Goal: Task Accomplishment & Management: Use online tool/utility

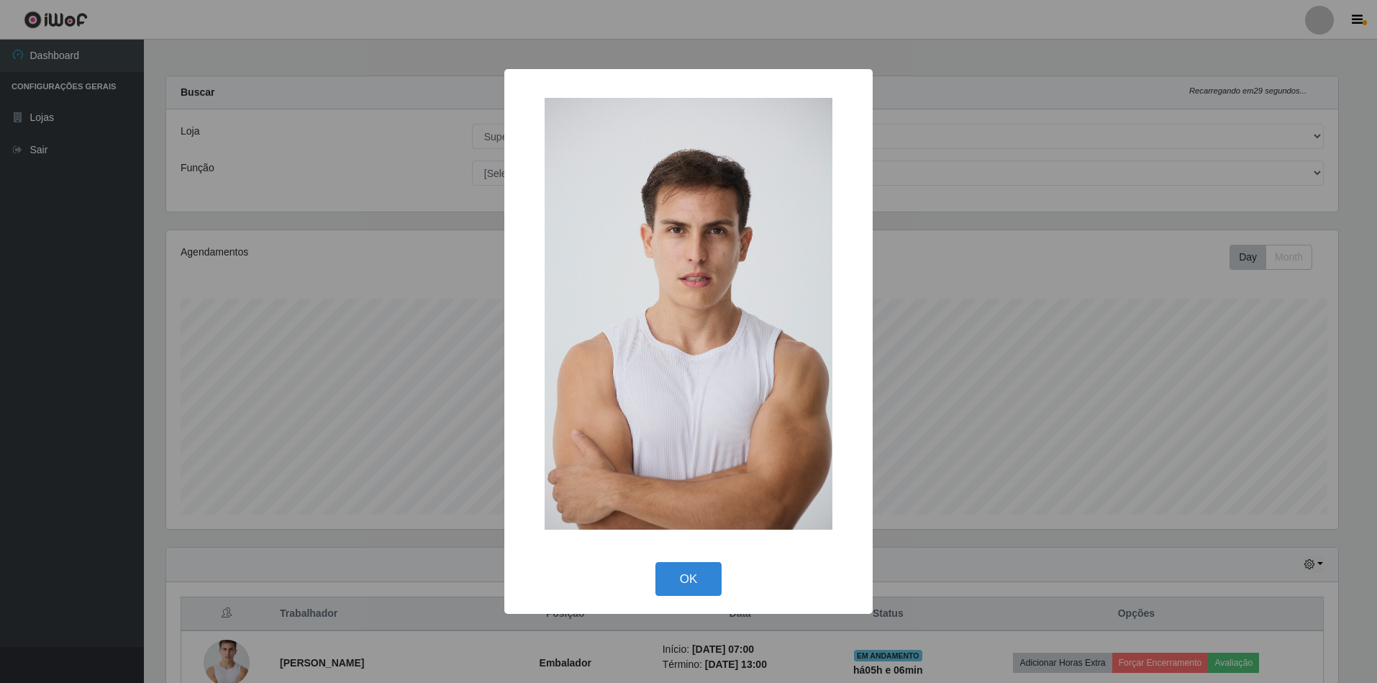
select select "71"
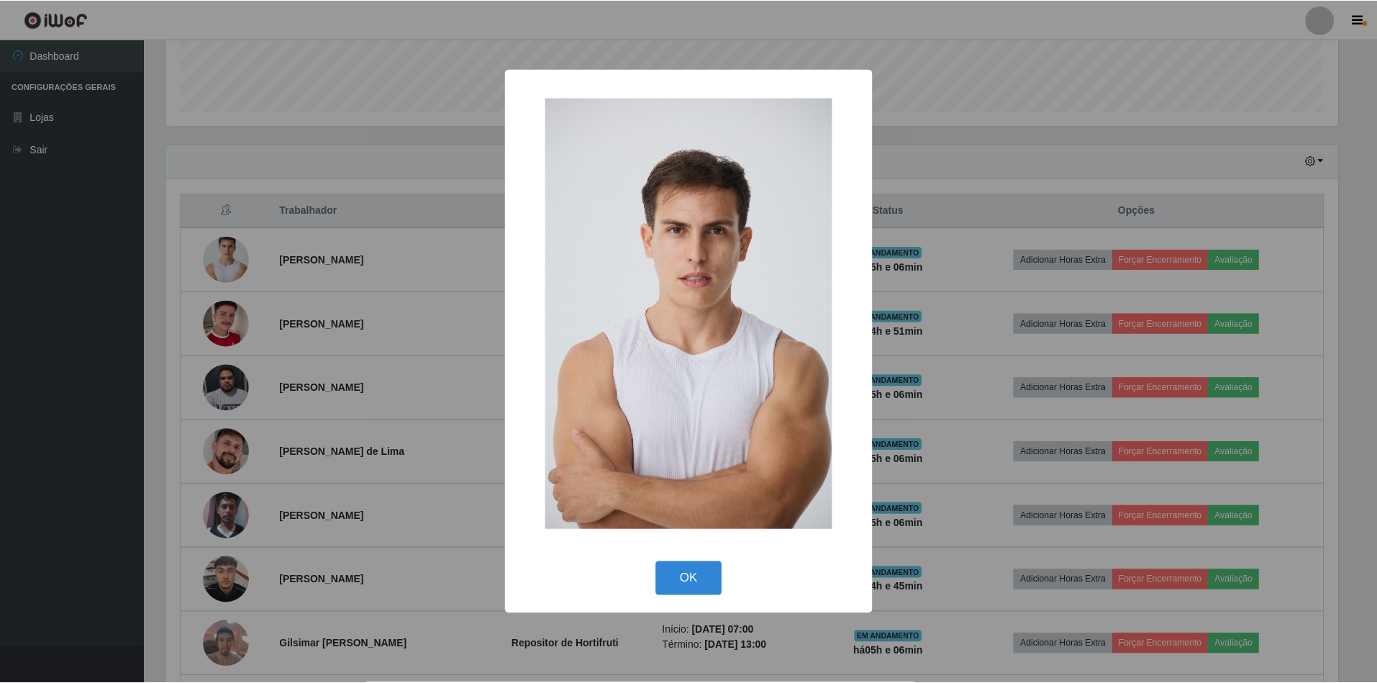
scroll to position [299, 1175]
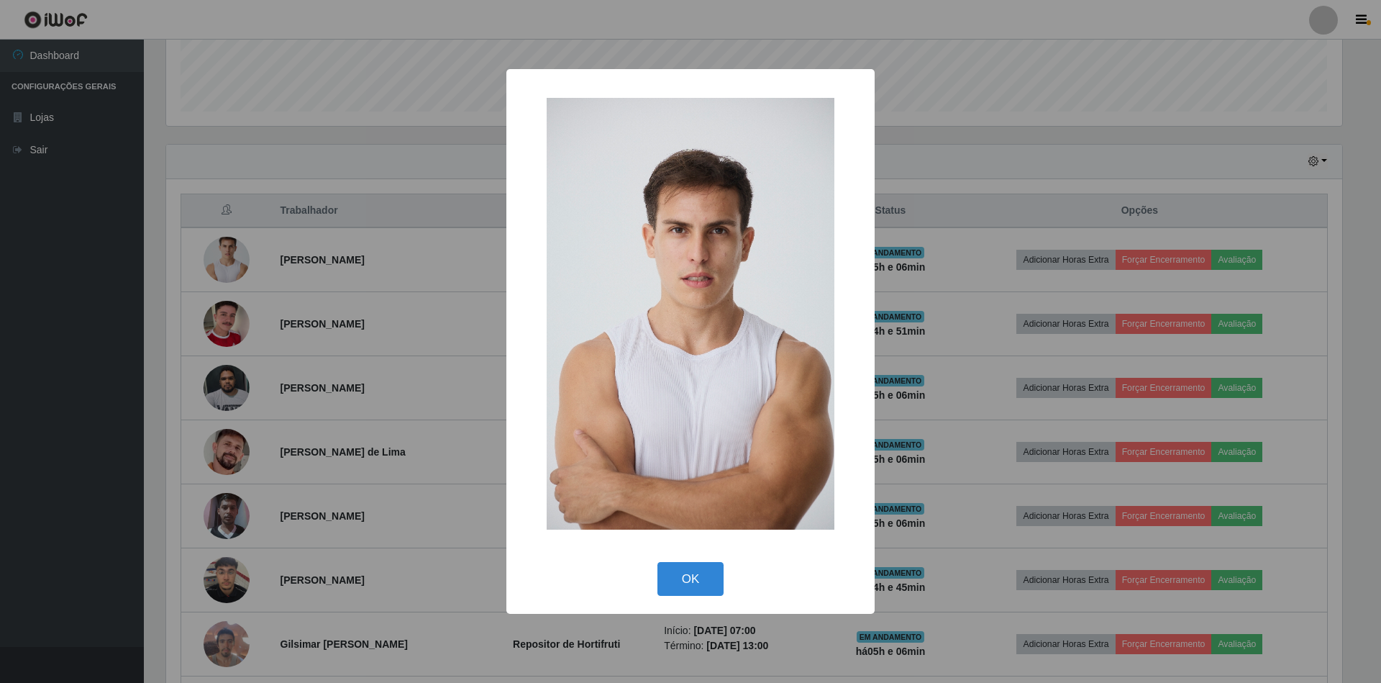
click at [1221, 227] on div "× OK Cancel" at bounding box center [690, 341] width 1381 height 683
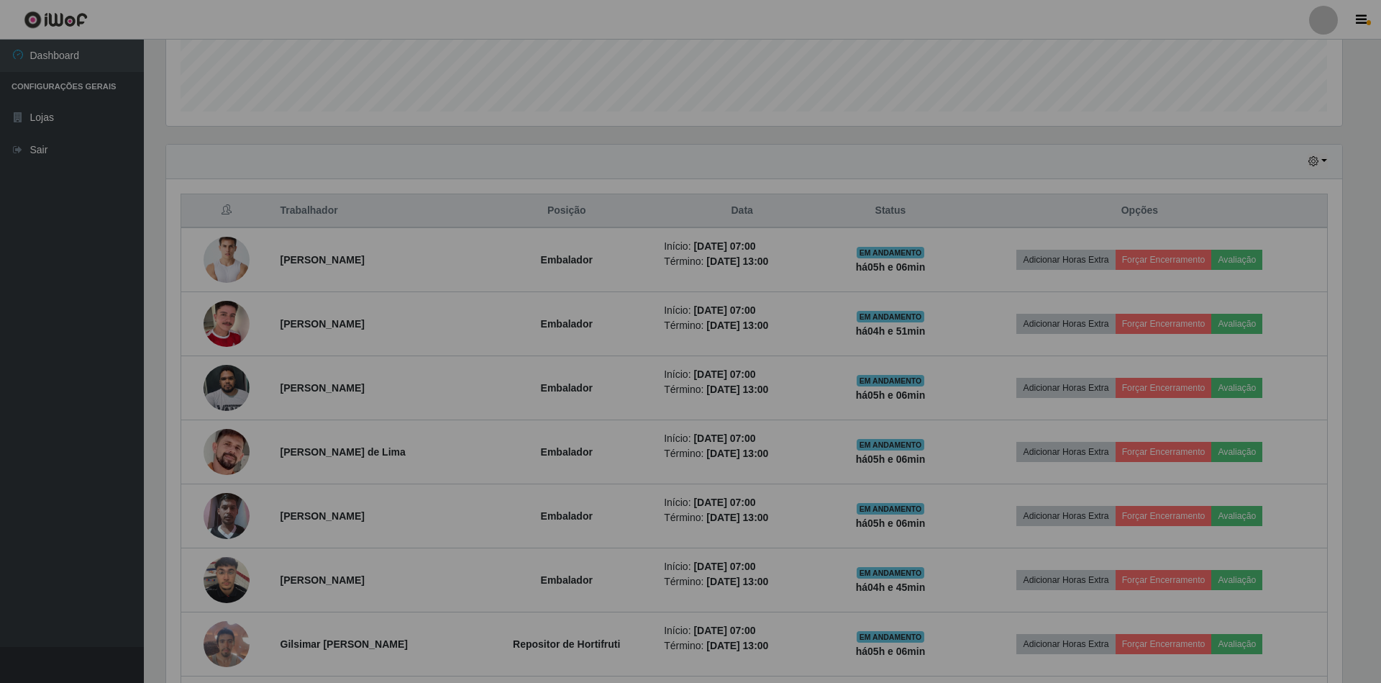
scroll to position [299, 1188]
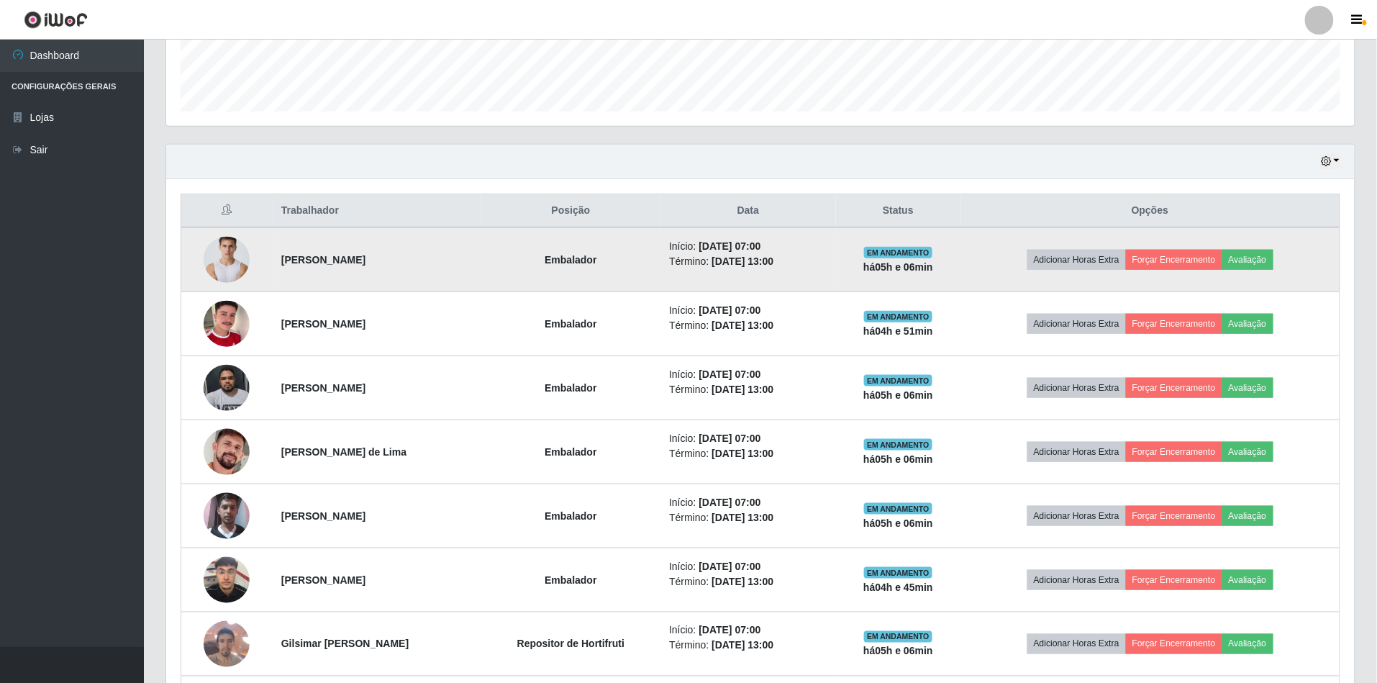
click at [232, 259] on img at bounding box center [227, 259] width 46 height 69
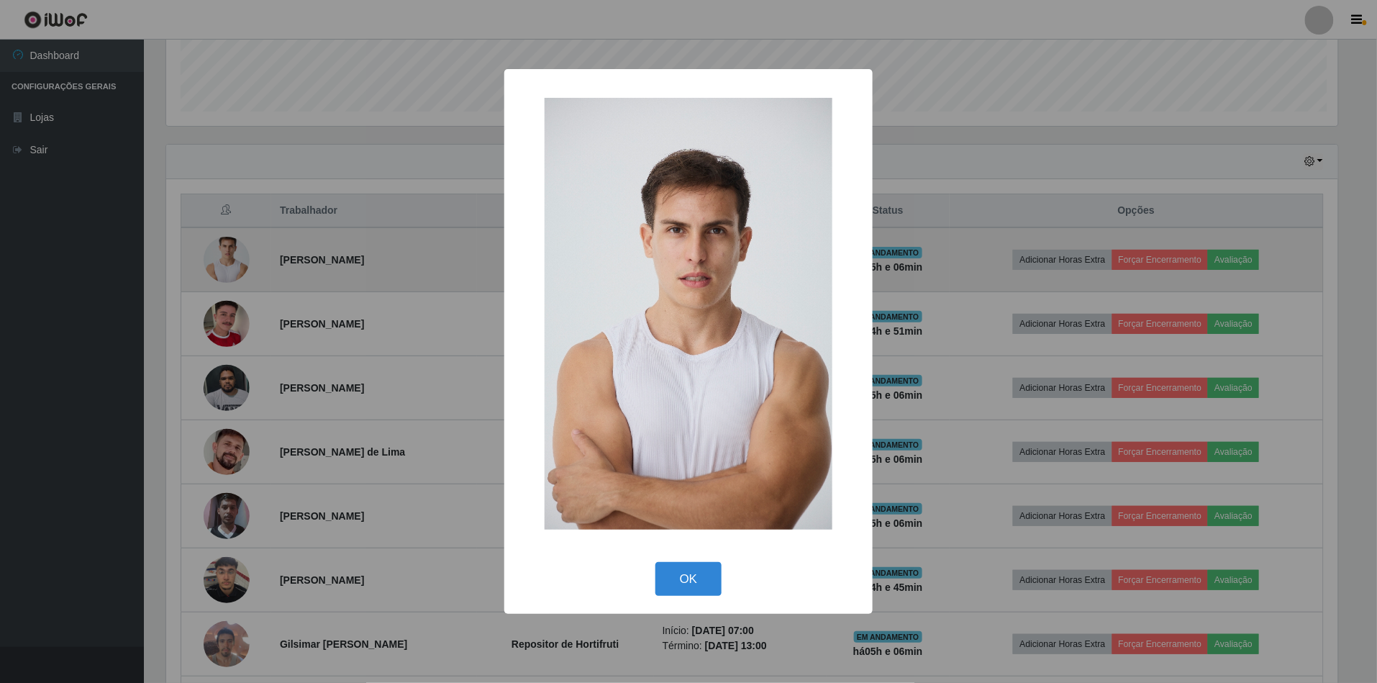
scroll to position [299, 1175]
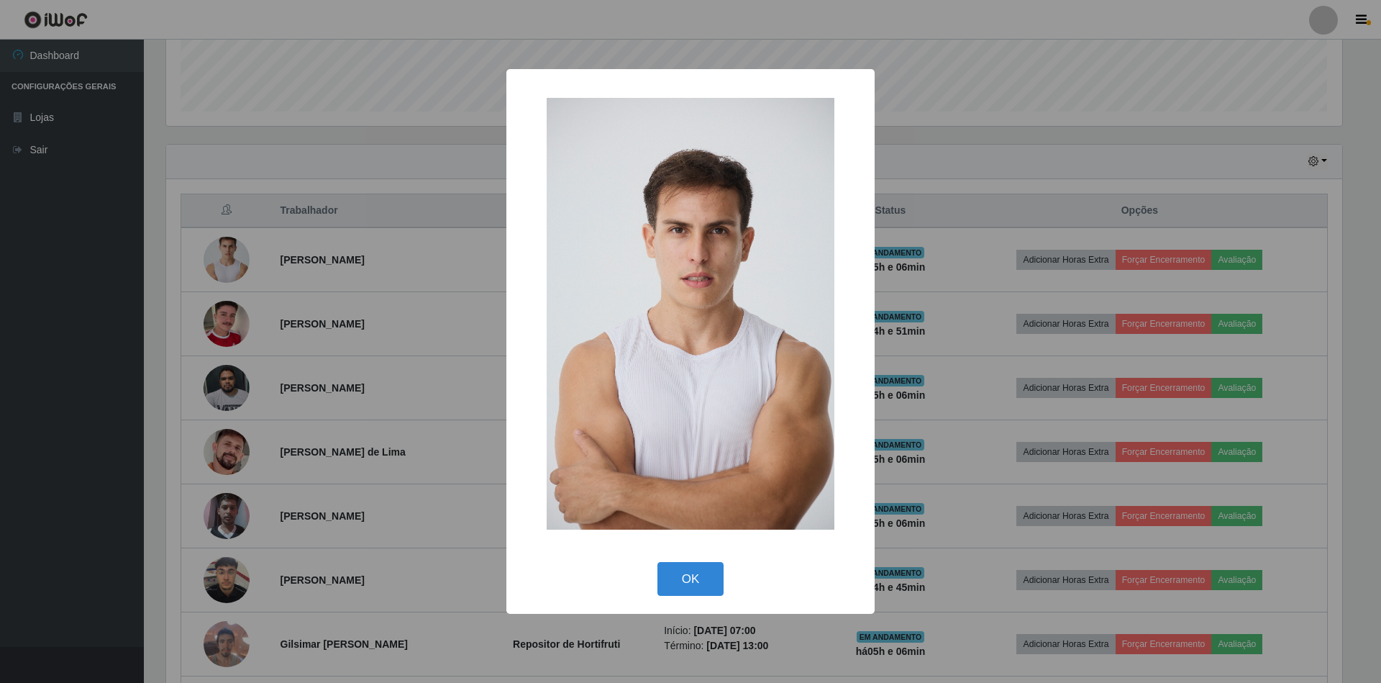
click at [1017, 248] on div "× OK Cancel" at bounding box center [690, 341] width 1381 height 683
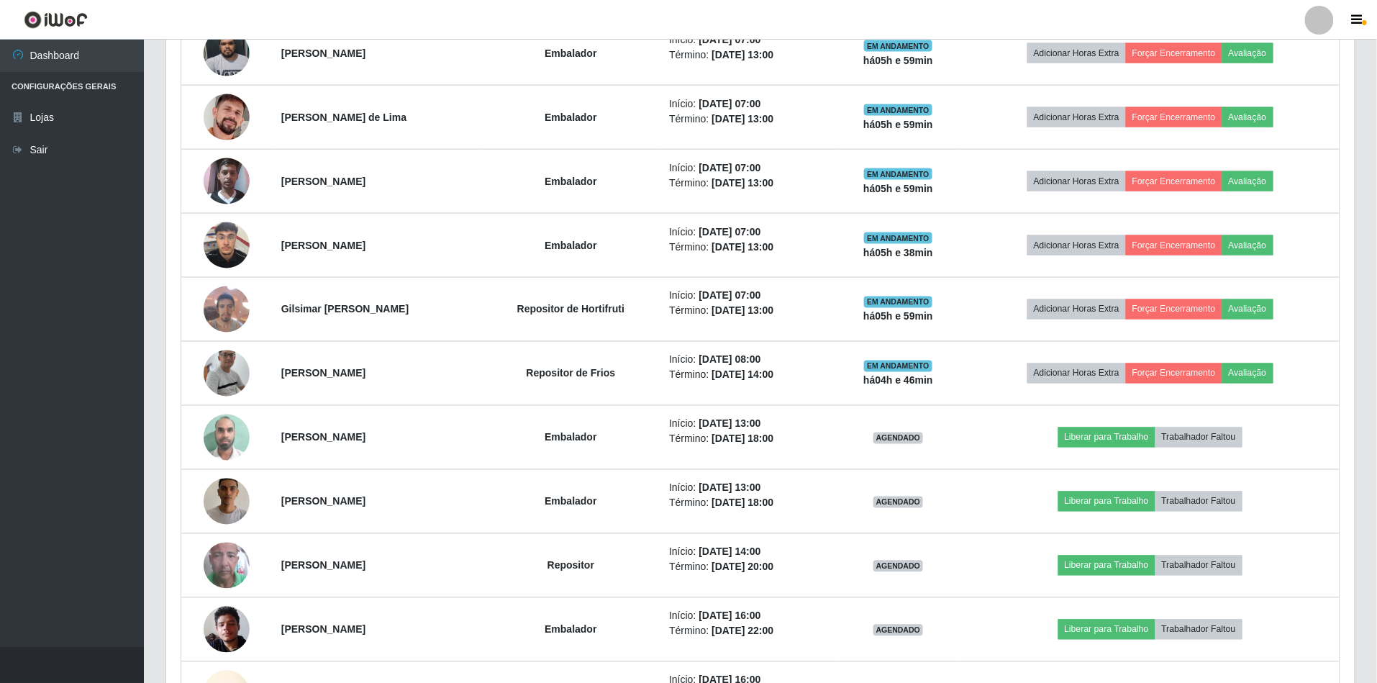
scroll to position [767, 0]
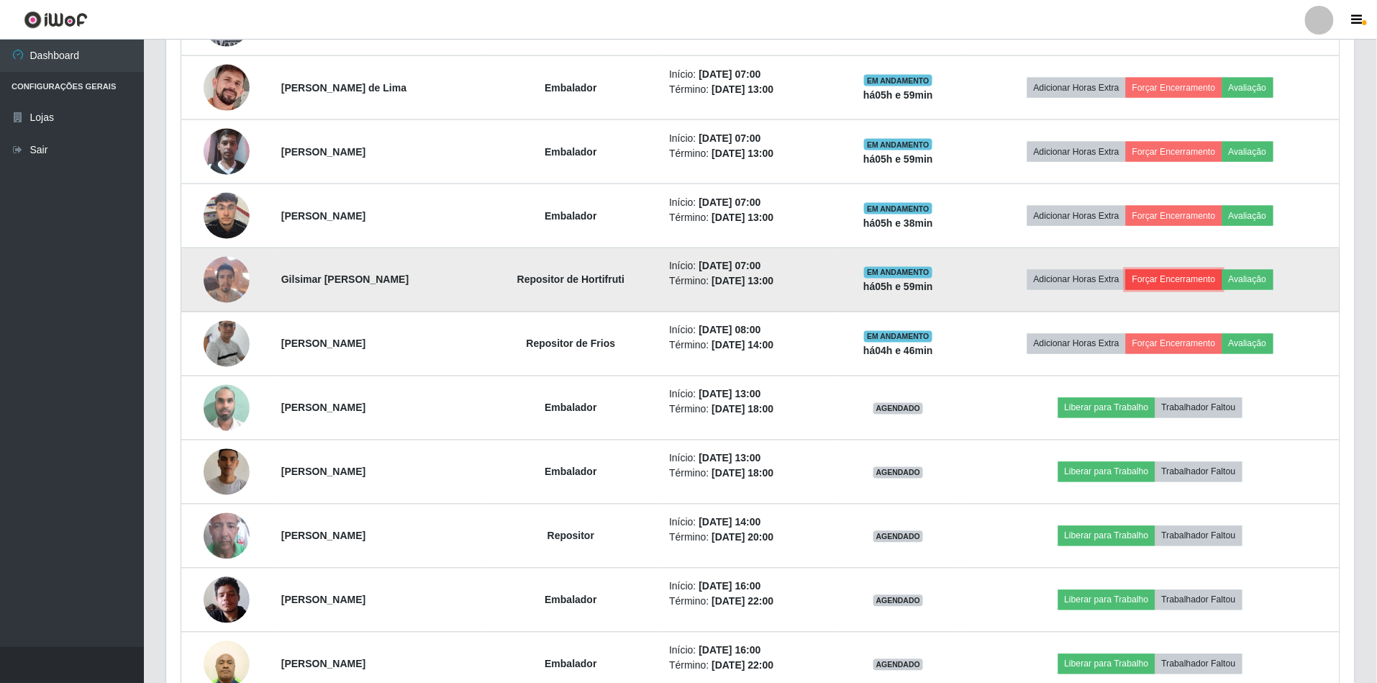
click at [1201, 286] on button "Forçar Encerramento" at bounding box center [1174, 280] width 96 height 20
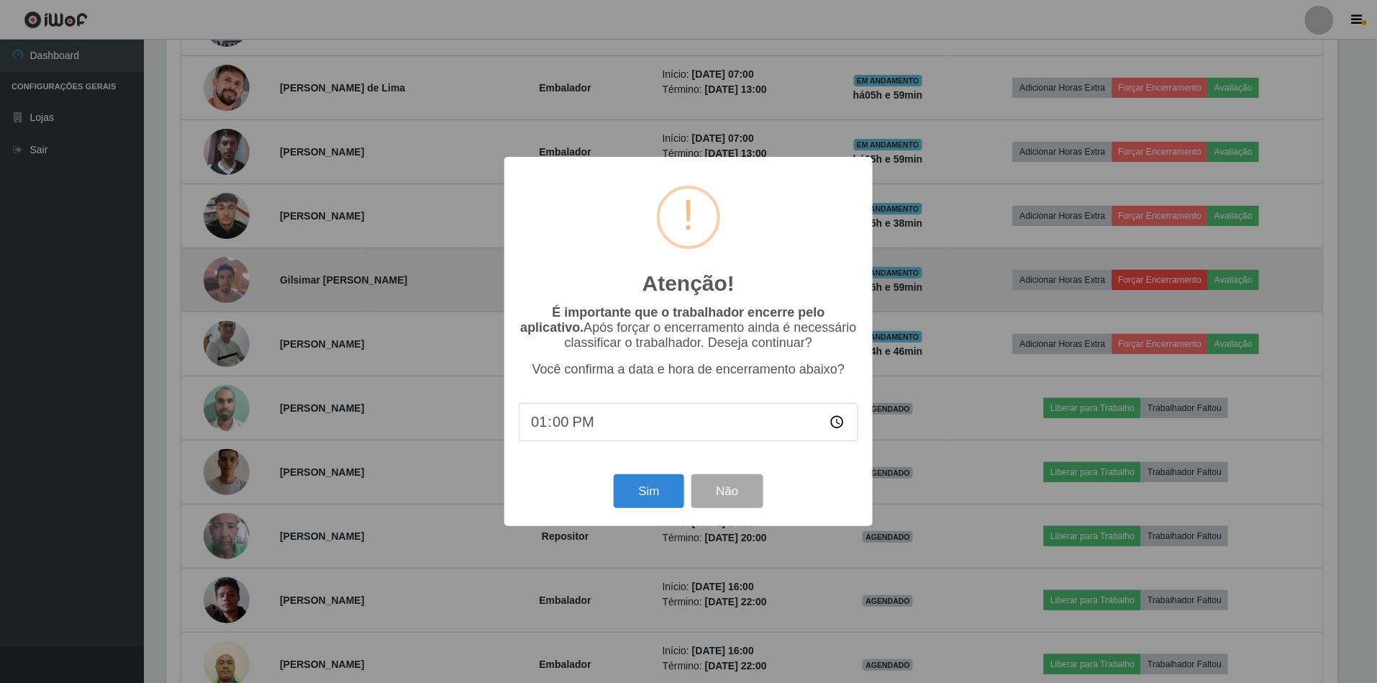
scroll to position [299, 1175]
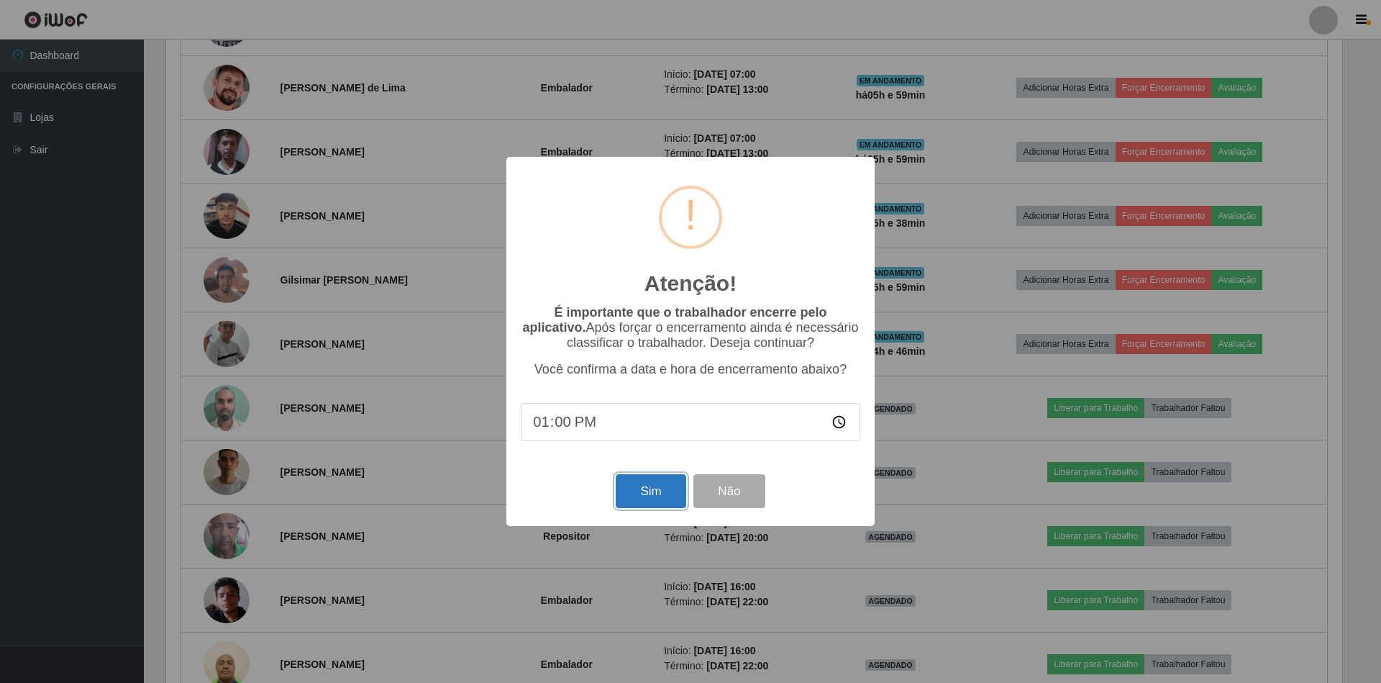
click at [634, 496] on button "Sim" at bounding box center [651, 491] width 70 height 34
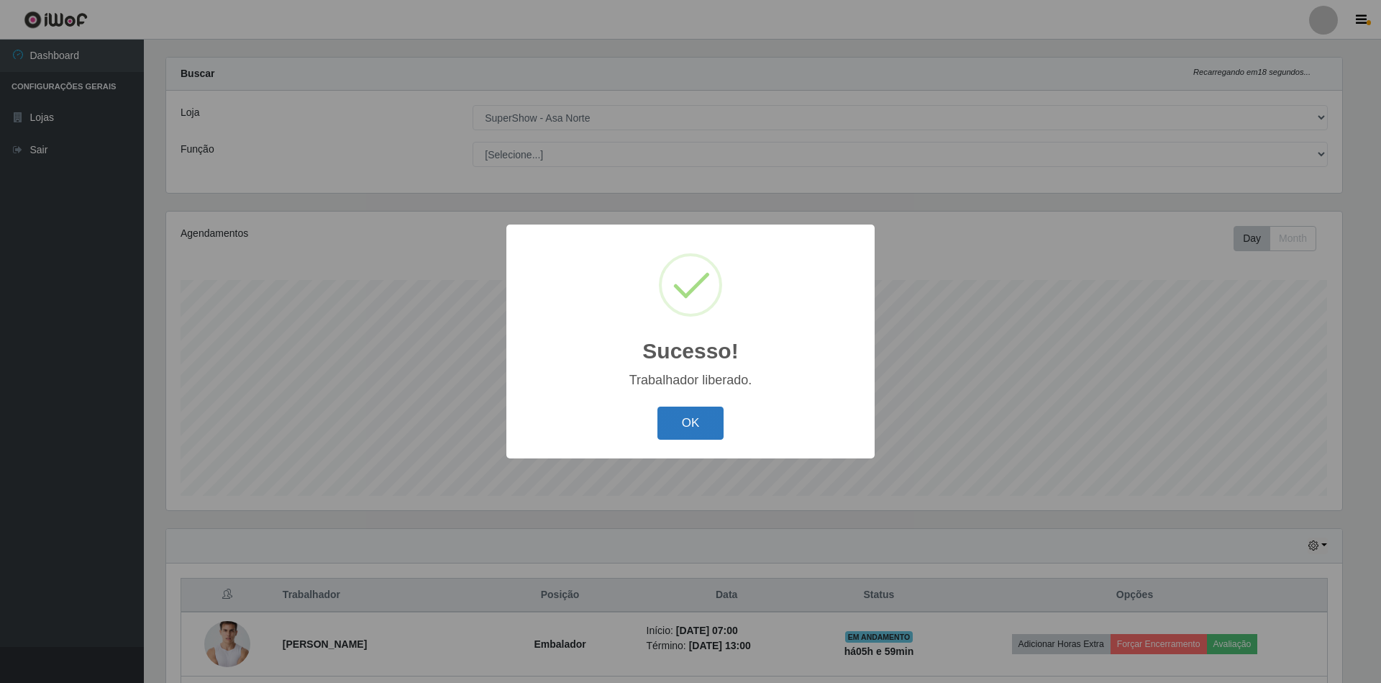
click at [700, 419] on button "OK" at bounding box center [690, 423] width 67 height 34
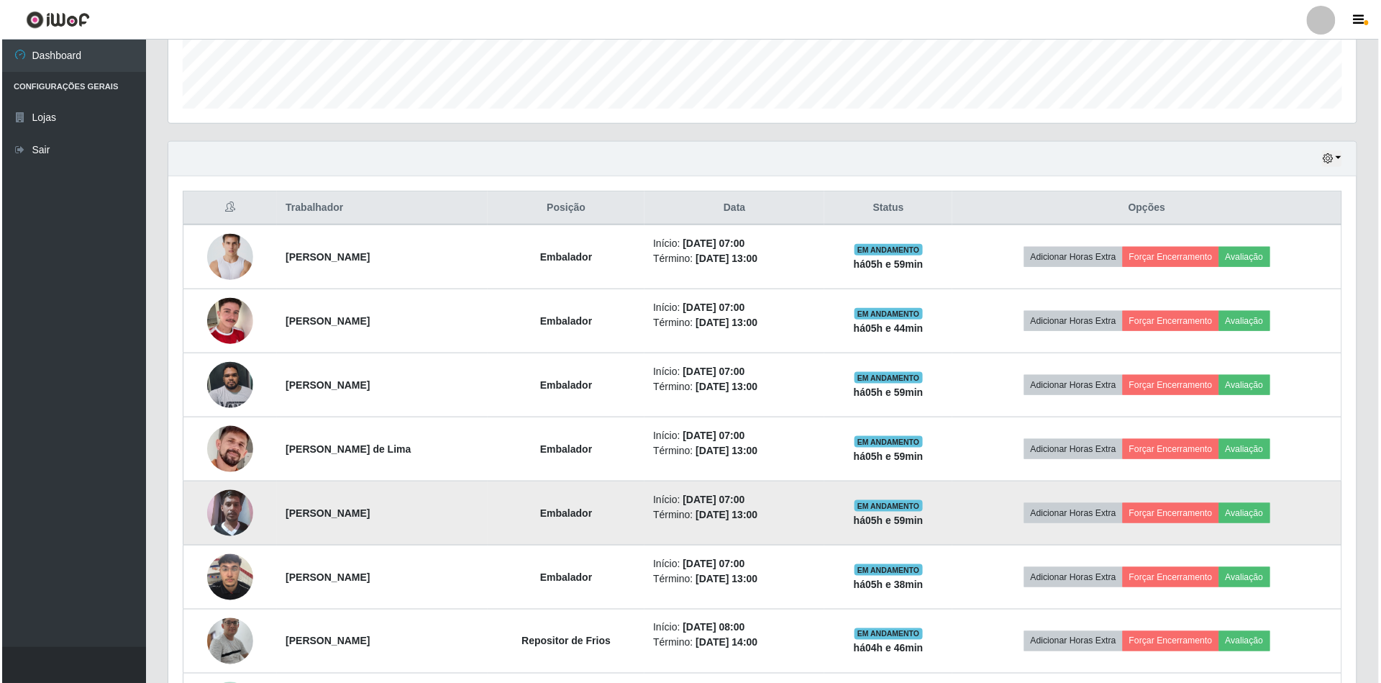
scroll to position [498, 0]
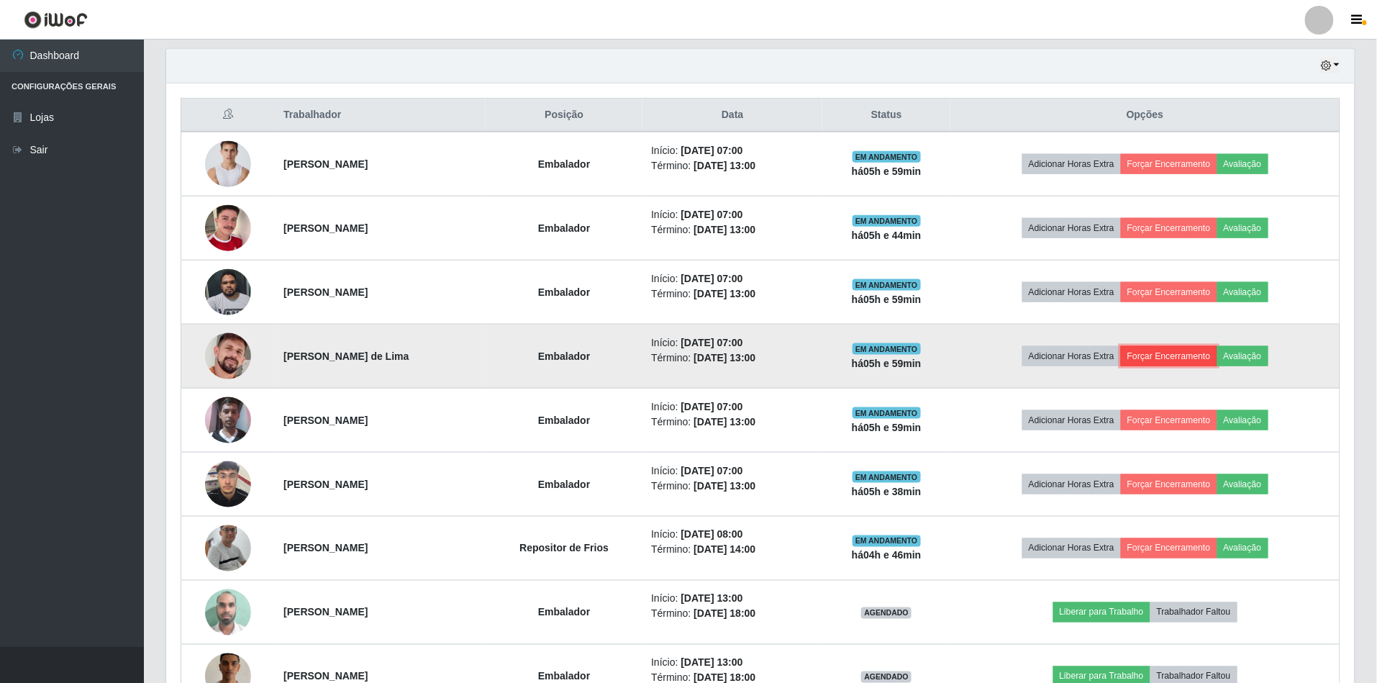
click at [1160, 357] on button "Forçar Encerramento" at bounding box center [1169, 356] width 96 height 20
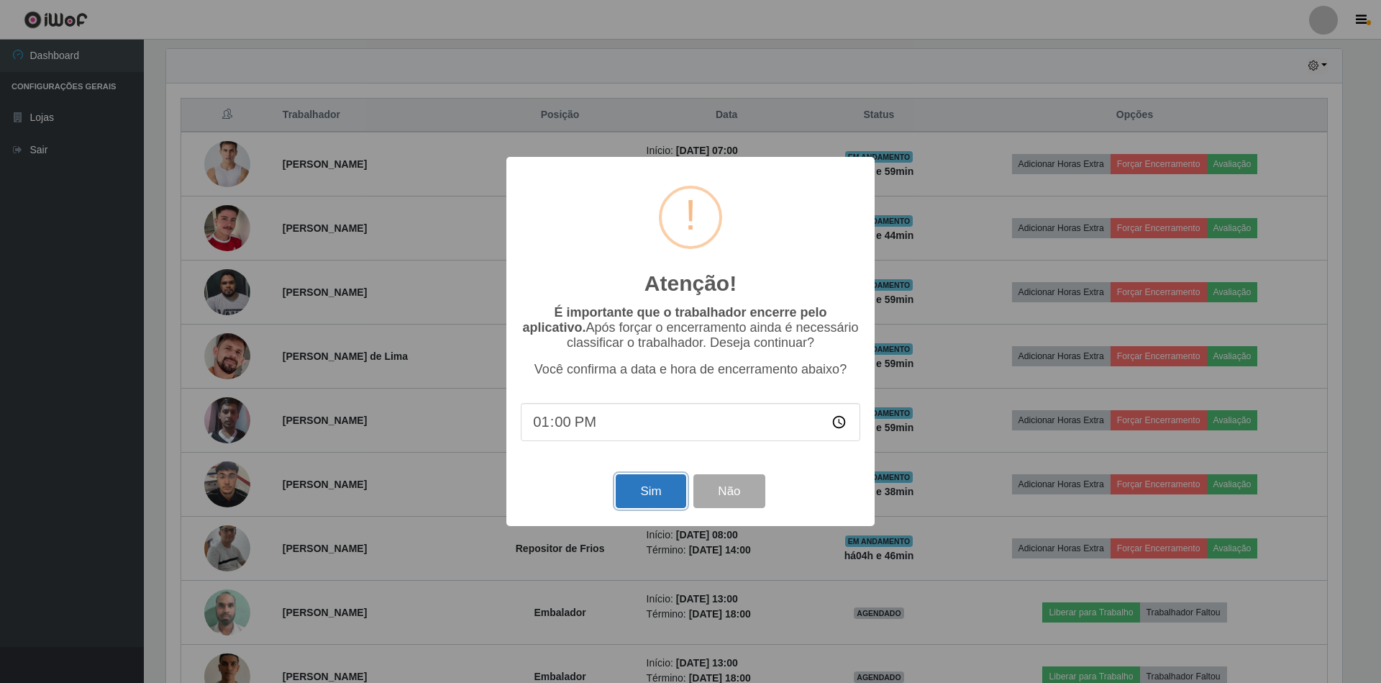
click at [660, 496] on button "Sim" at bounding box center [651, 491] width 70 height 34
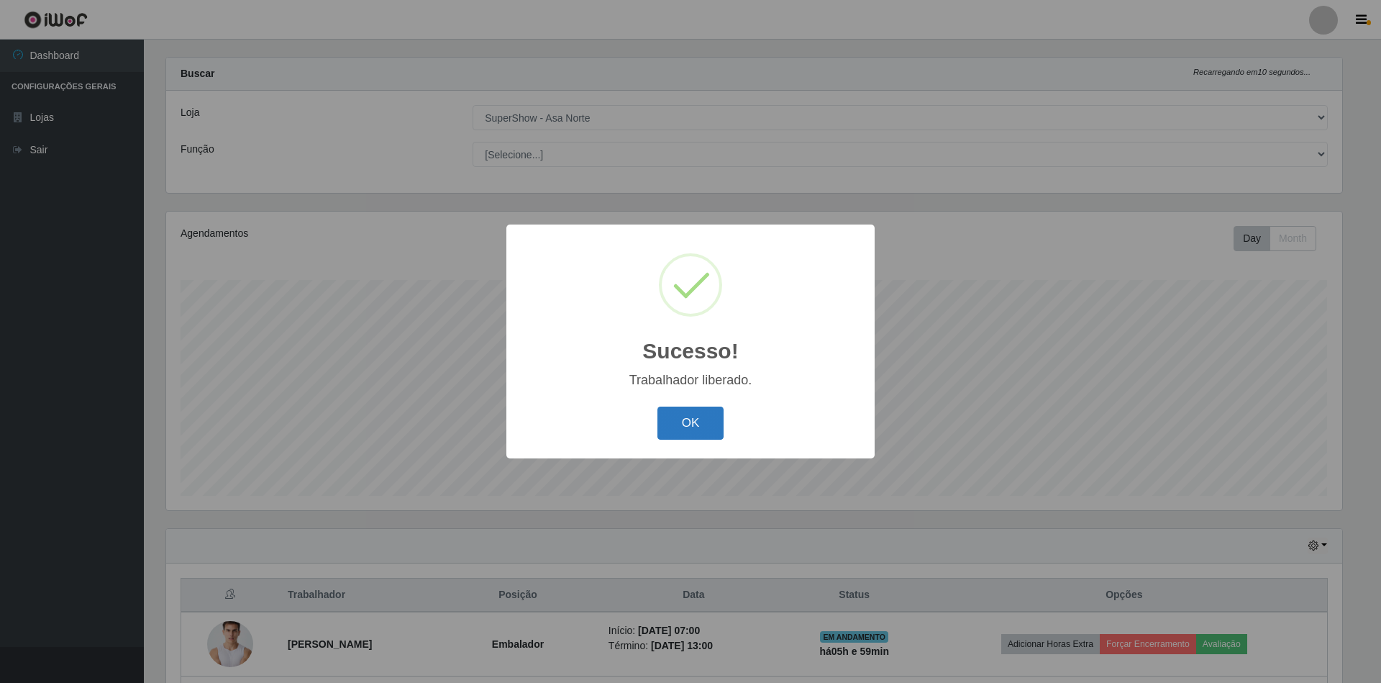
click at [699, 417] on button "OK" at bounding box center [690, 423] width 67 height 34
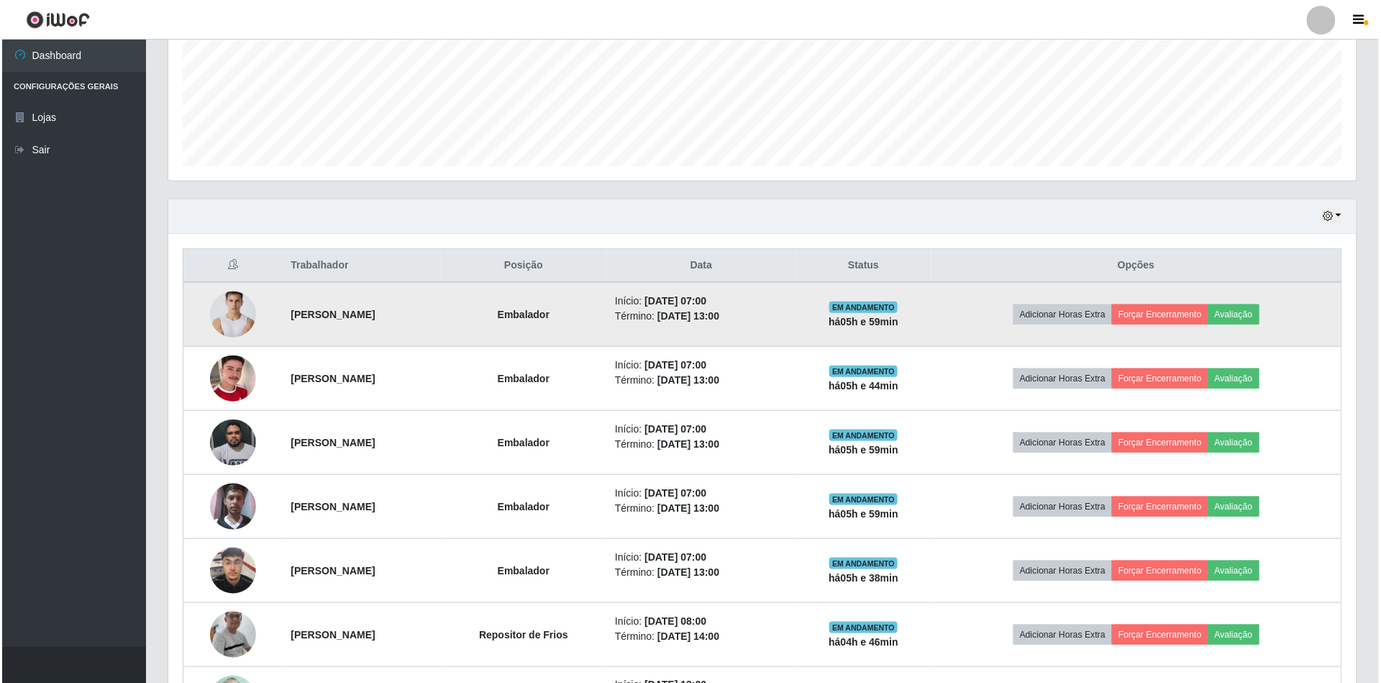
scroll to position [498, 0]
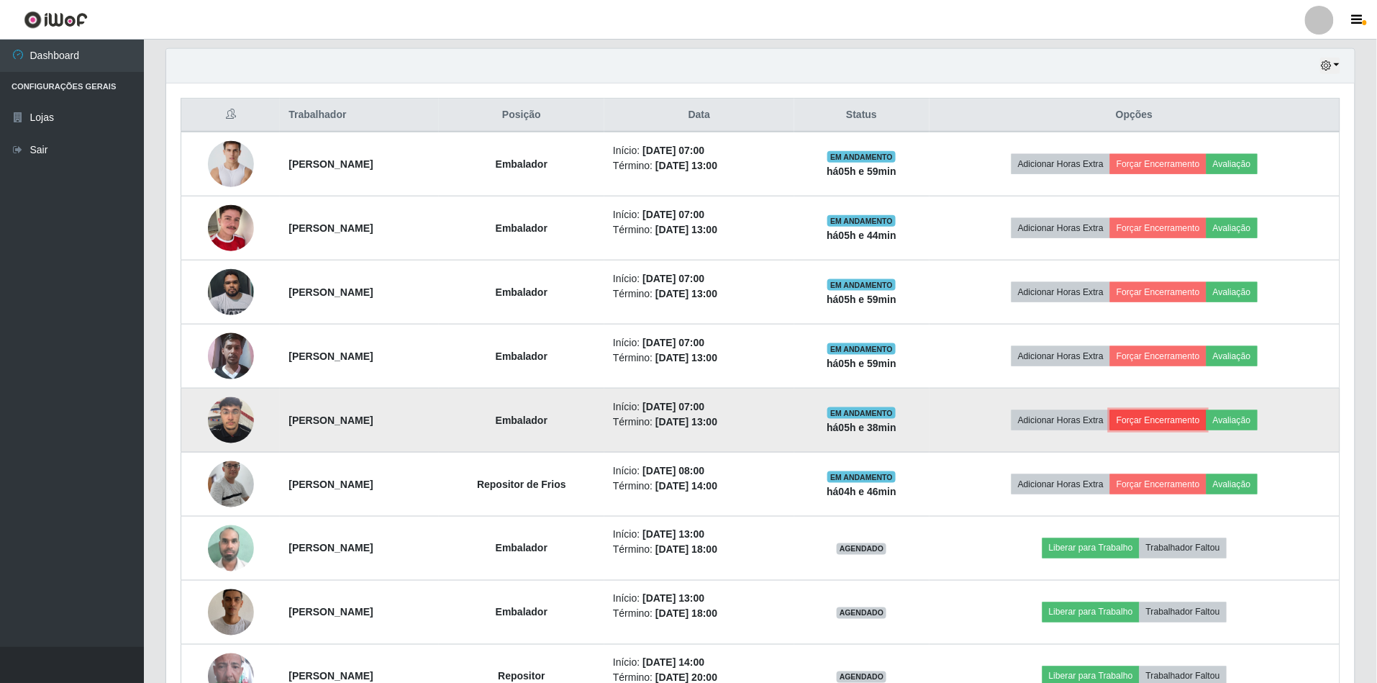
click at [1177, 423] on button "Forçar Encerramento" at bounding box center [1158, 420] width 96 height 20
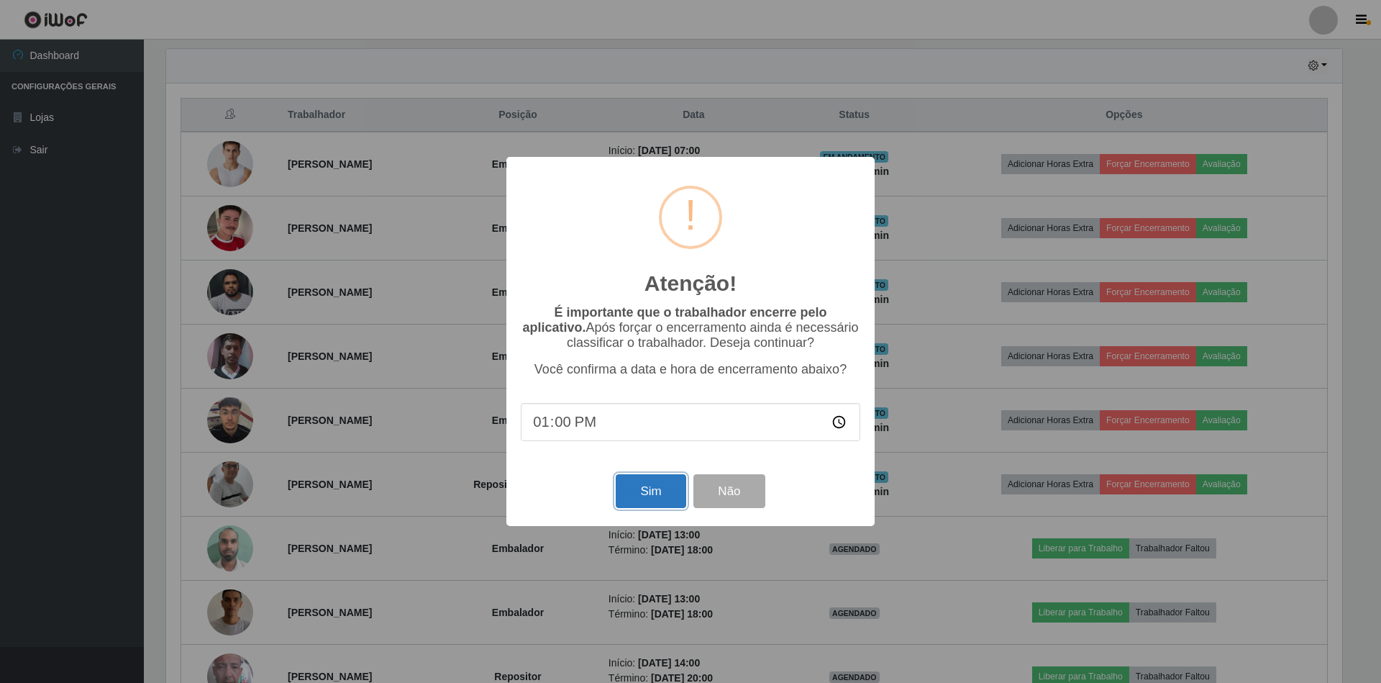
click at [648, 498] on button "Sim" at bounding box center [651, 491] width 70 height 34
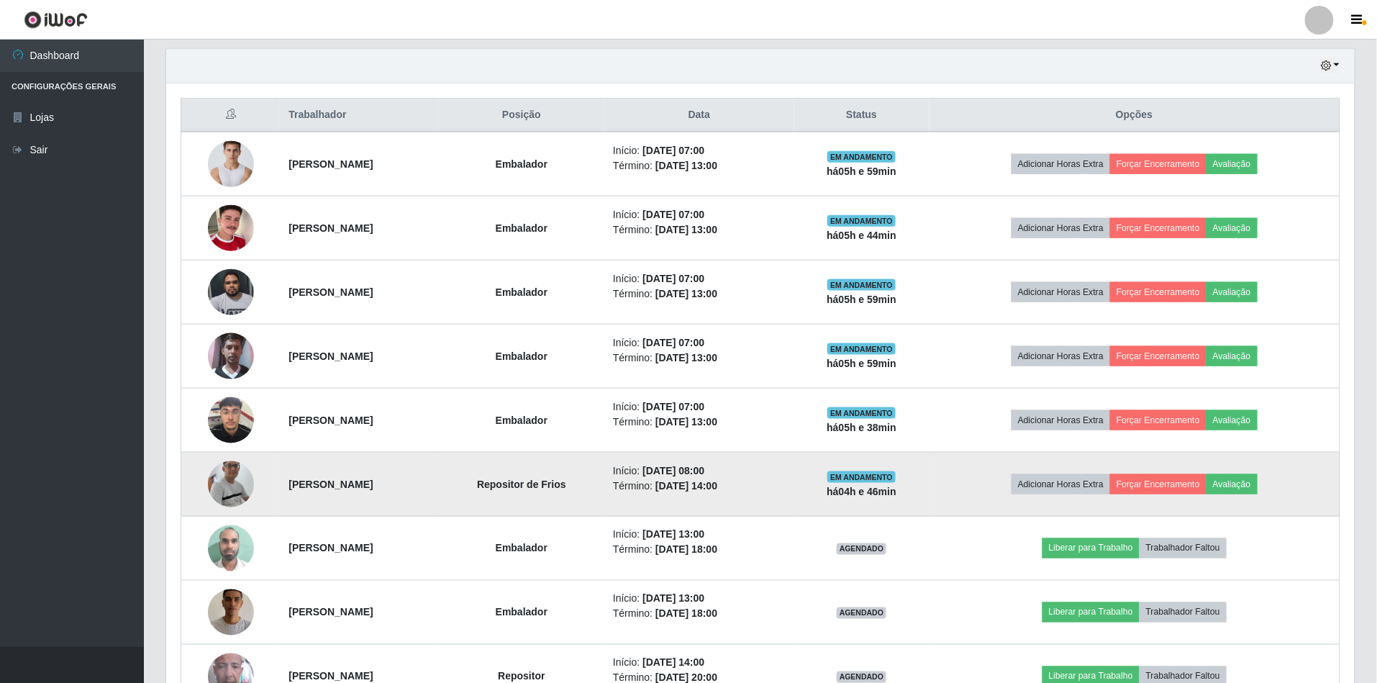
scroll to position [0, 0]
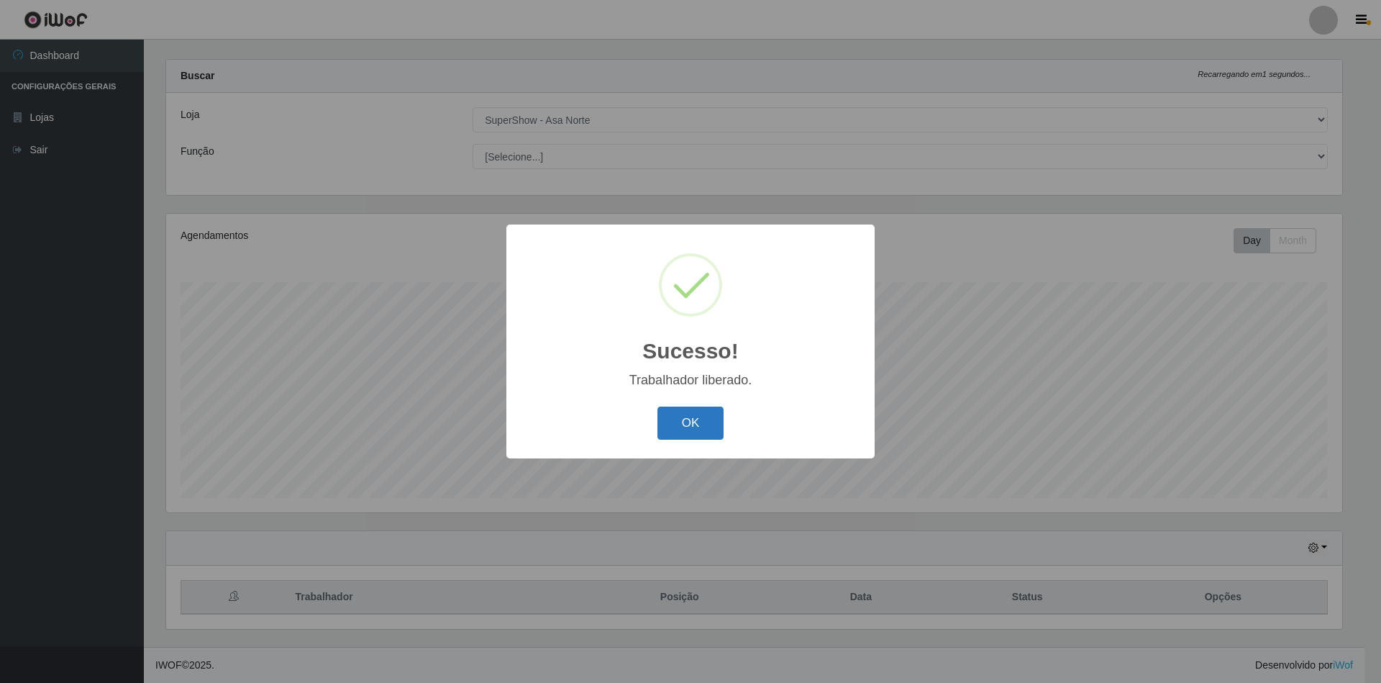
click at [689, 427] on button "OK" at bounding box center [690, 423] width 67 height 34
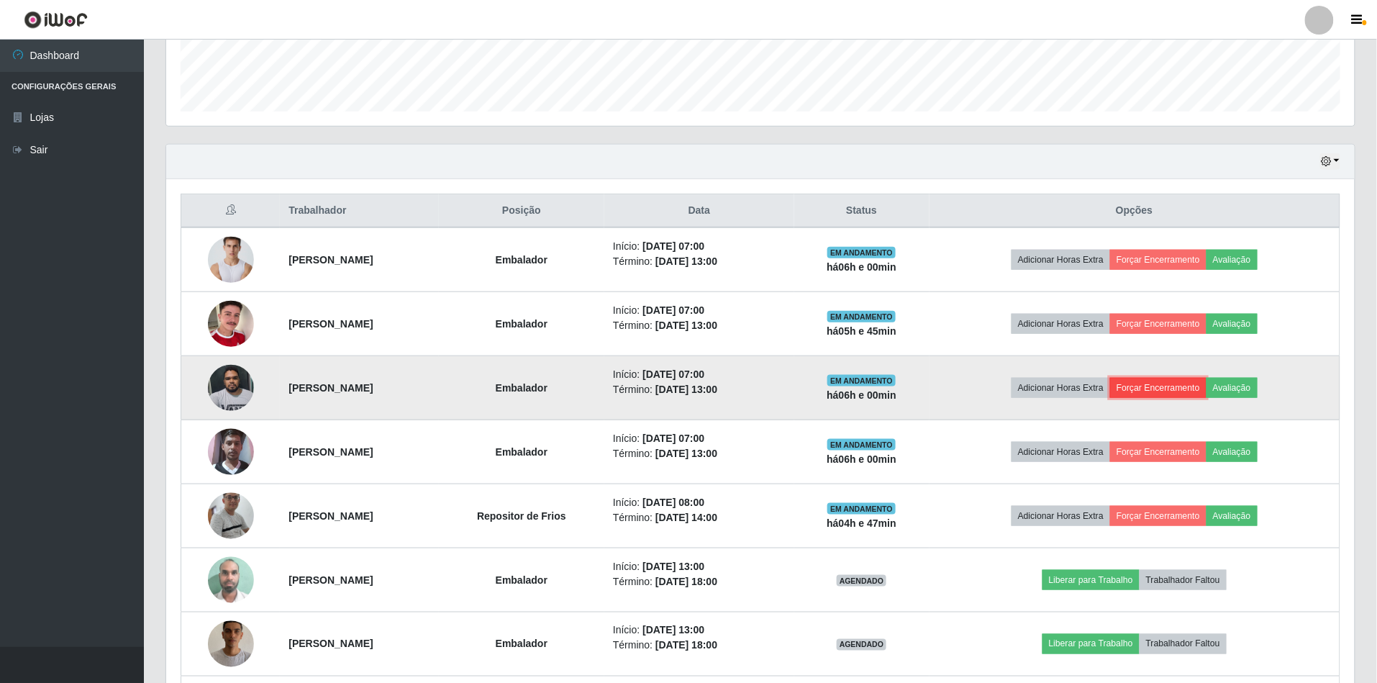
click at [1169, 389] on button "Forçar Encerramento" at bounding box center [1158, 388] width 96 height 20
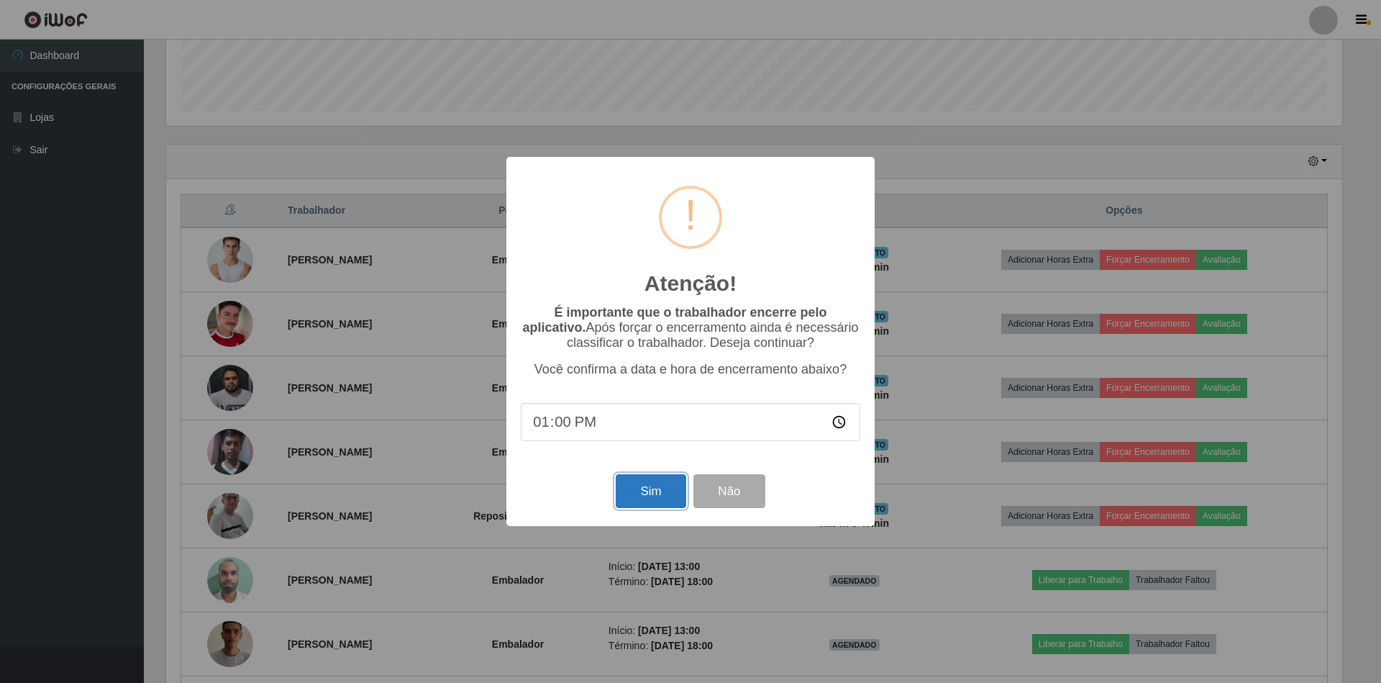
click at [655, 493] on button "Sim" at bounding box center [651, 491] width 70 height 34
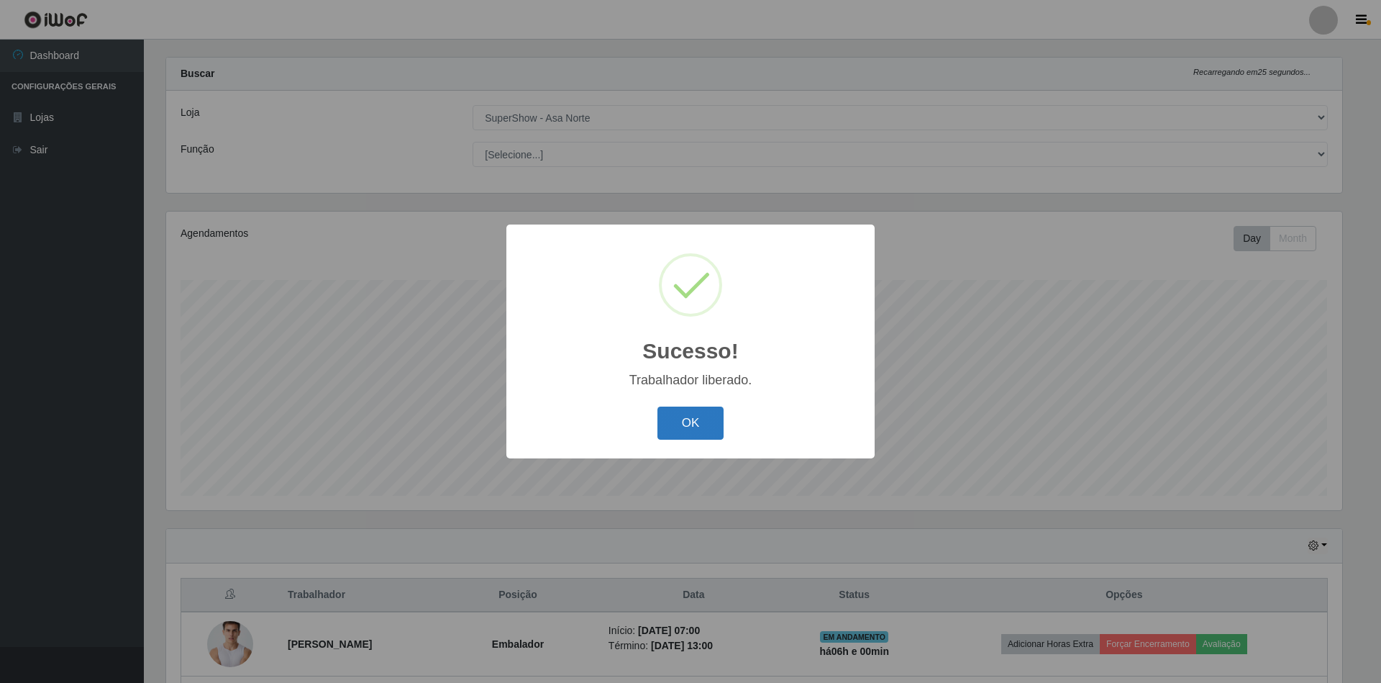
click at [697, 419] on button "OK" at bounding box center [690, 423] width 67 height 34
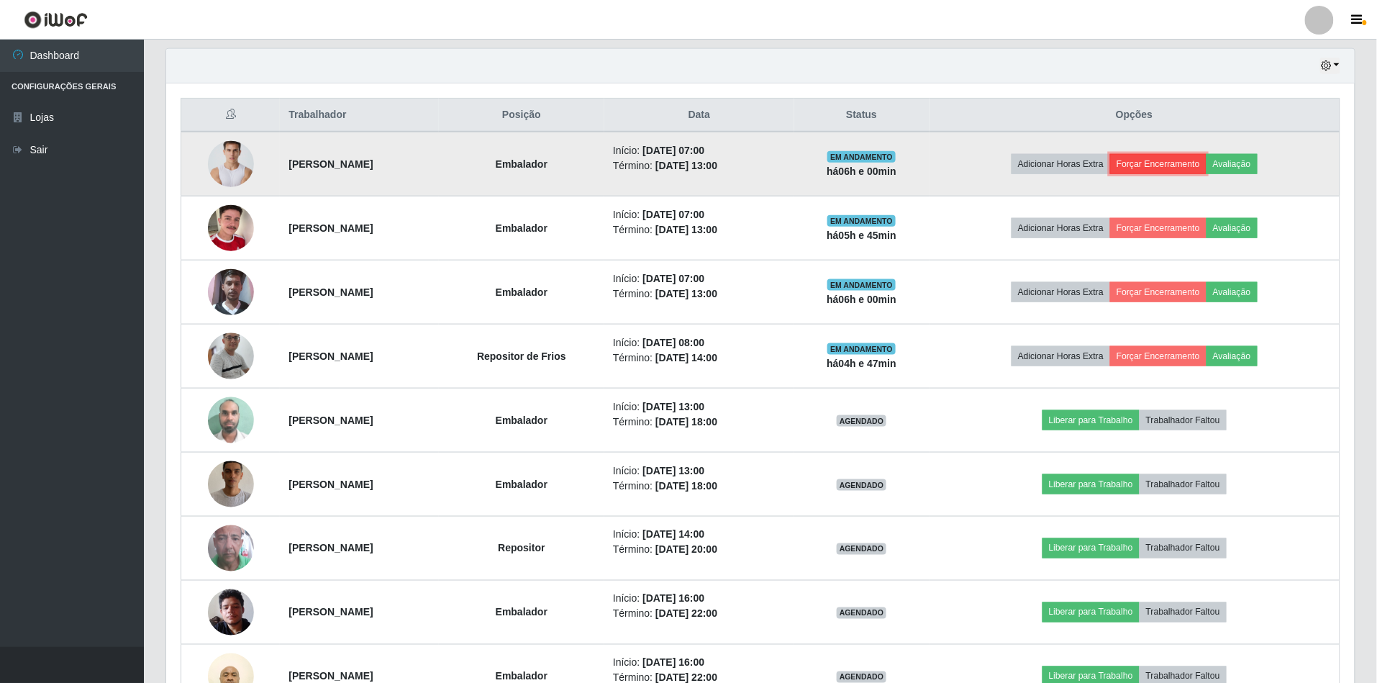
click at [1192, 159] on button "Forçar Encerramento" at bounding box center [1158, 164] width 96 height 20
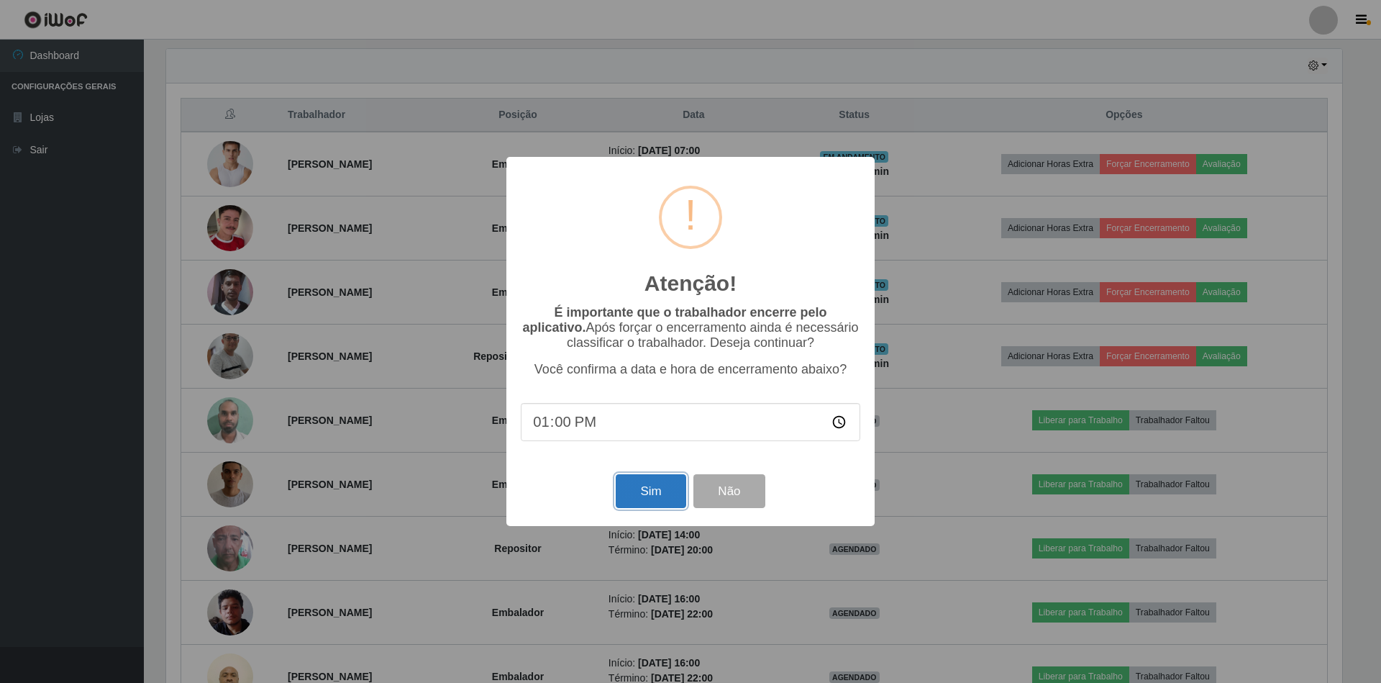
click at [656, 493] on button "Sim" at bounding box center [651, 491] width 70 height 34
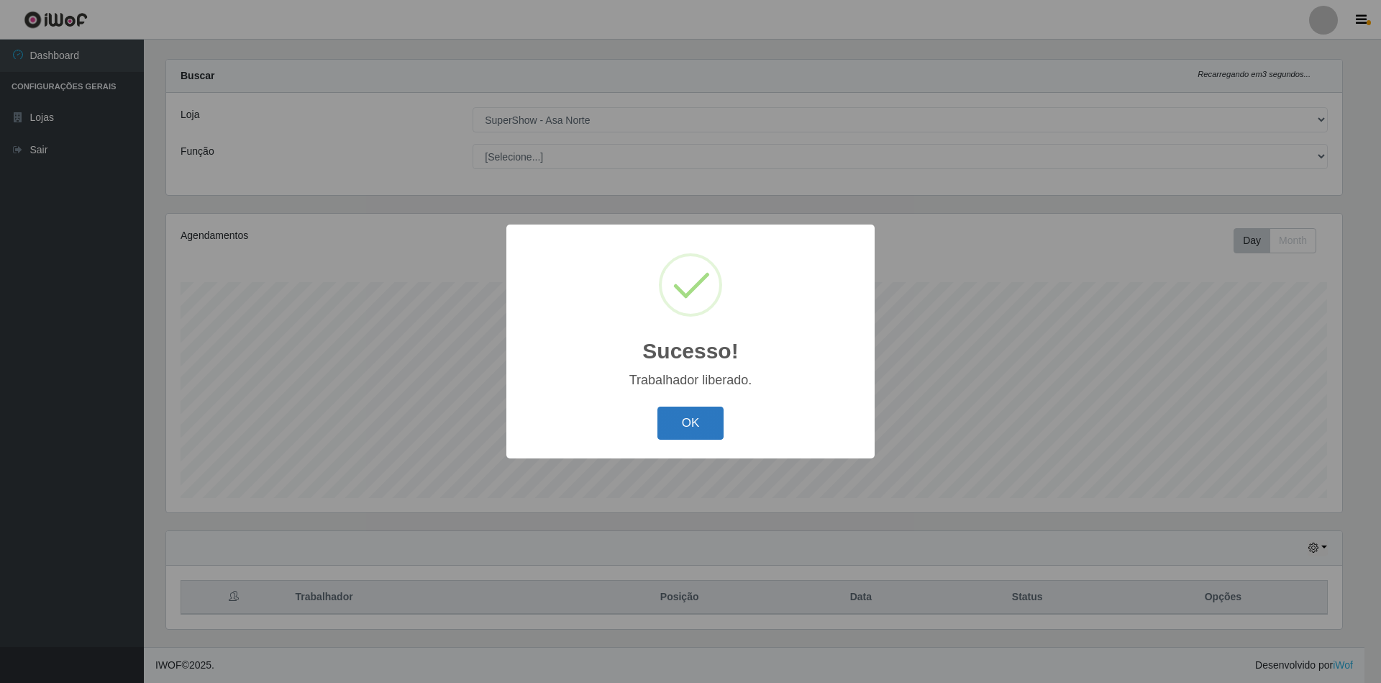
click at [688, 421] on button "OK" at bounding box center [690, 423] width 67 height 34
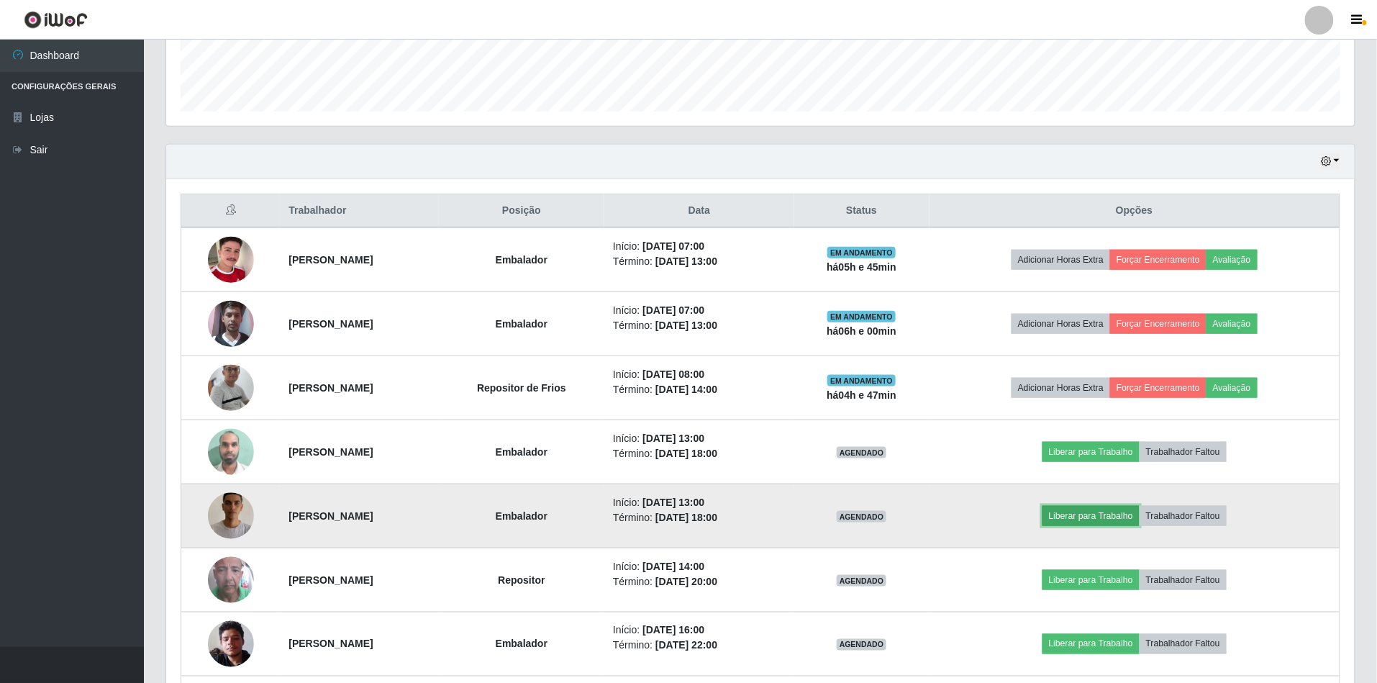
click at [1116, 513] on button "Liberar para Trabalho" at bounding box center [1090, 516] width 97 height 20
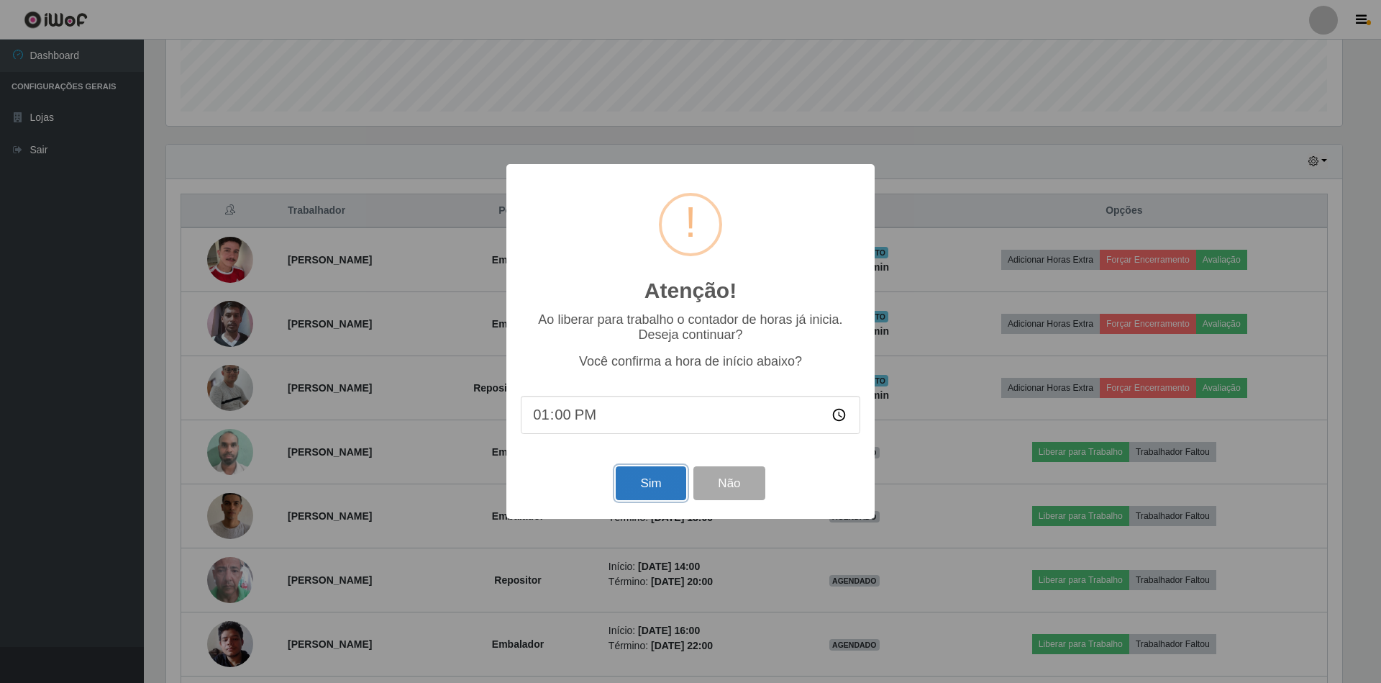
click at [657, 484] on button "Sim" at bounding box center [651, 483] width 70 height 34
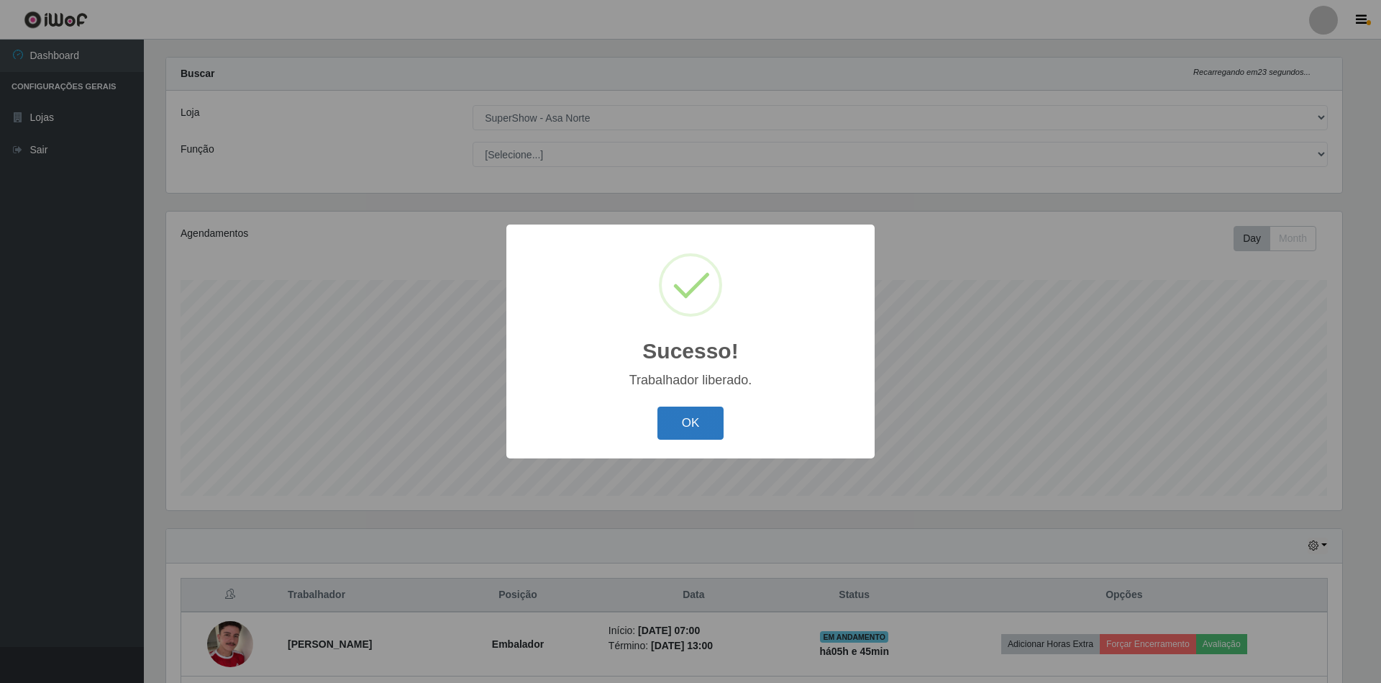
click at [685, 423] on button "OK" at bounding box center [690, 423] width 67 height 34
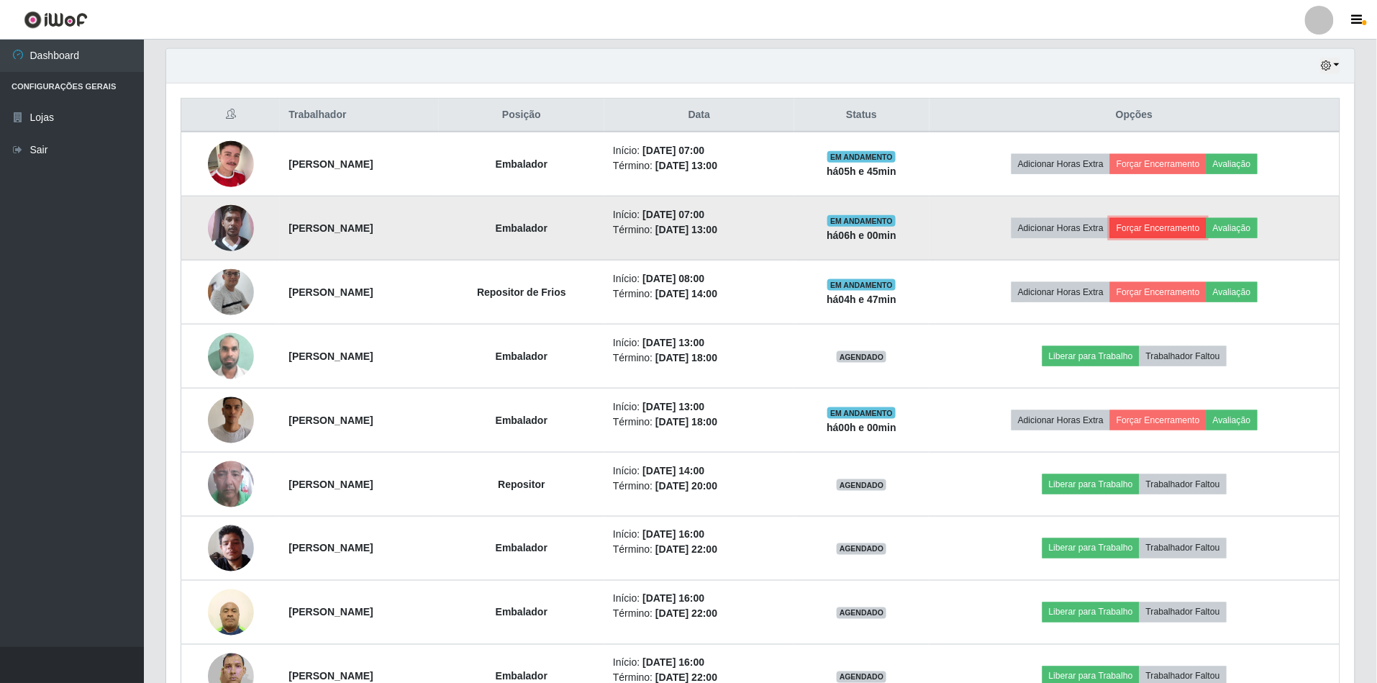
click at [1191, 231] on button "Forçar Encerramento" at bounding box center [1158, 228] width 96 height 20
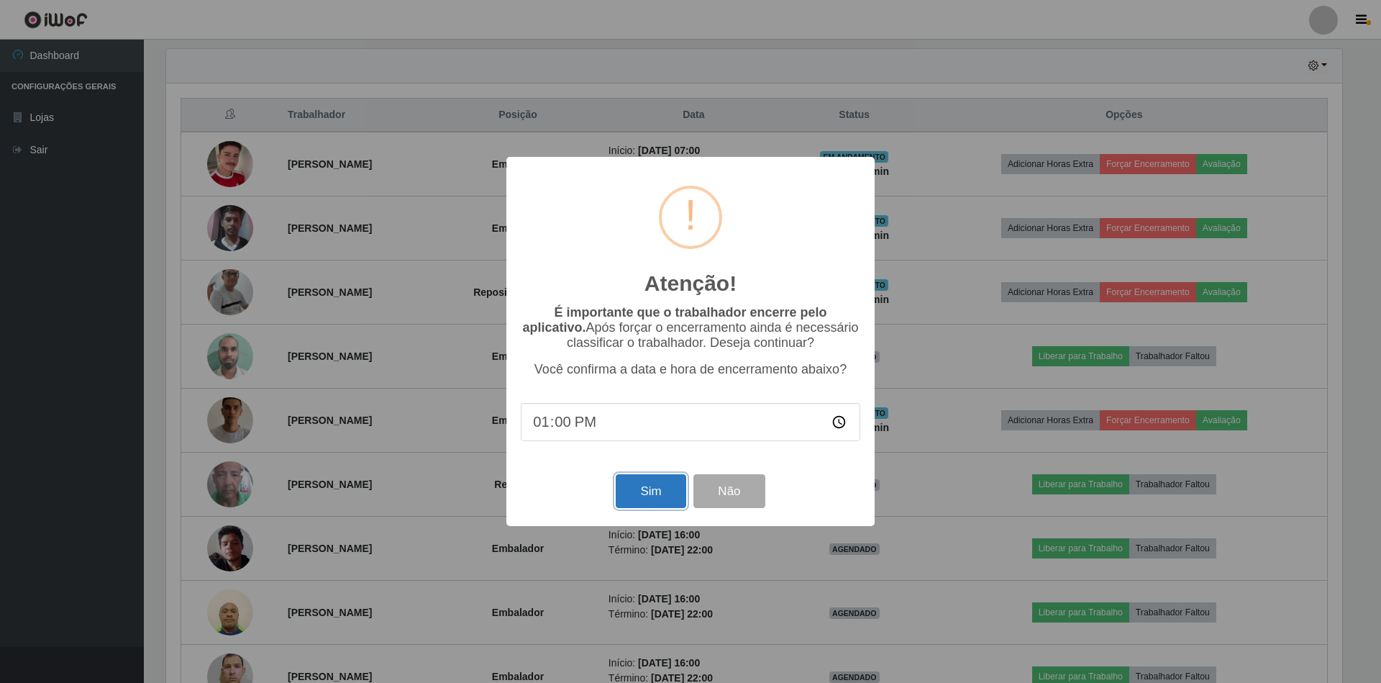
click at [655, 491] on button "Sim" at bounding box center [651, 491] width 70 height 34
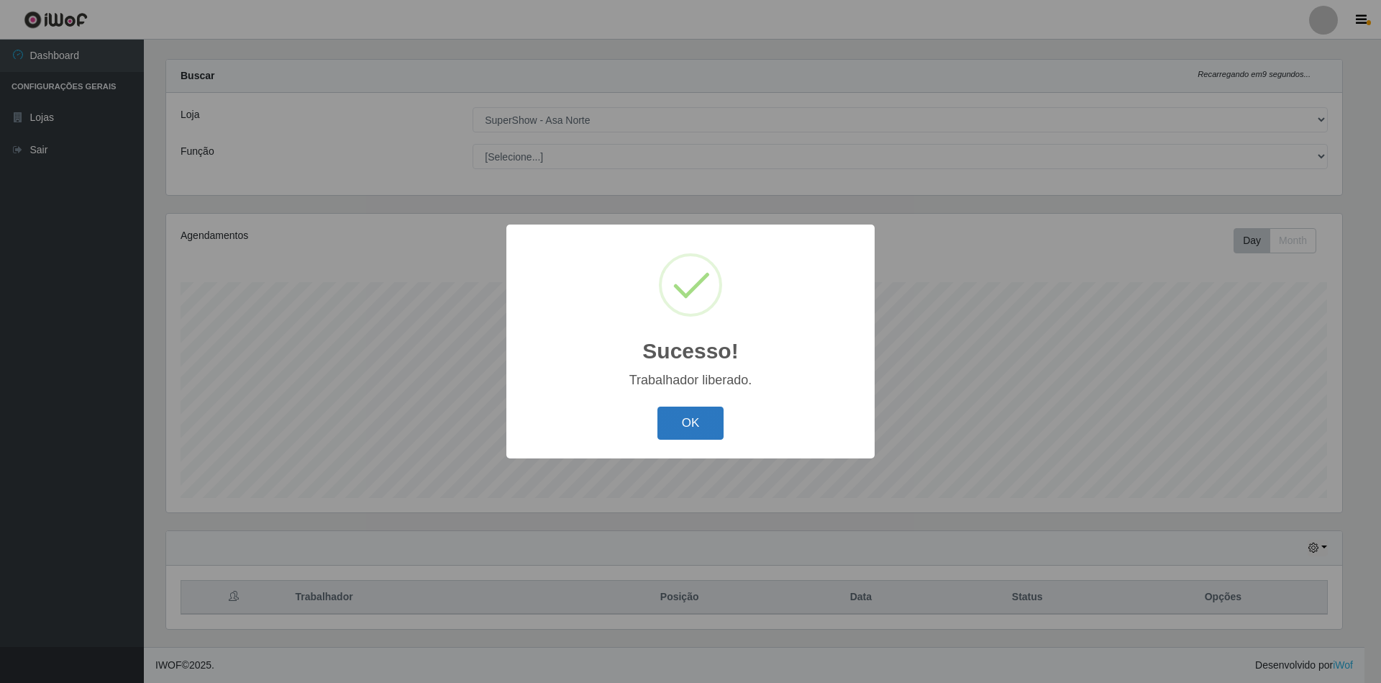
click at [708, 420] on button "OK" at bounding box center [690, 423] width 67 height 34
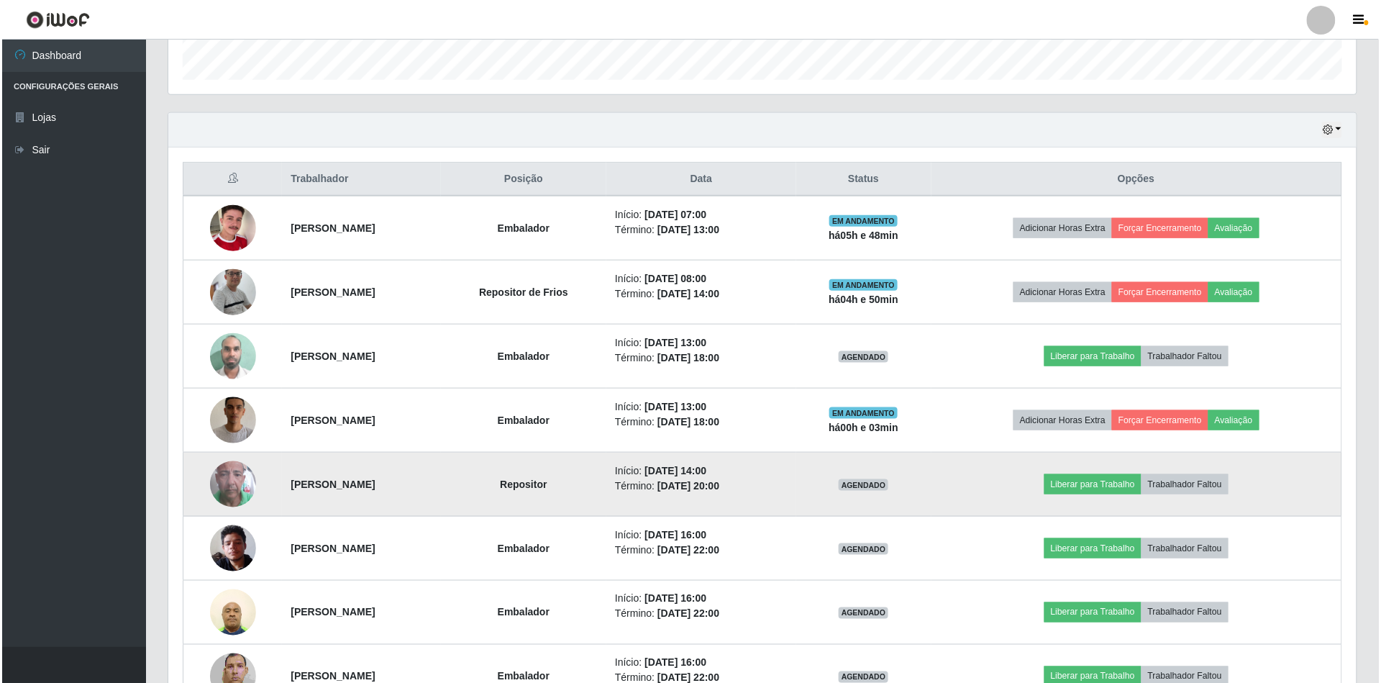
scroll to position [438, 0]
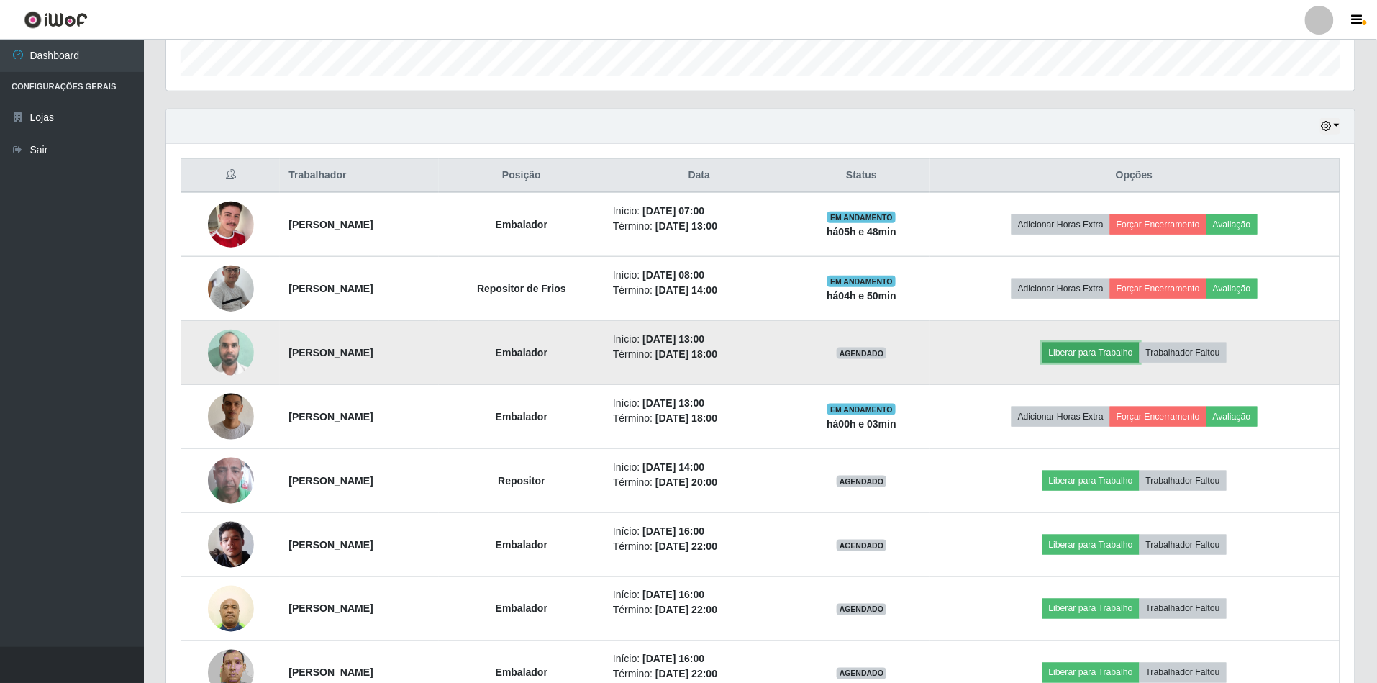
click at [1109, 348] on button "Liberar para Trabalho" at bounding box center [1090, 352] width 97 height 20
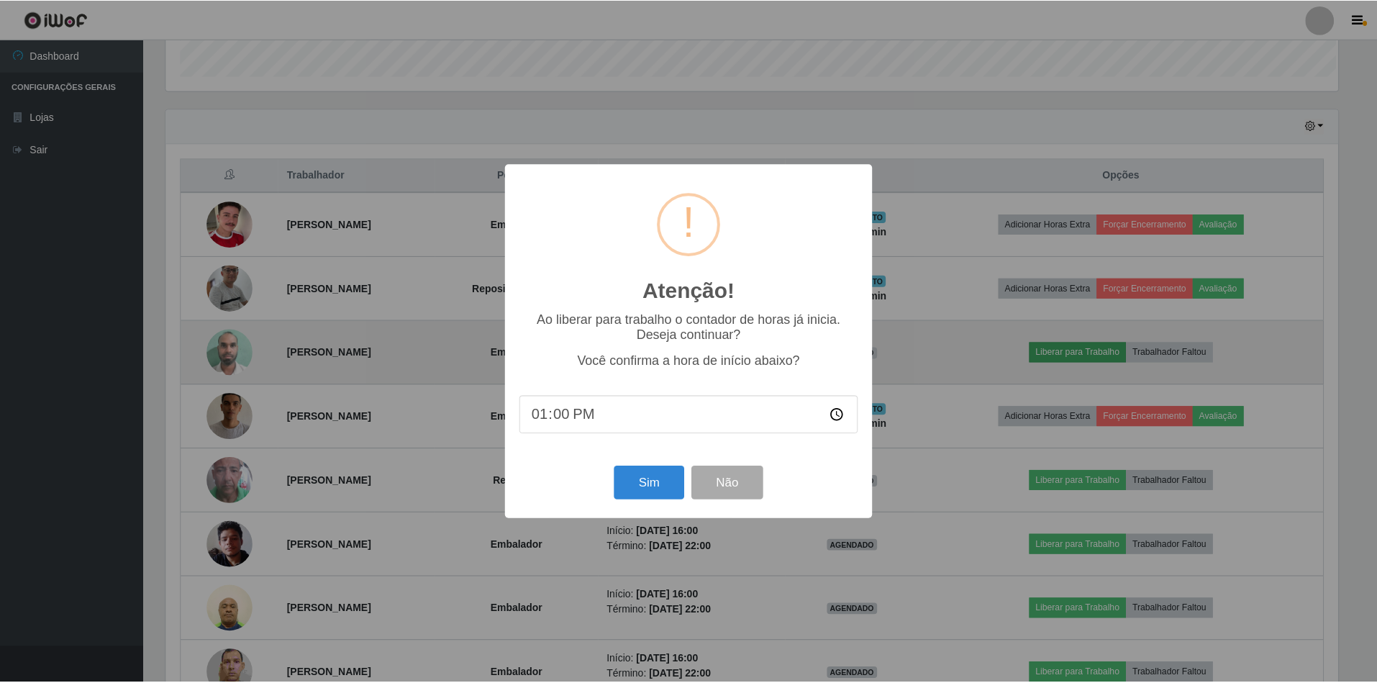
scroll to position [299, 1175]
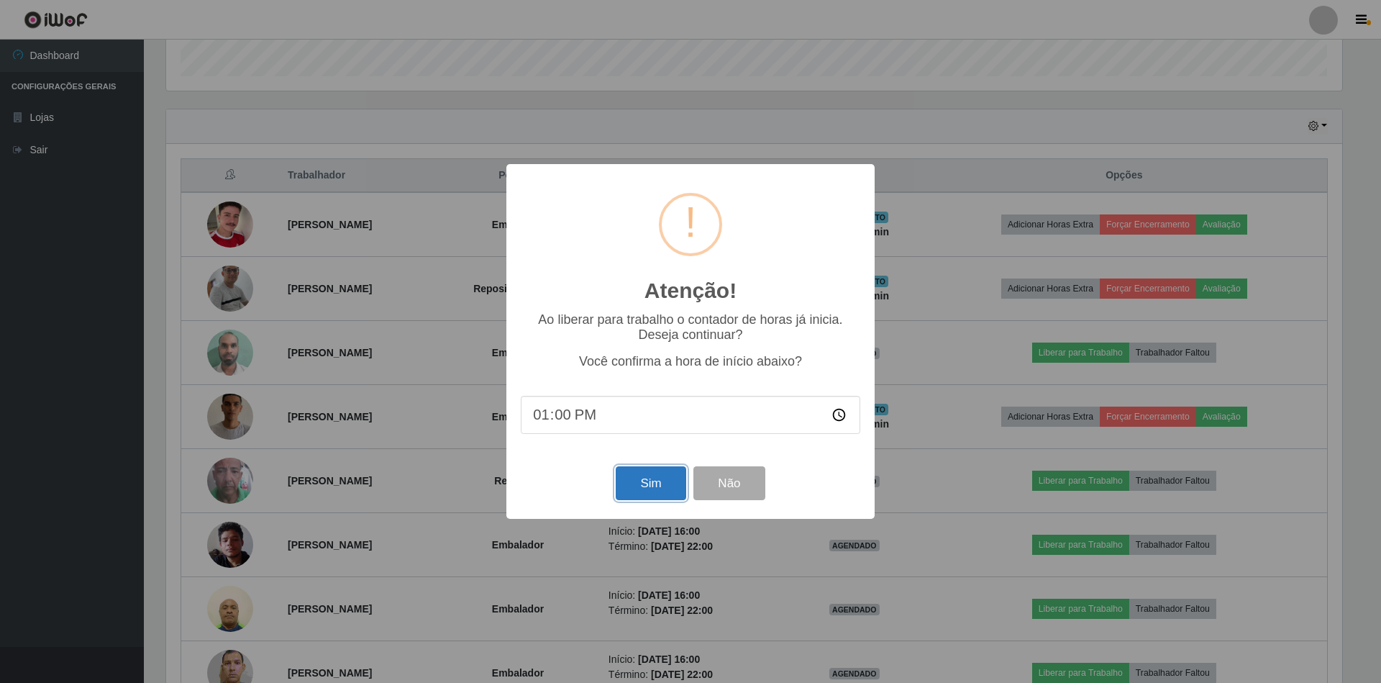
click at [657, 480] on button "Sim" at bounding box center [651, 483] width 70 height 34
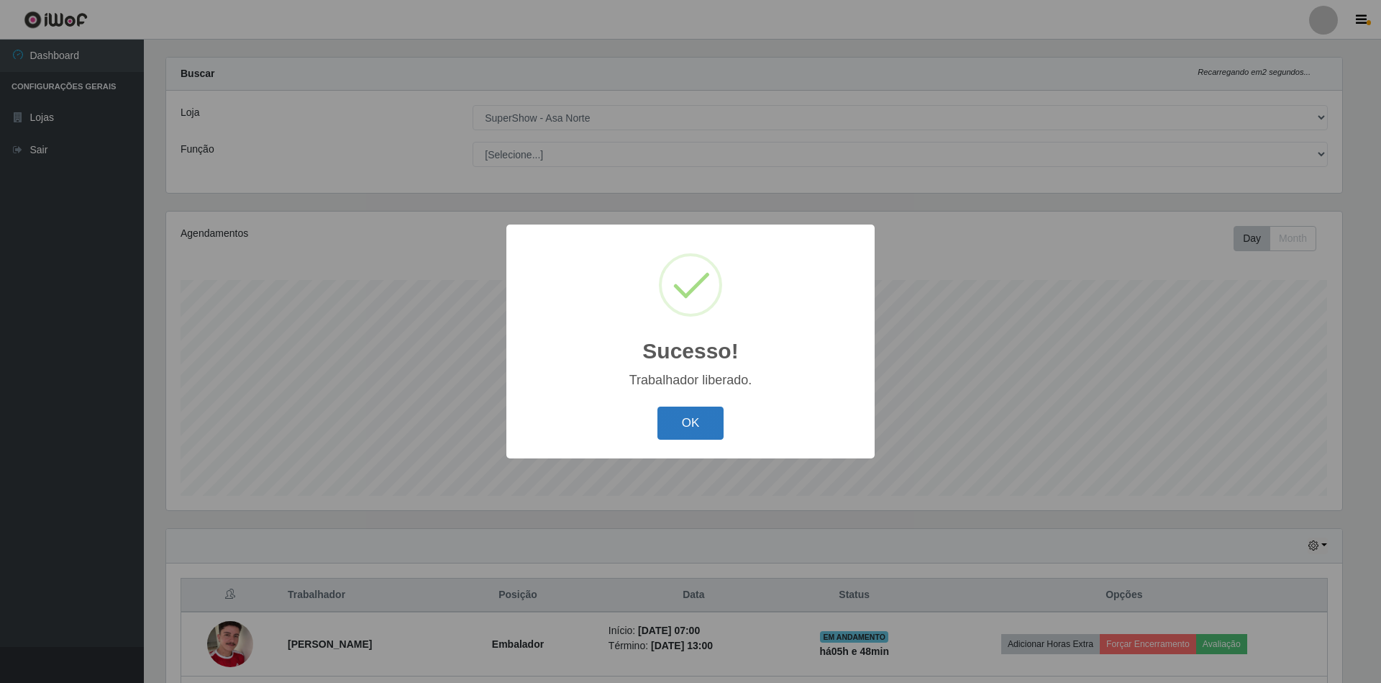
click at [688, 411] on button "OK" at bounding box center [690, 423] width 67 height 34
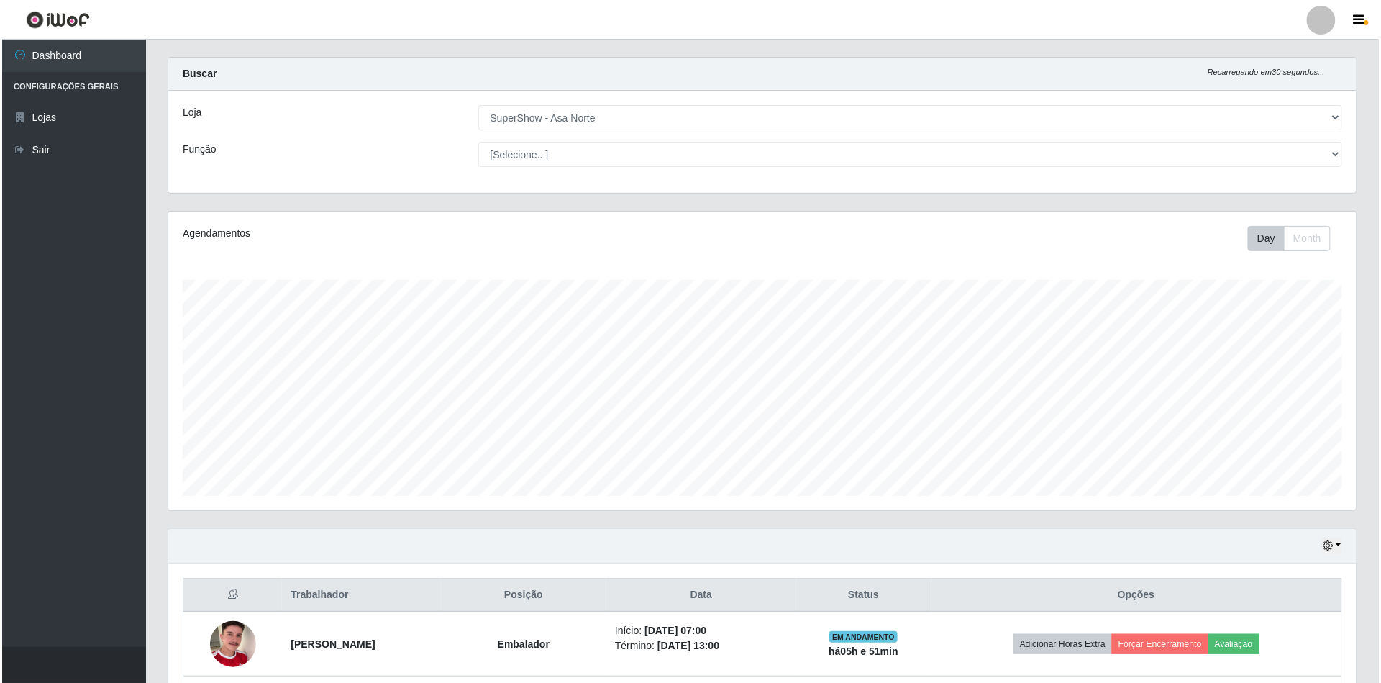
scroll to position [211, 0]
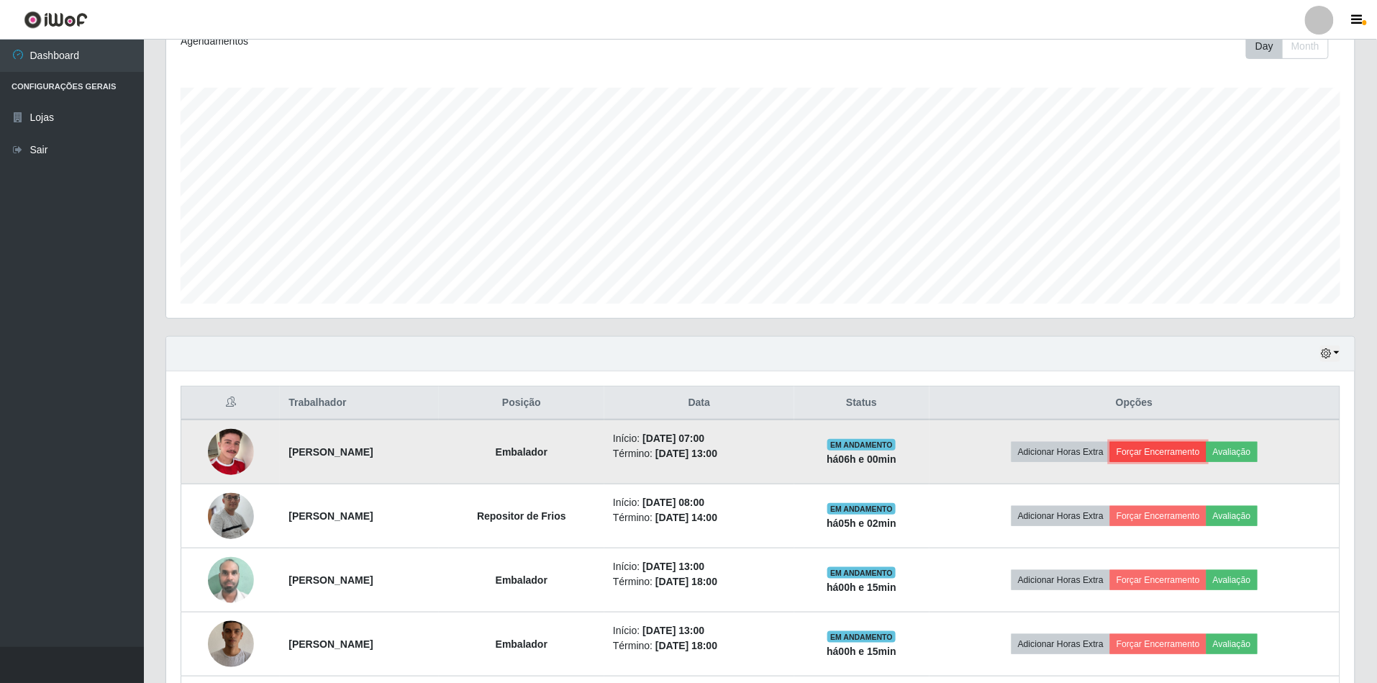
click at [1200, 455] on button "Forçar Encerramento" at bounding box center [1158, 452] width 96 height 20
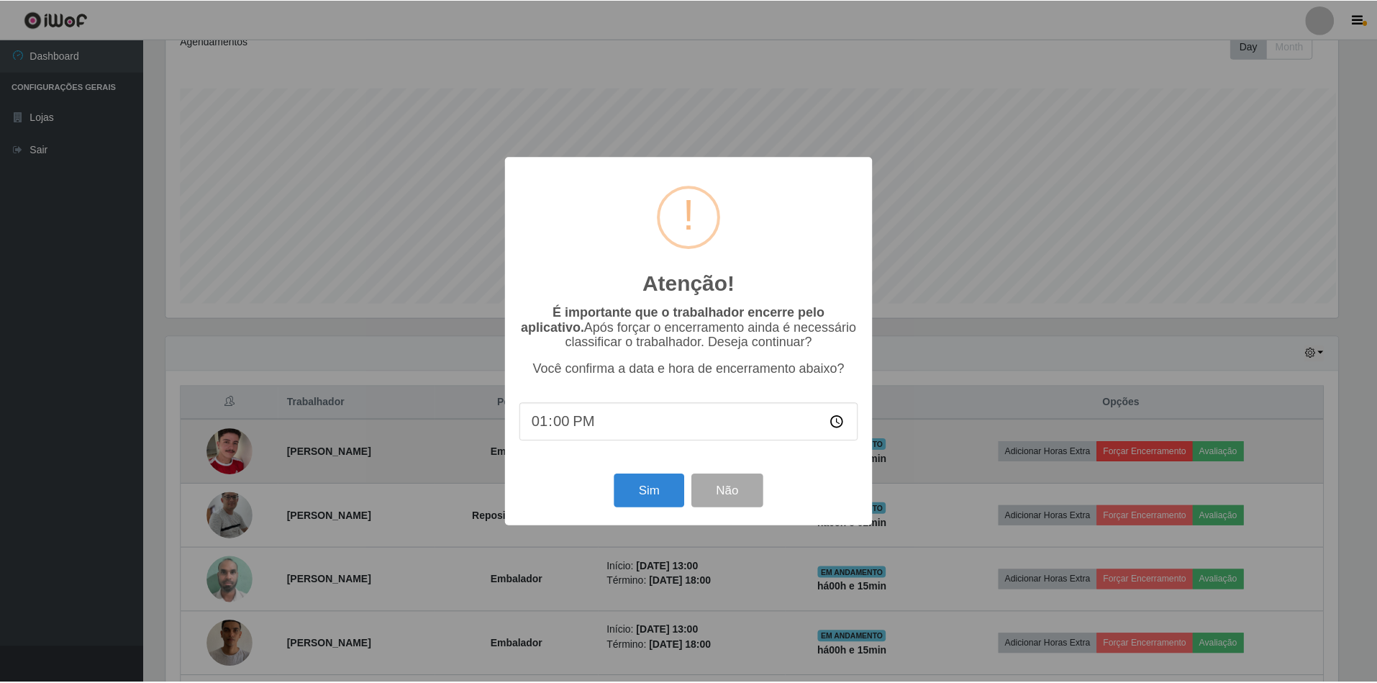
scroll to position [299, 1175]
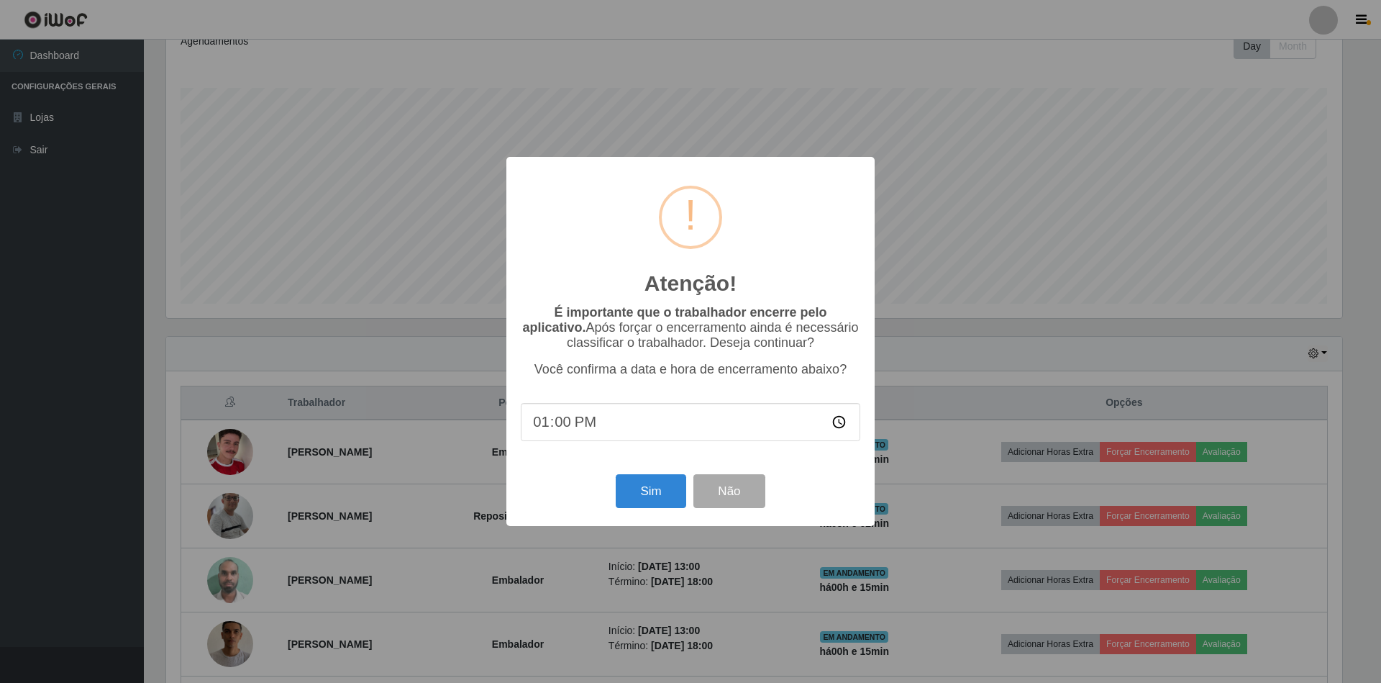
click at [677, 426] on input "13:00" at bounding box center [690, 422] width 339 height 38
click at [567, 429] on input "13:00" at bounding box center [690, 422] width 339 height 38
click at [693, 440] on input "13:00" at bounding box center [690, 422] width 339 height 38
click at [808, 349] on p "É importante que o trabalhador encerre pelo aplicativo. Após forçar o encerrame…" at bounding box center [690, 327] width 339 height 45
click at [637, 496] on button "Sim" at bounding box center [651, 491] width 70 height 34
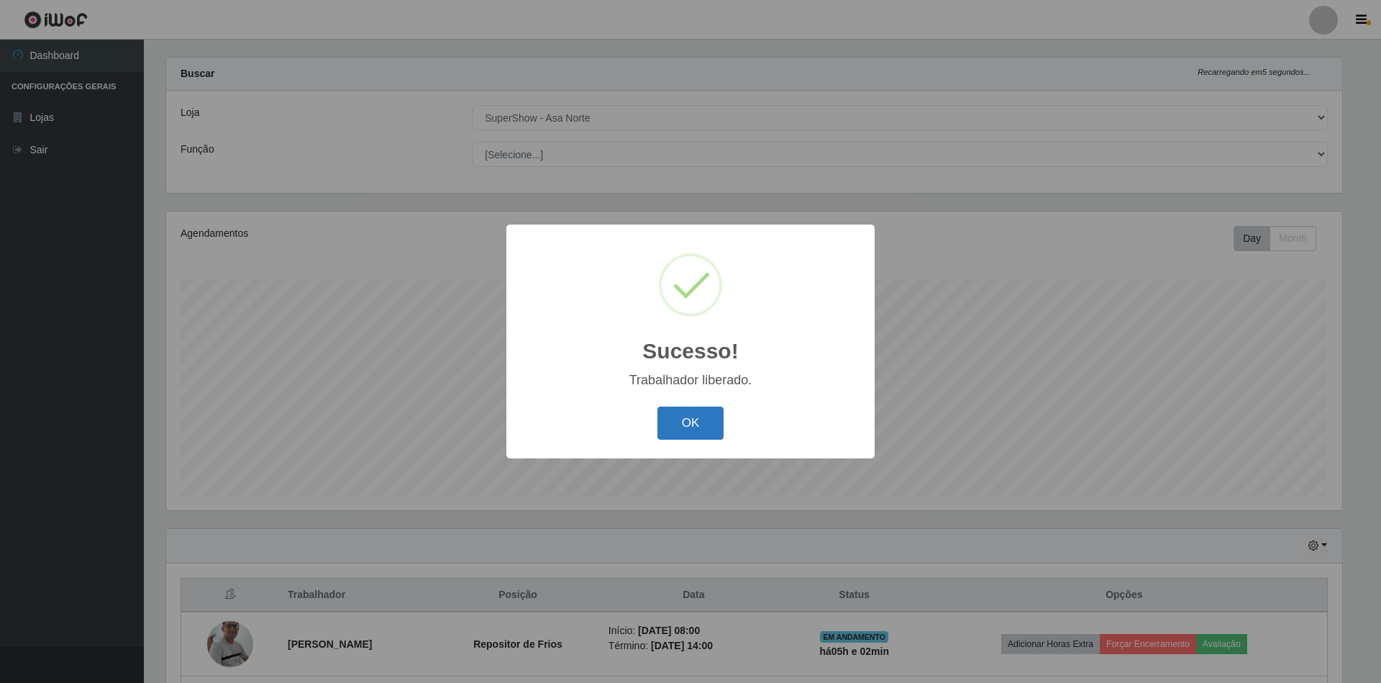
click at [700, 411] on button "OK" at bounding box center [690, 423] width 67 height 34
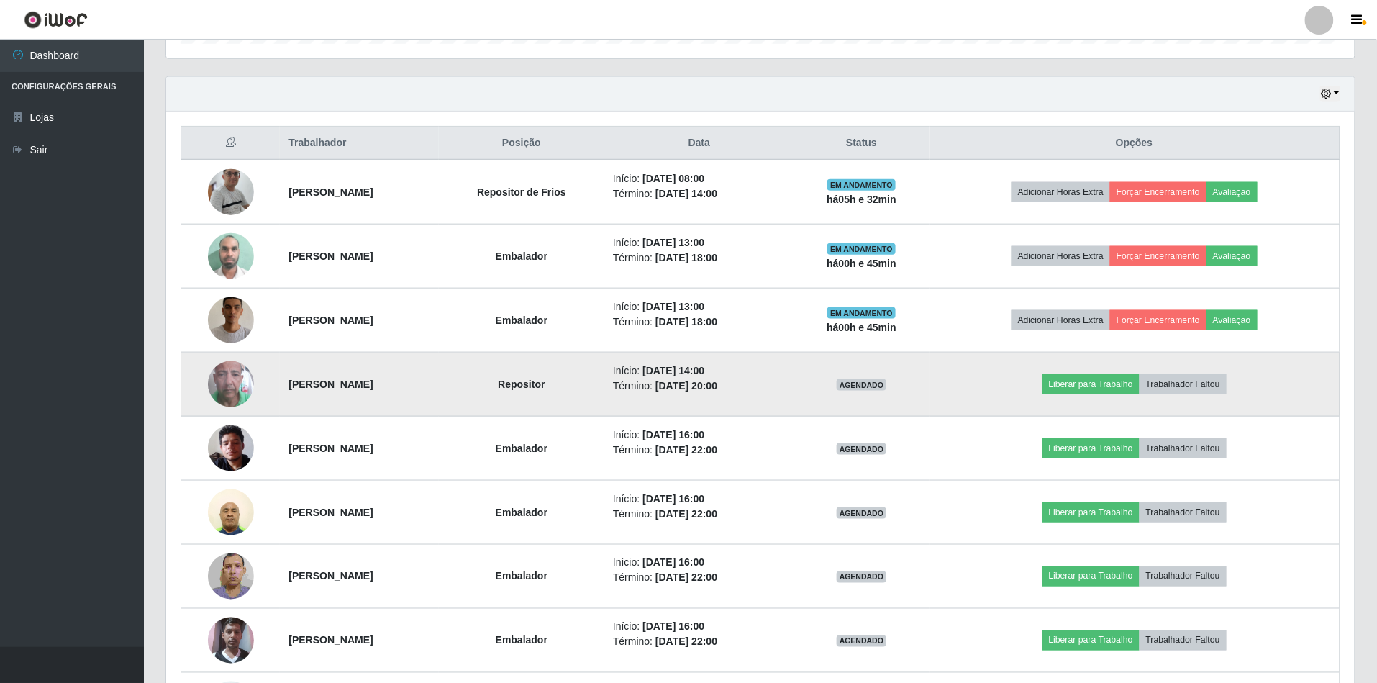
scroll to position [470, 0]
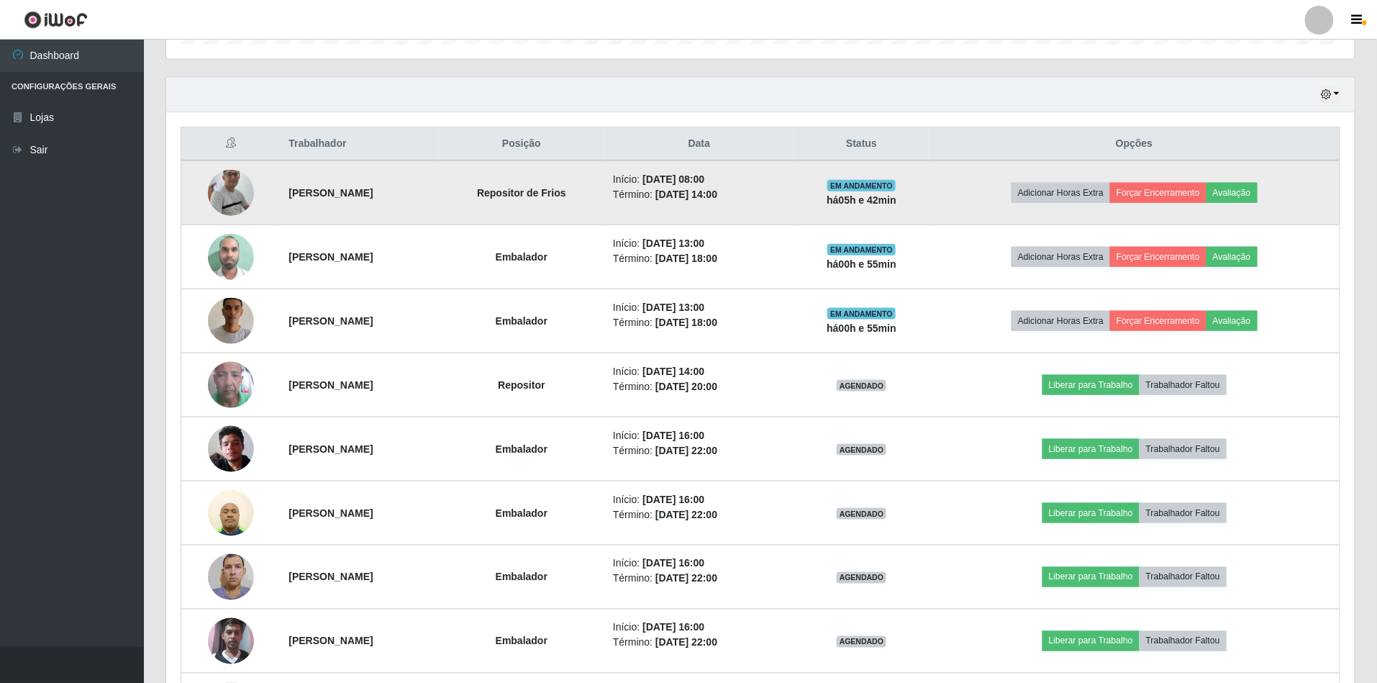
click at [234, 205] on img at bounding box center [231, 192] width 46 height 105
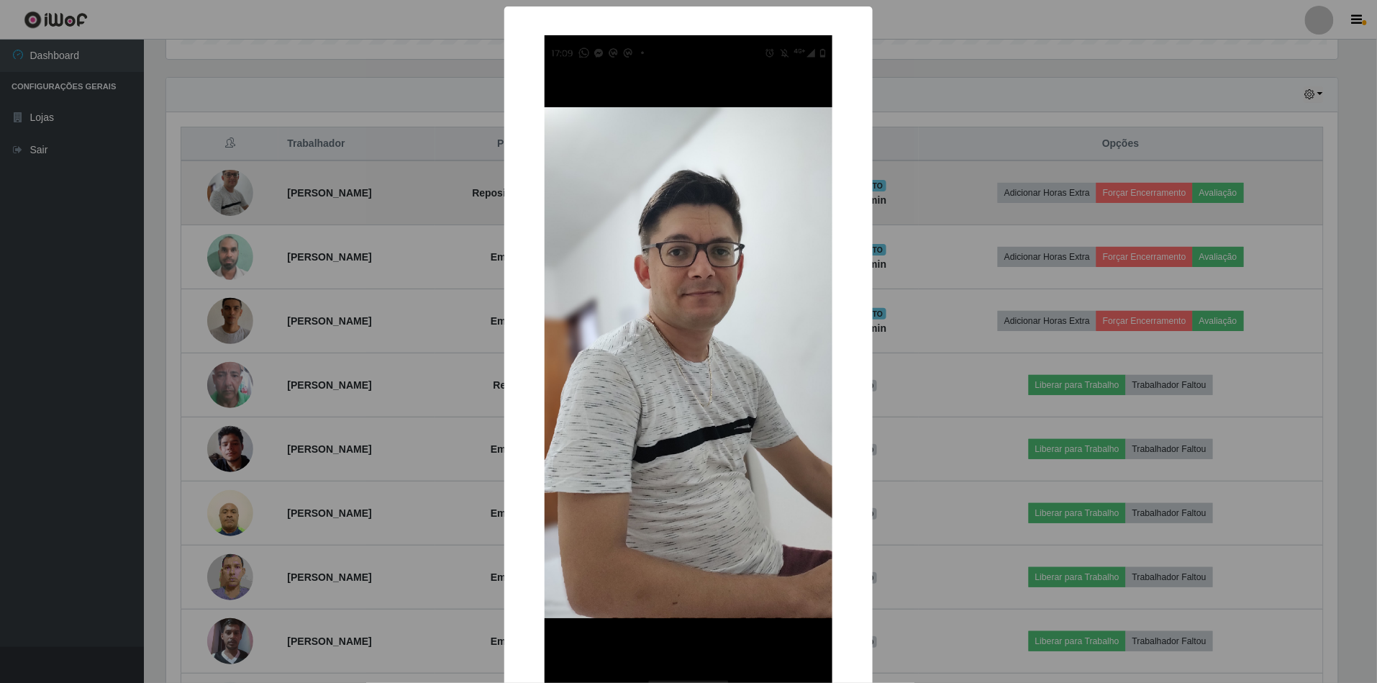
scroll to position [299, 1175]
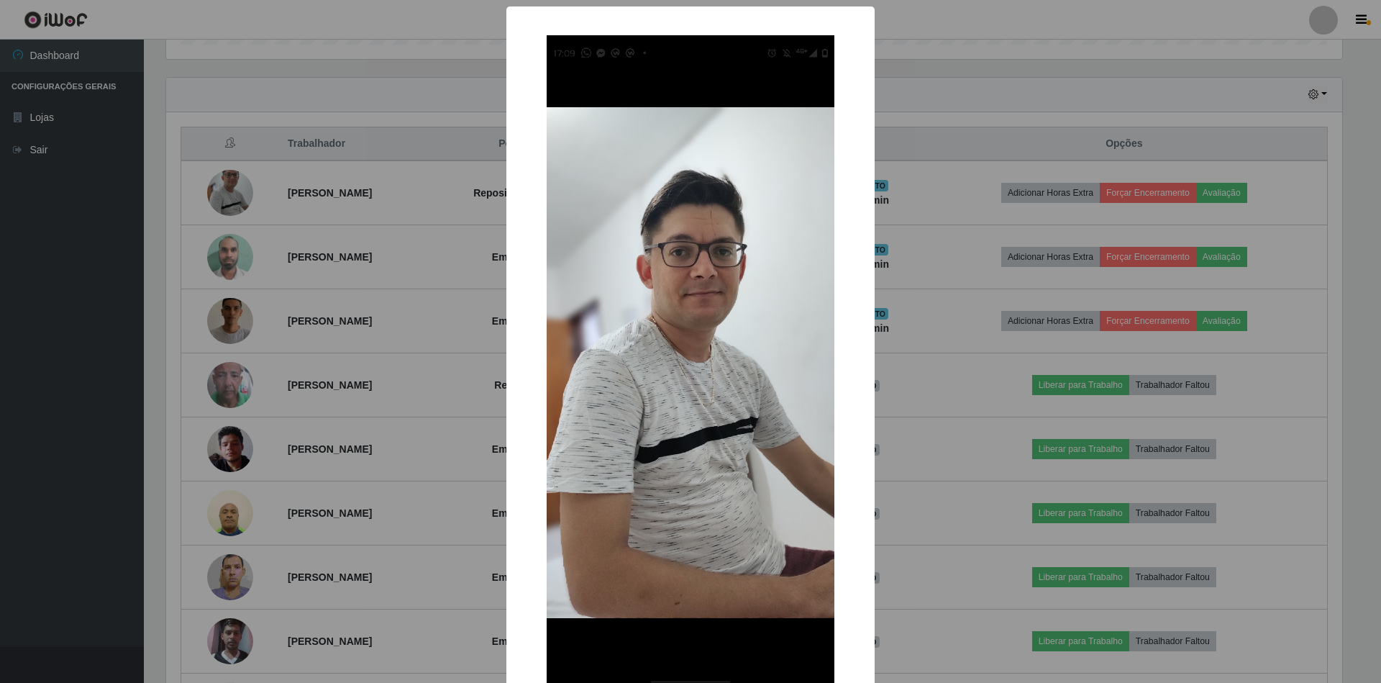
click at [160, 285] on div "× OK Cancel" at bounding box center [690, 341] width 1381 height 683
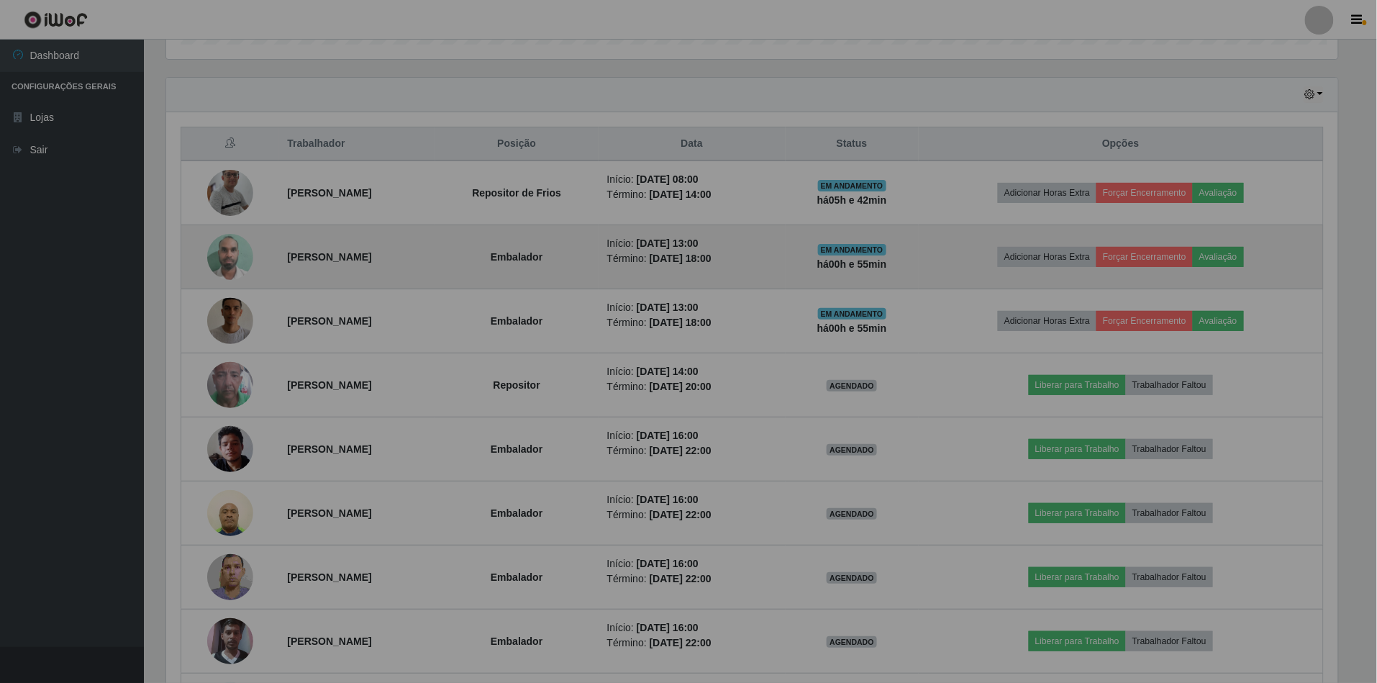
scroll to position [299, 1188]
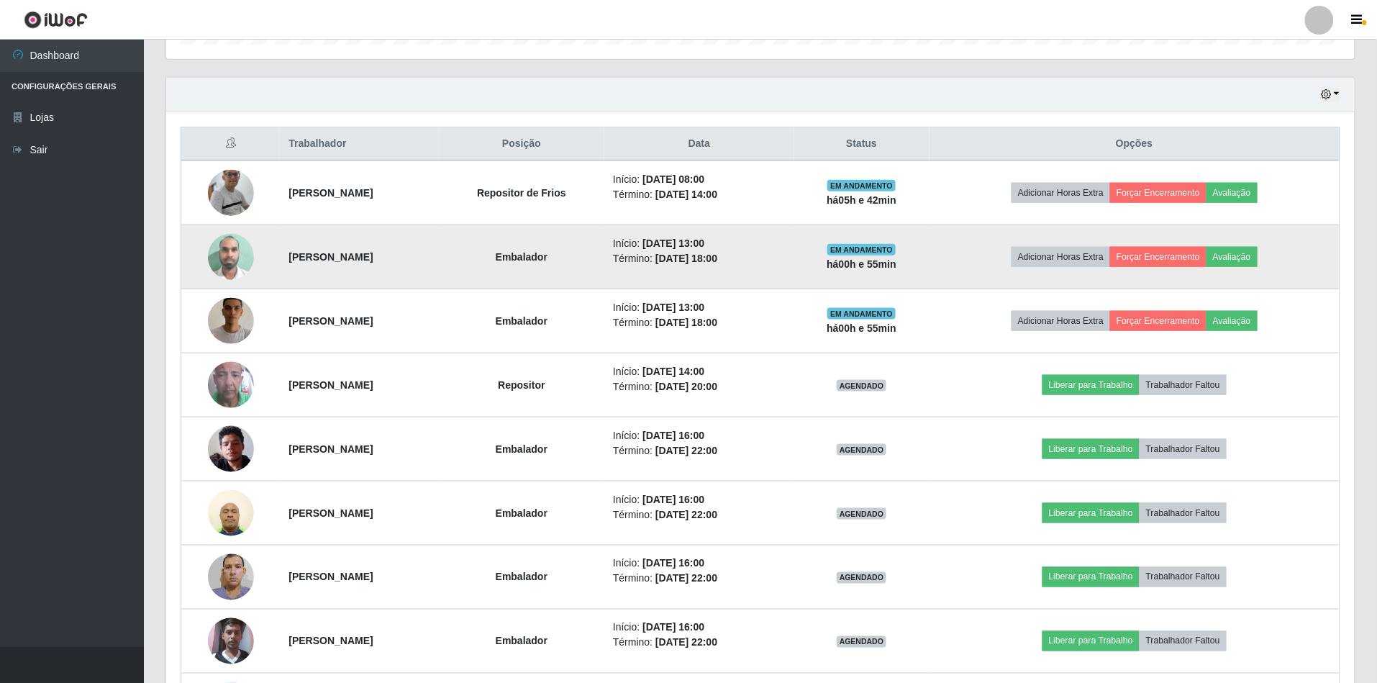
click at [209, 270] on img at bounding box center [231, 256] width 46 height 61
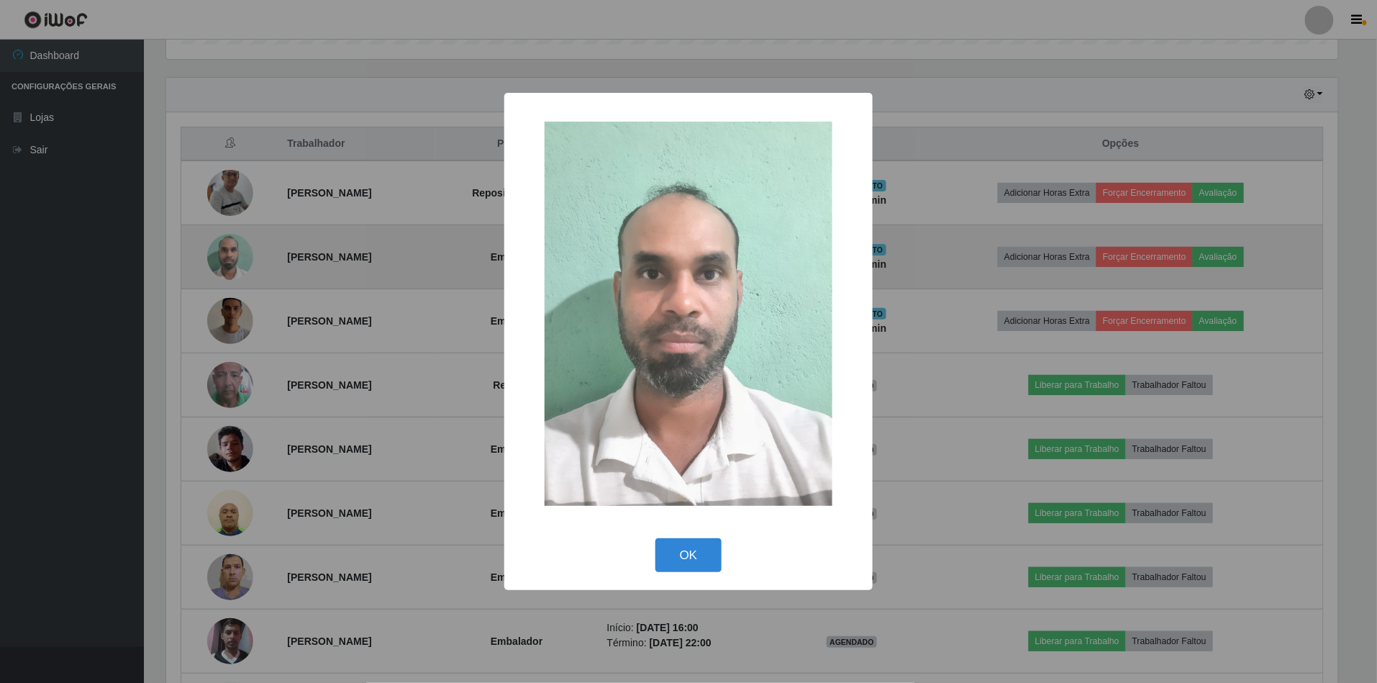
scroll to position [299, 1175]
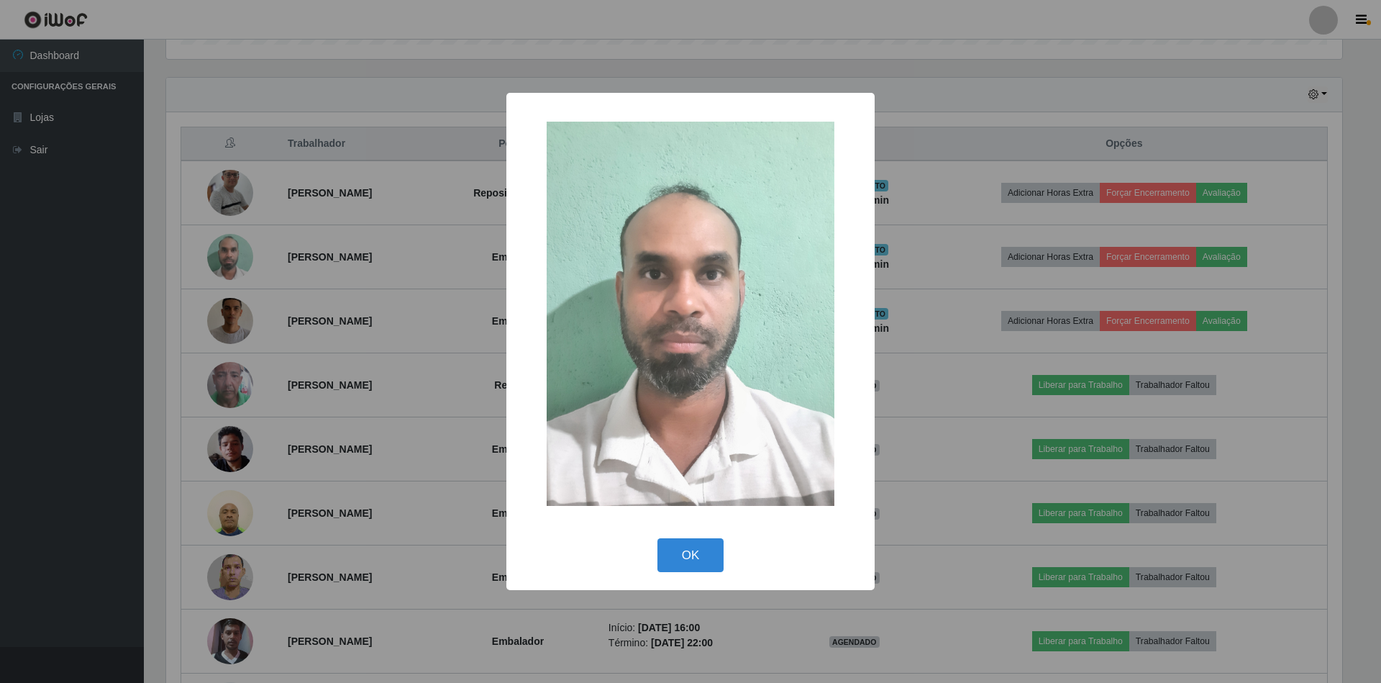
click at [33, 293] on div "× OK Cancel" at bounding box center [690, 341] width 1381 height 683
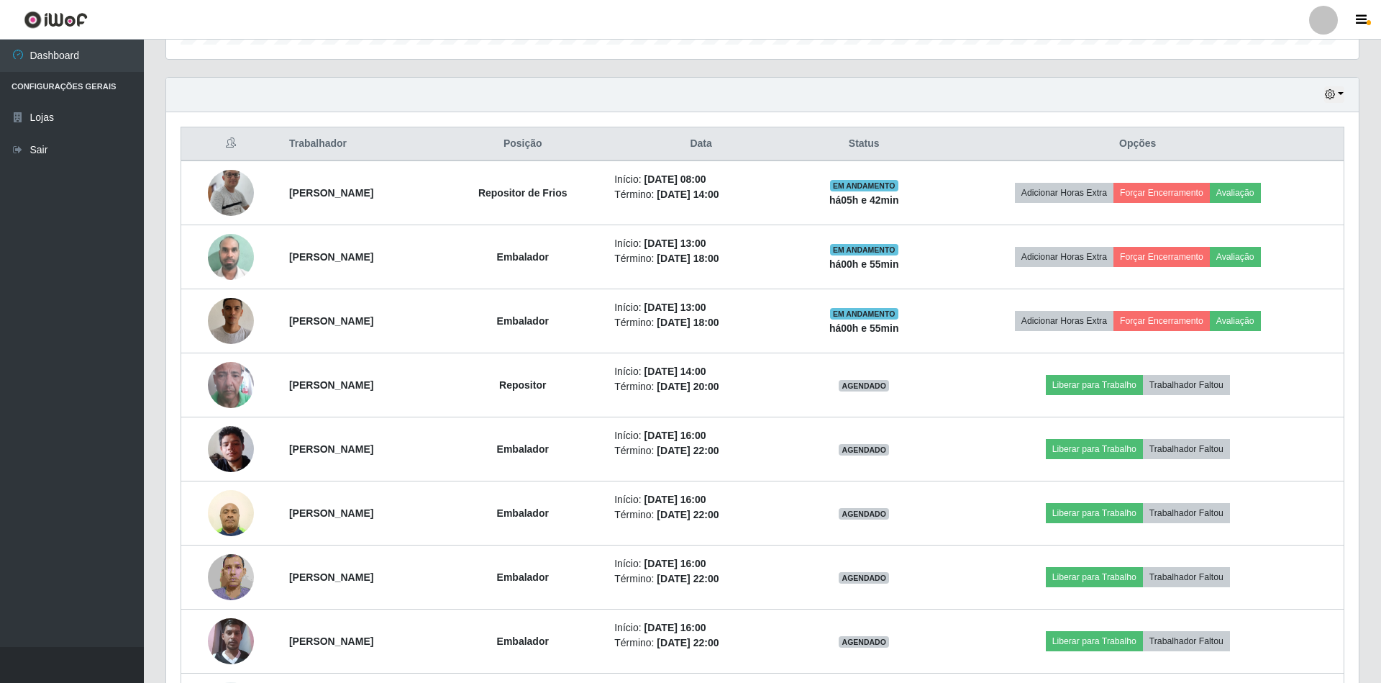
scroll to position [299, 1188]
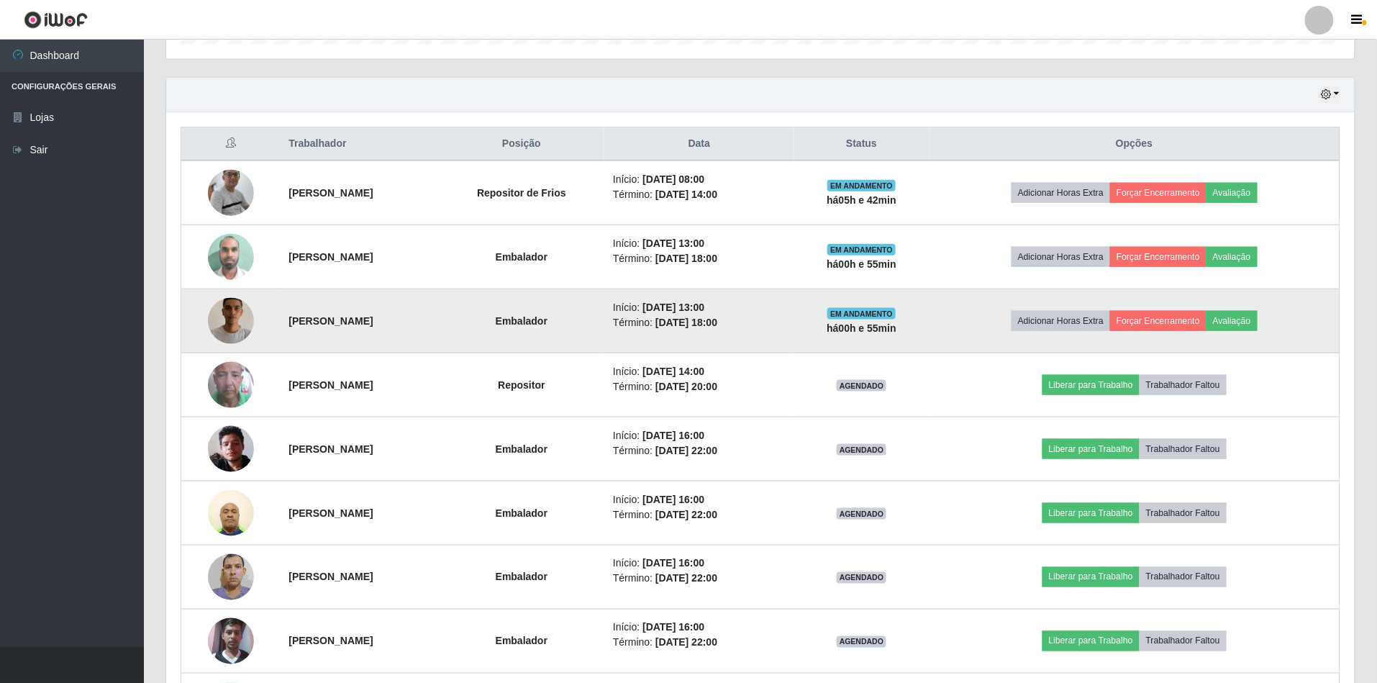
click at [208, 337] on img at bounding box center [231, 321] width 46 height 82
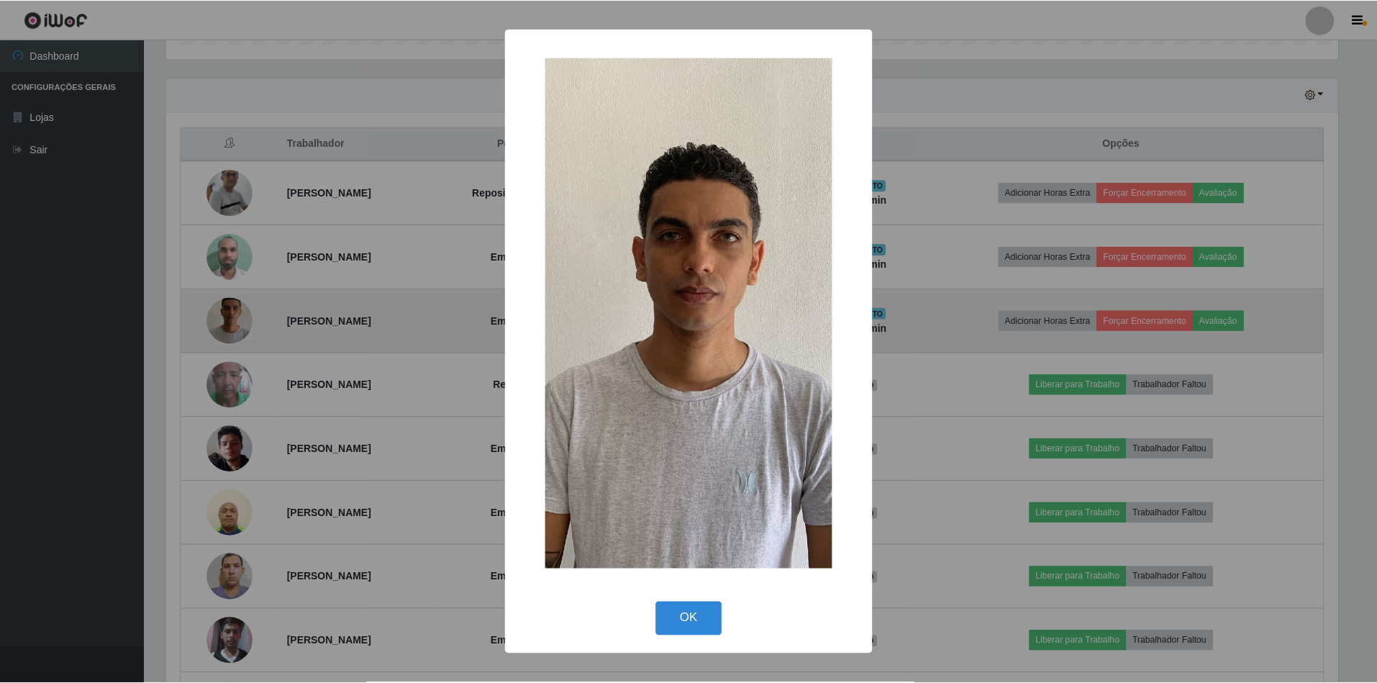
scroll to position [299, 1175]
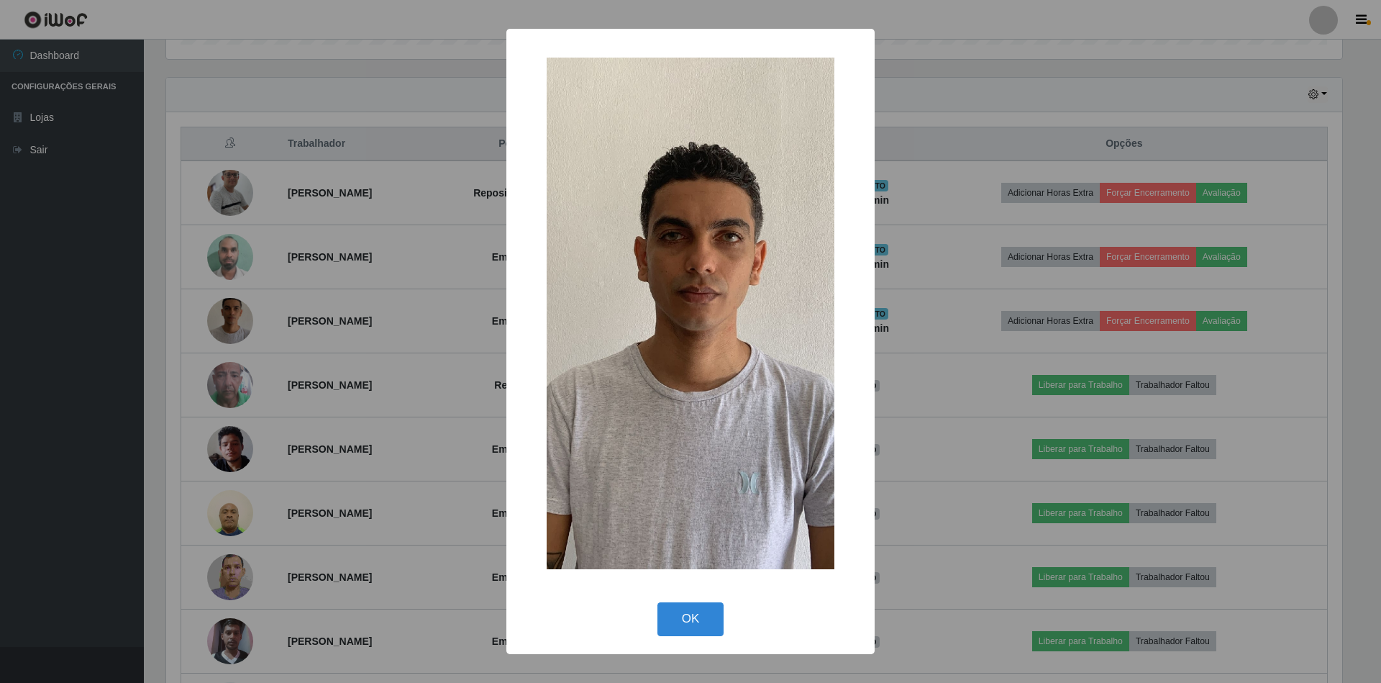
click at [98, 331] on div "× OK Cancel" at bounding box center [690, 341] width 1381 height 683
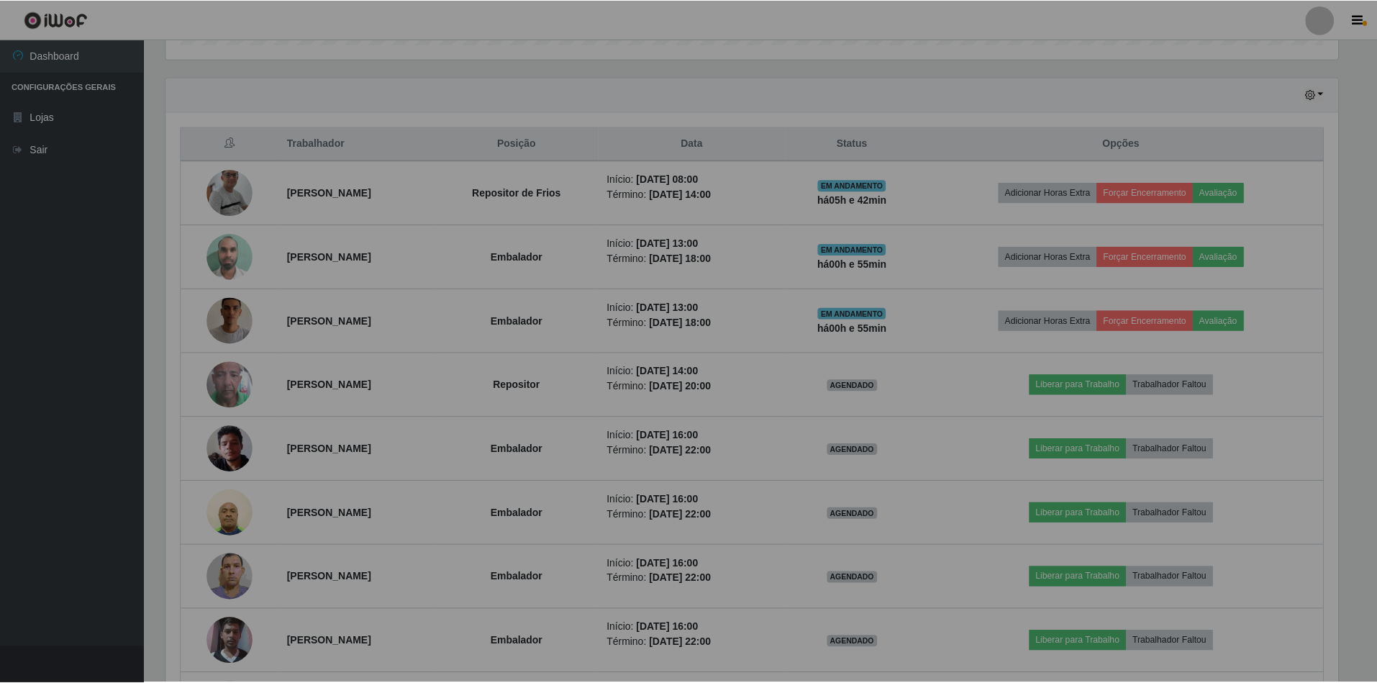
scroll to position [299, 1188]
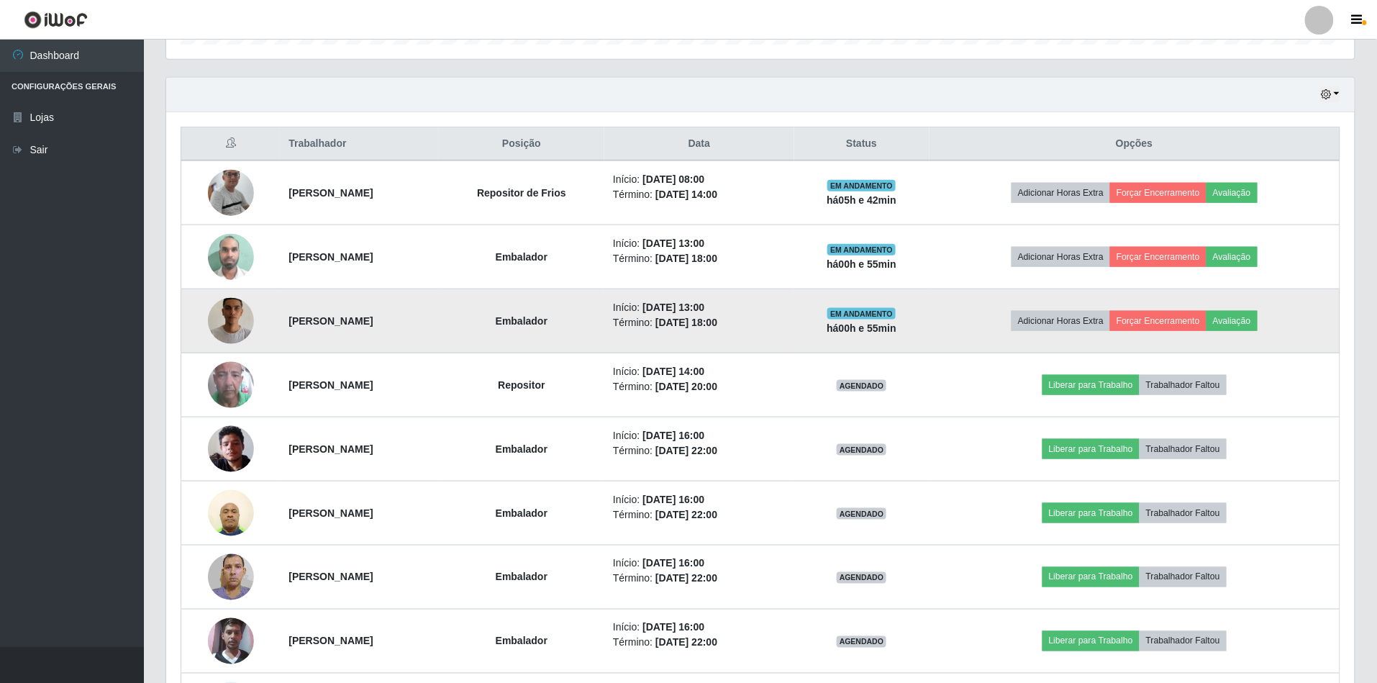
click at [219, 323] on img at bounding box center [231, 321] width 46 height 82
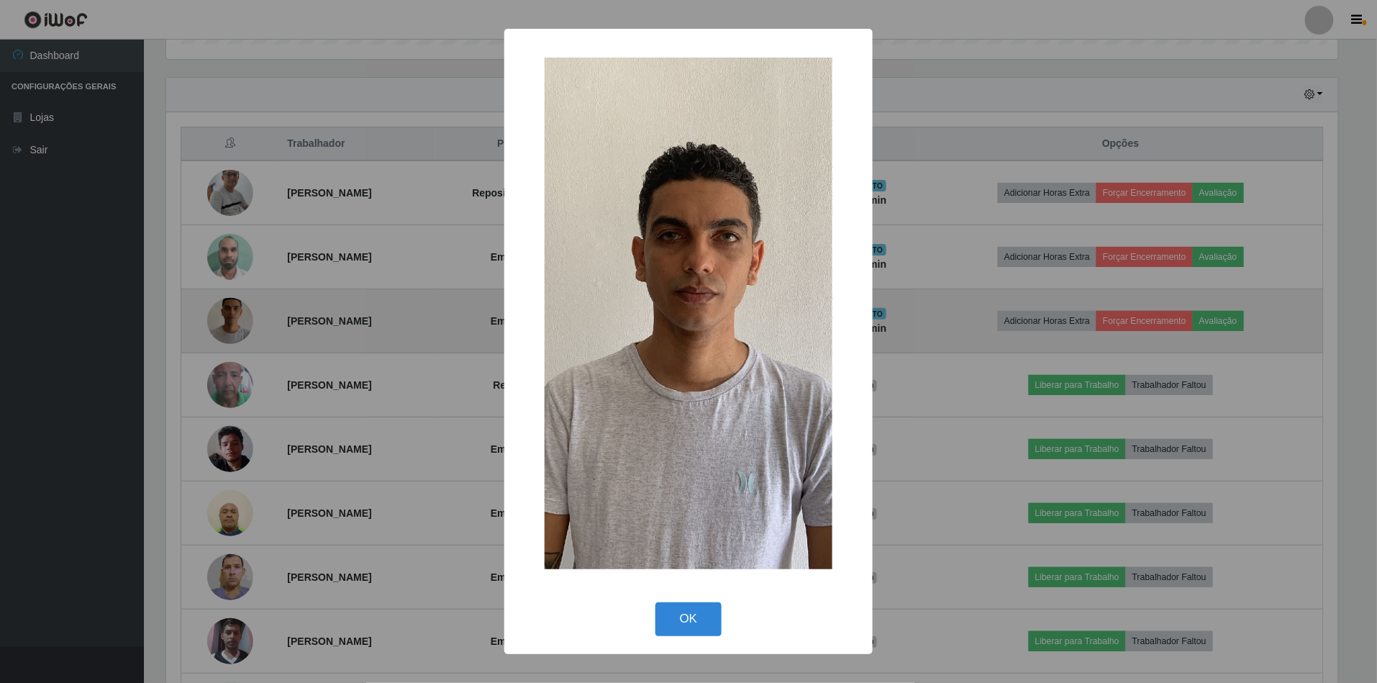
scroll to position [299, 1175]
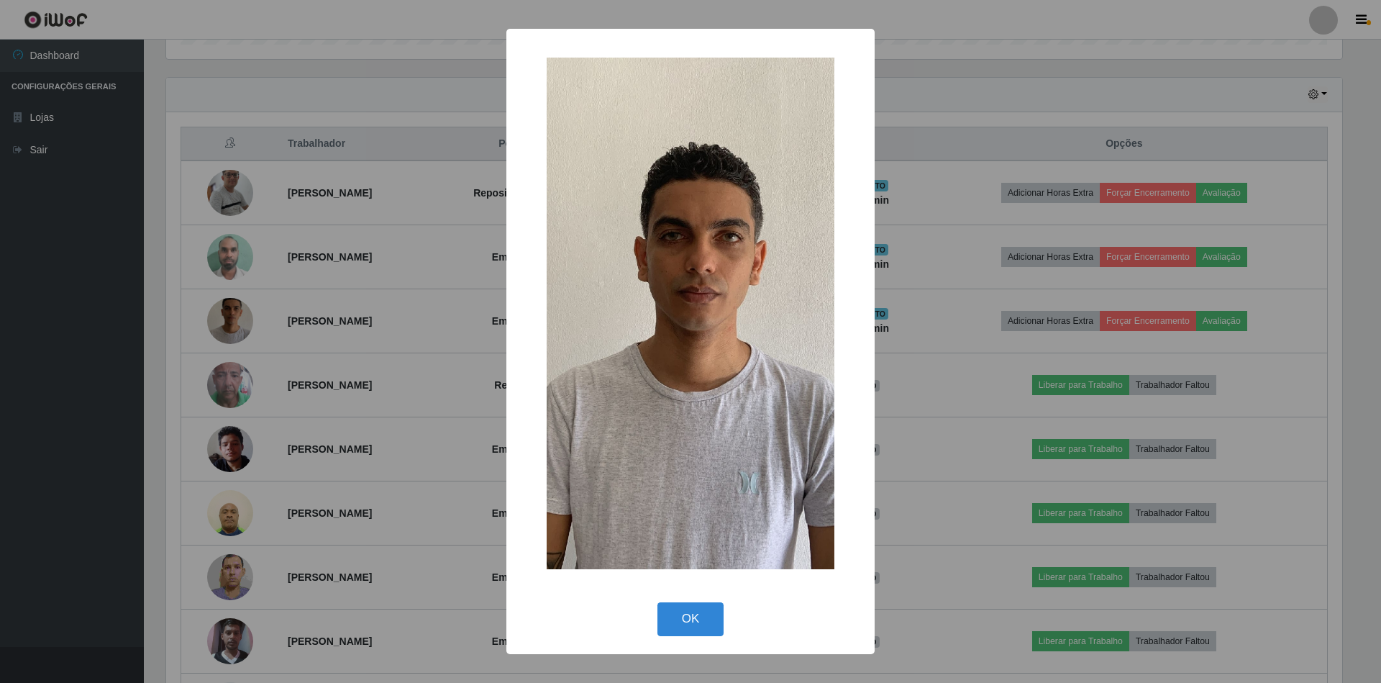
click at [96, 332] on div "× OK Cancel" at bounding box center [690, 341] width 1381 height 683
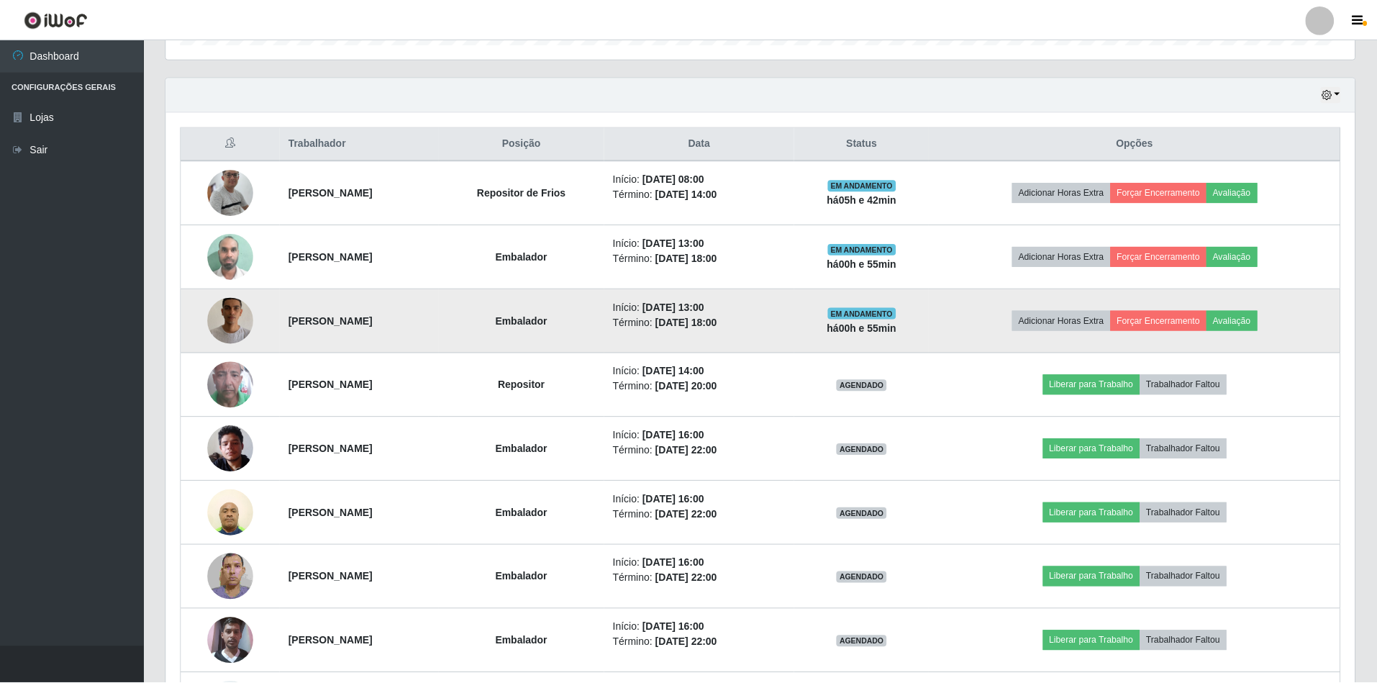
scroll to position [299, 1188]
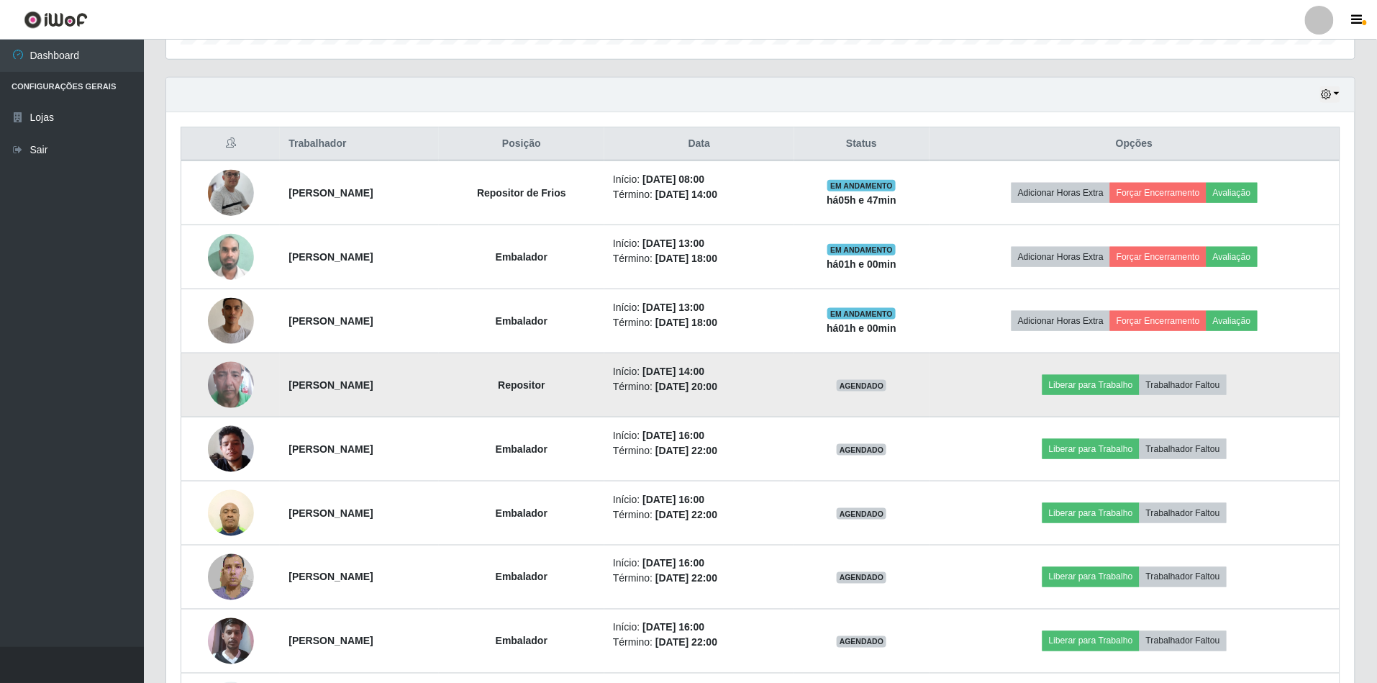
click at [240, 380] on img at bounding box center [231, 385] width 46 height 82
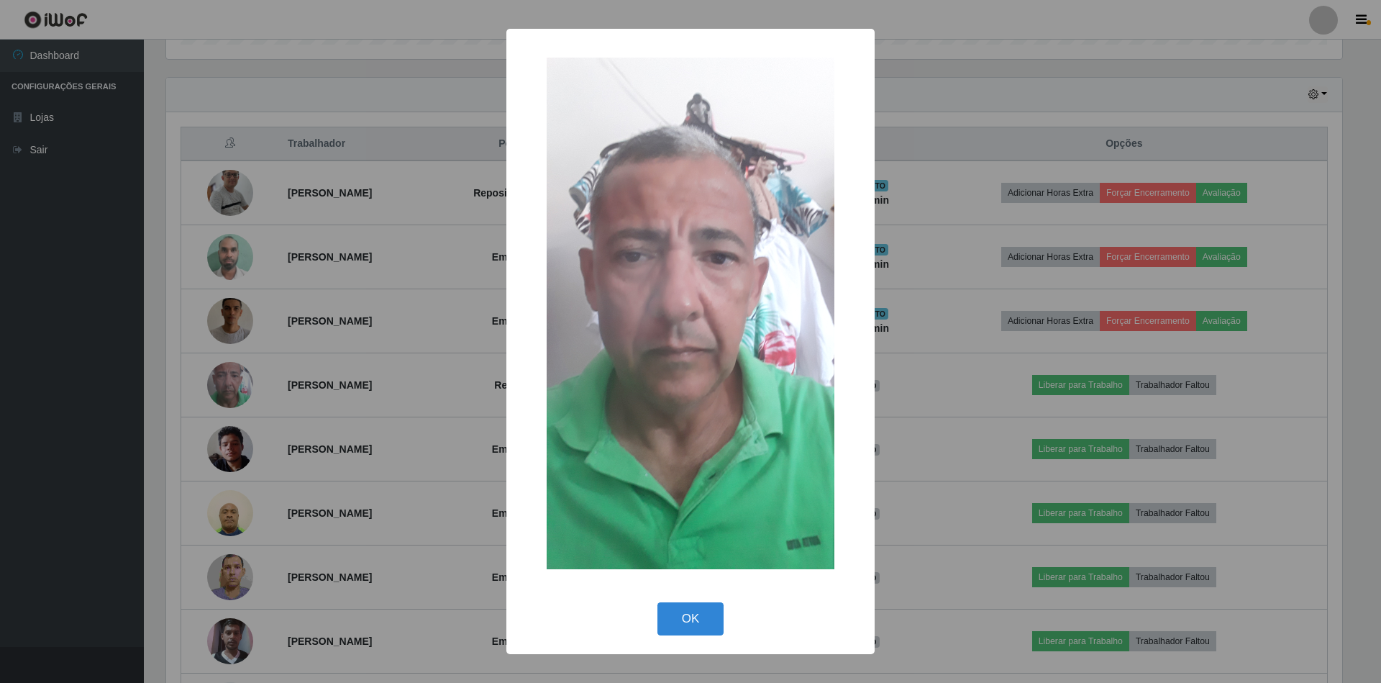
click at [657, 602] on button "OK" at bounding box center [690, 619] width 67 height 34
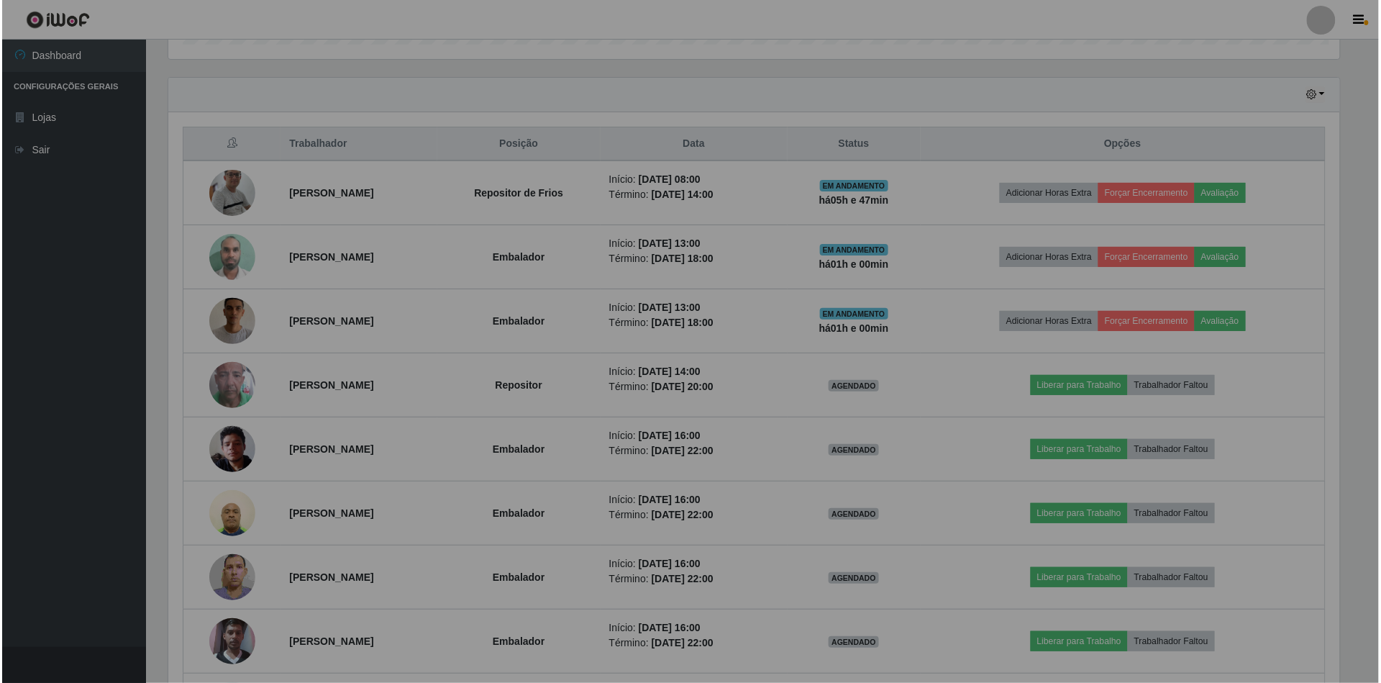
scroll to position [299, 1188]
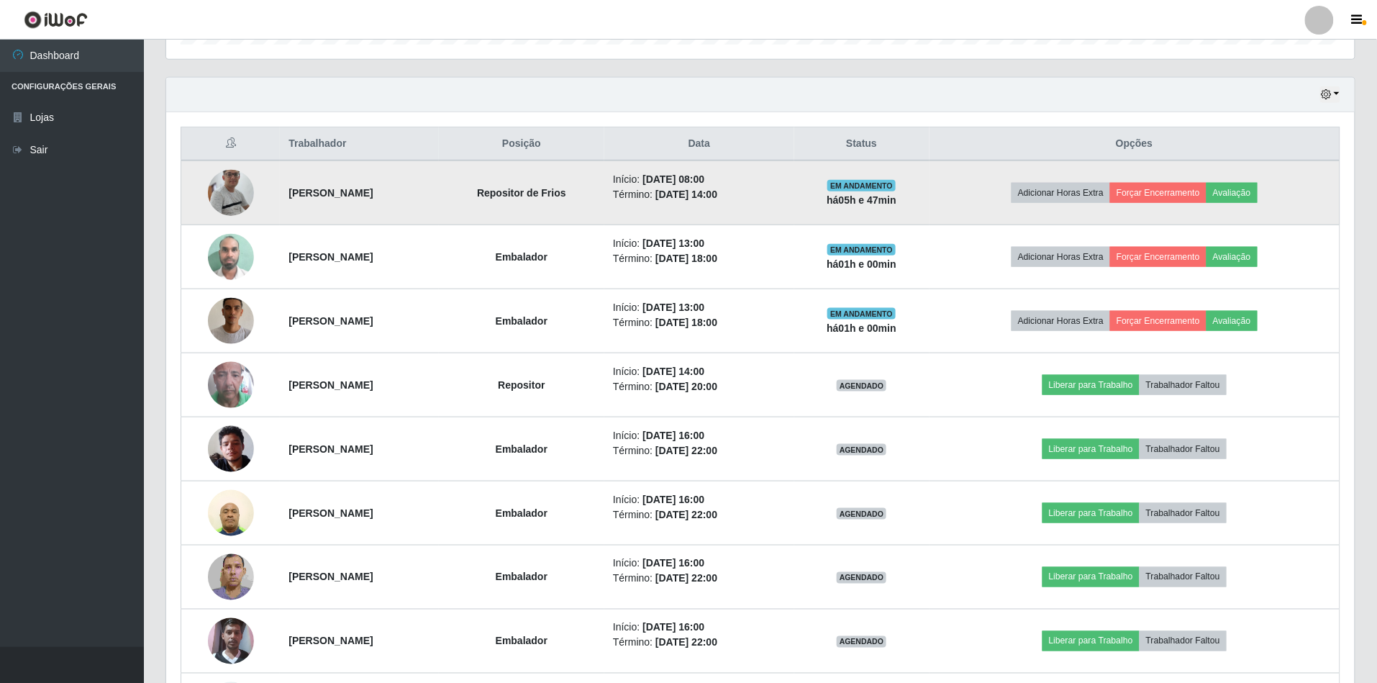
click at [239, 210] on img at bounding box center [231, 192] width 46 height 105
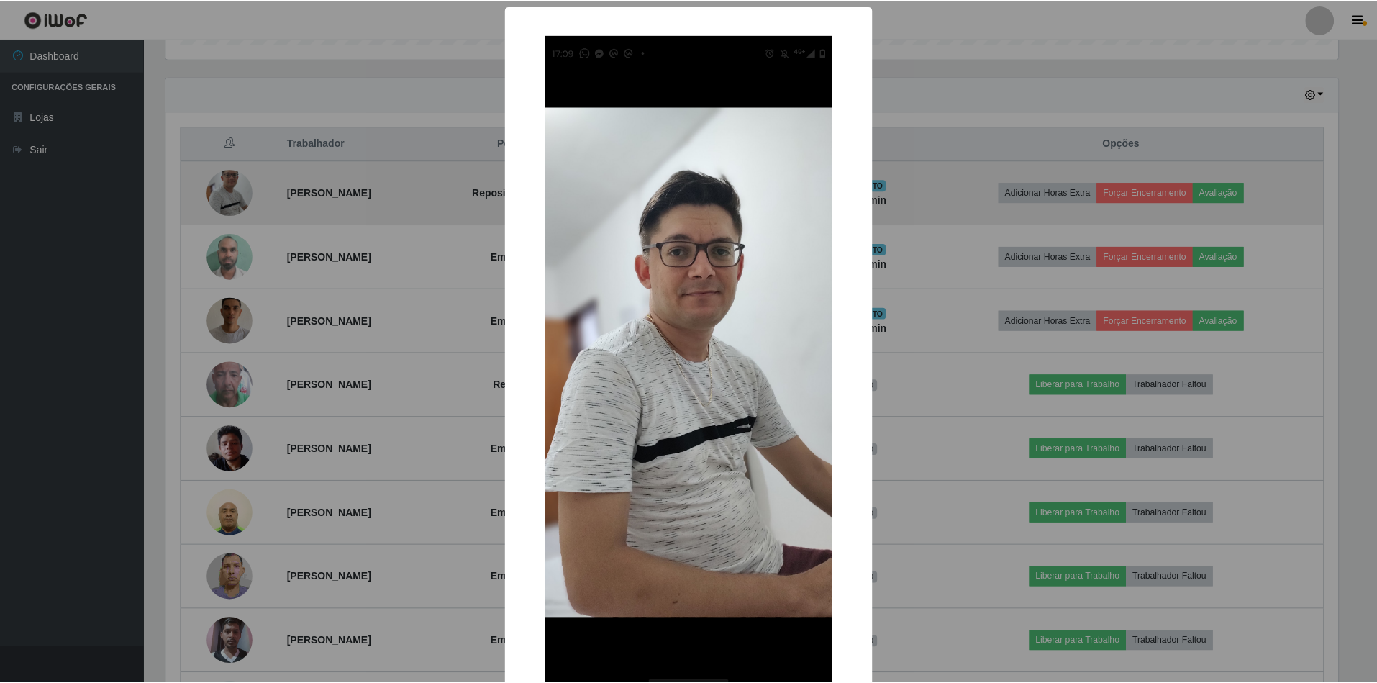
scroll to position [299, 1175]
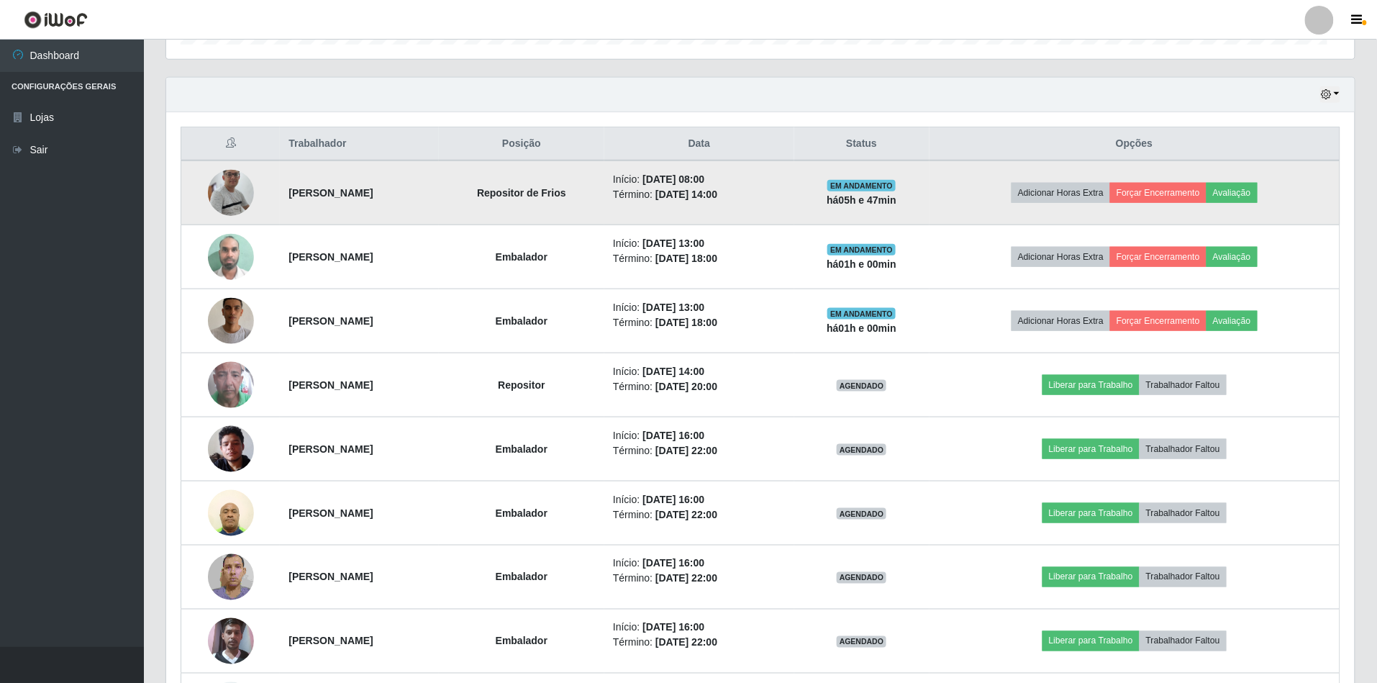
scroll to position [299, 1188]
click at [1205, 191] on button "Forçar Encerramento" at bounding box center [1158, 193] width 96 height 20
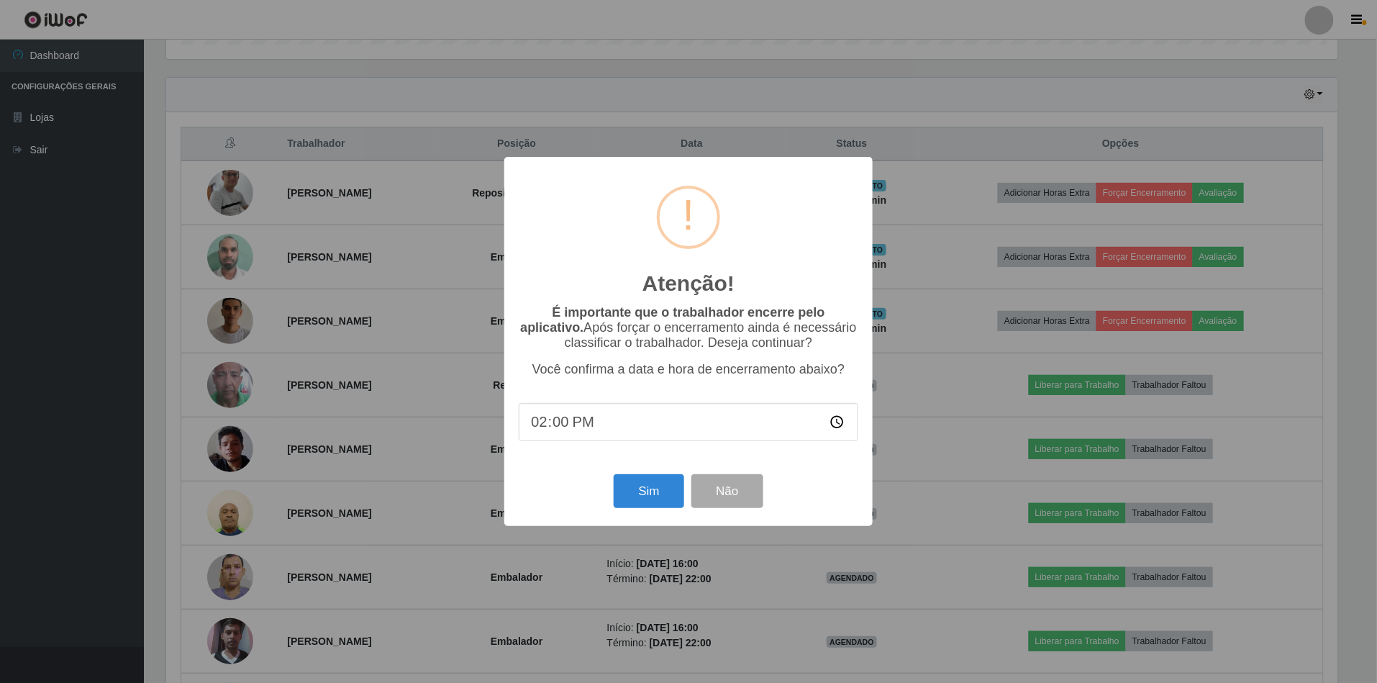
scroll to position [299, 1175]
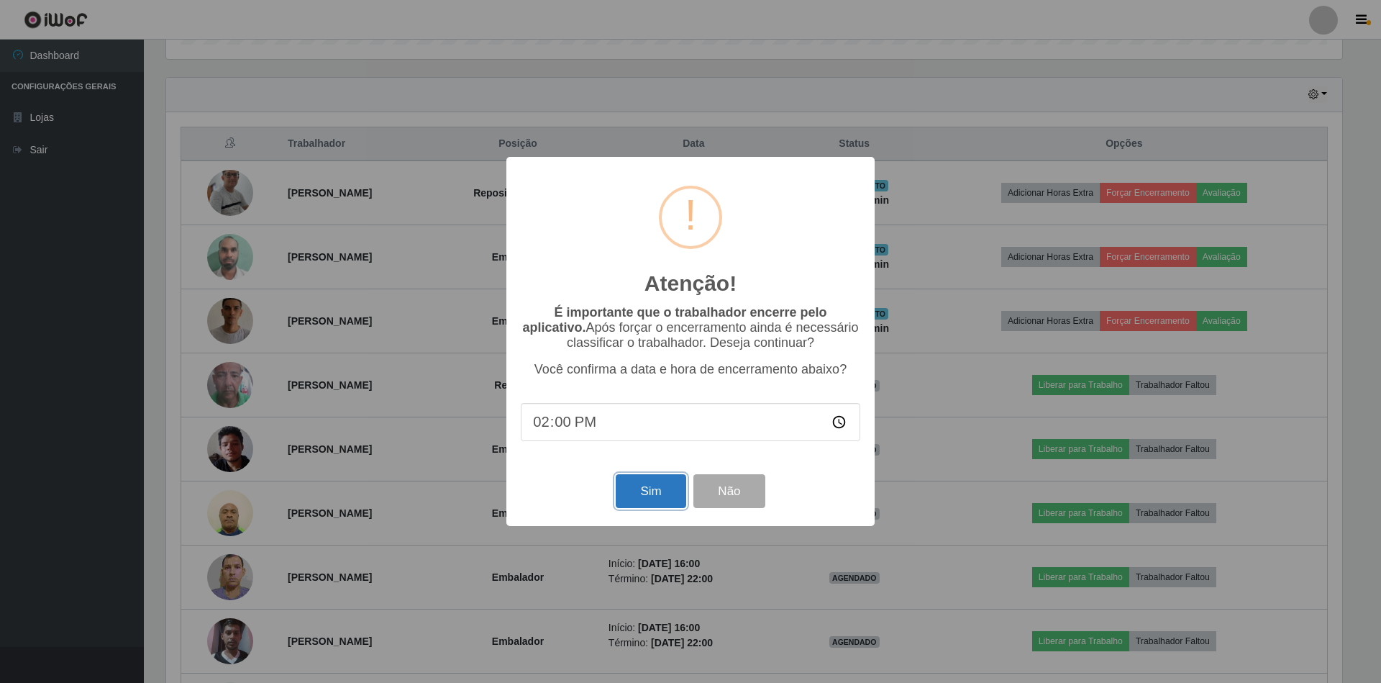
click at [651, 499] on button "Sim" at bounding box center [651, 491] width 70 height 34
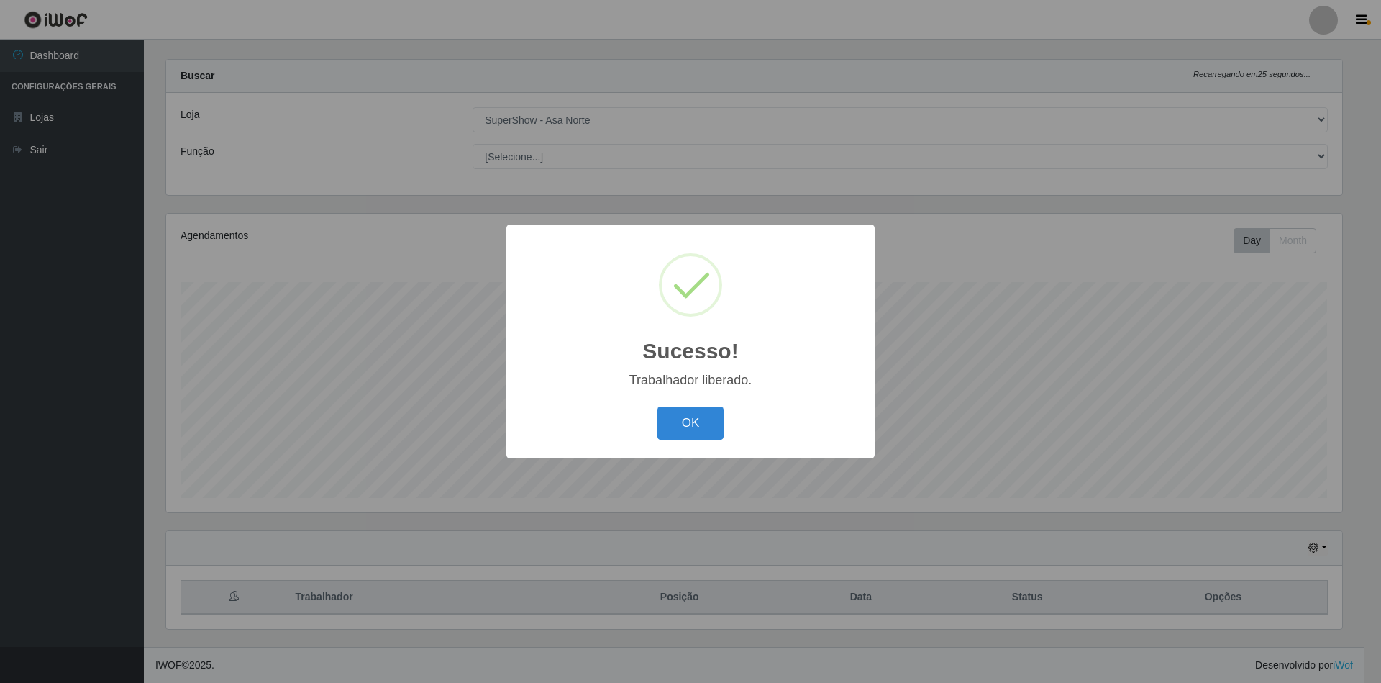
click at [657, 406] on button "OK" at bounding box center [690, 423] width 67 height 34
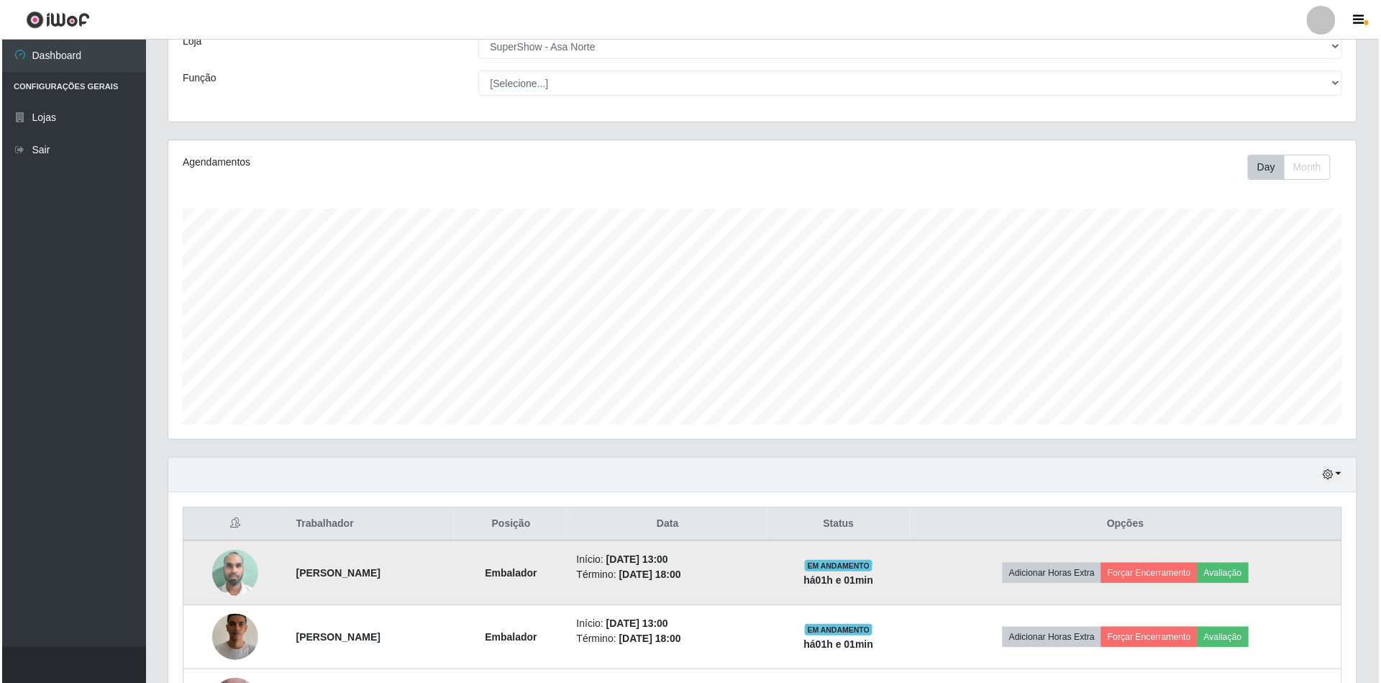
scroll to position [211, 0]
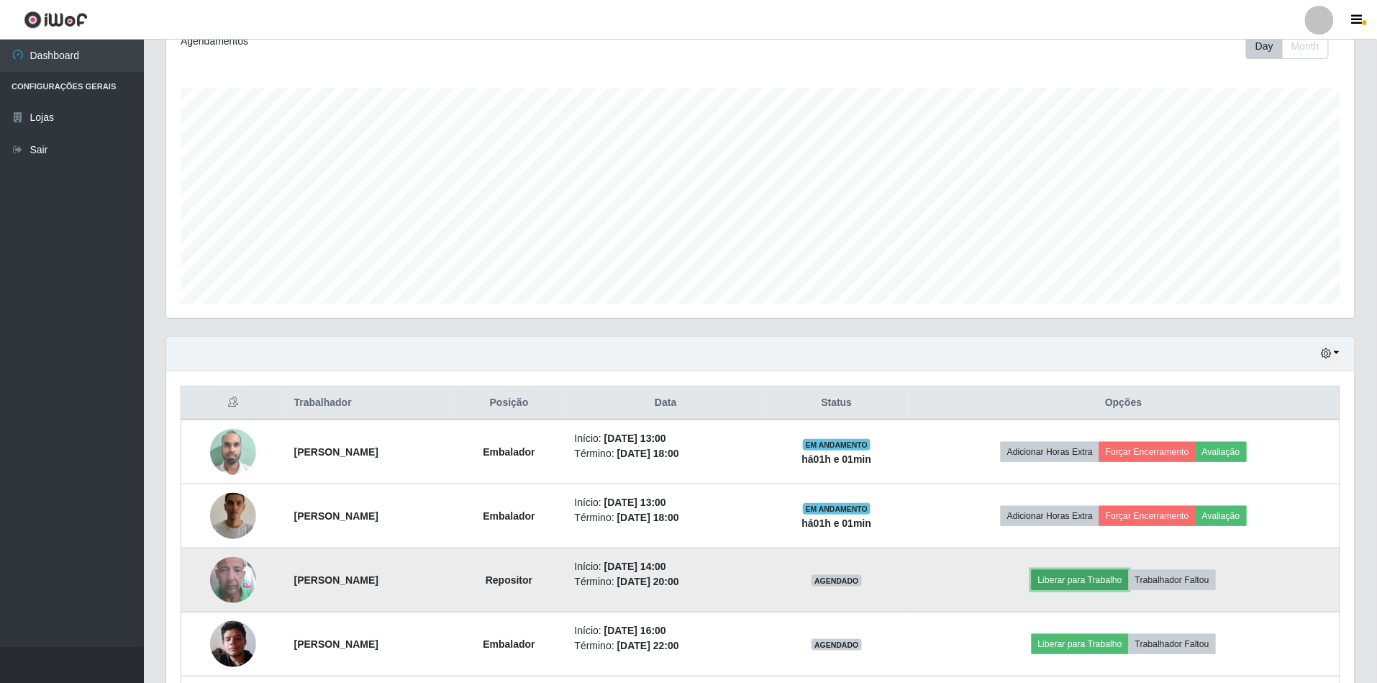
click at [1082, 587] on button "Liberar para Trabalho" at bounding box center [1079, 580] width 97 height 20
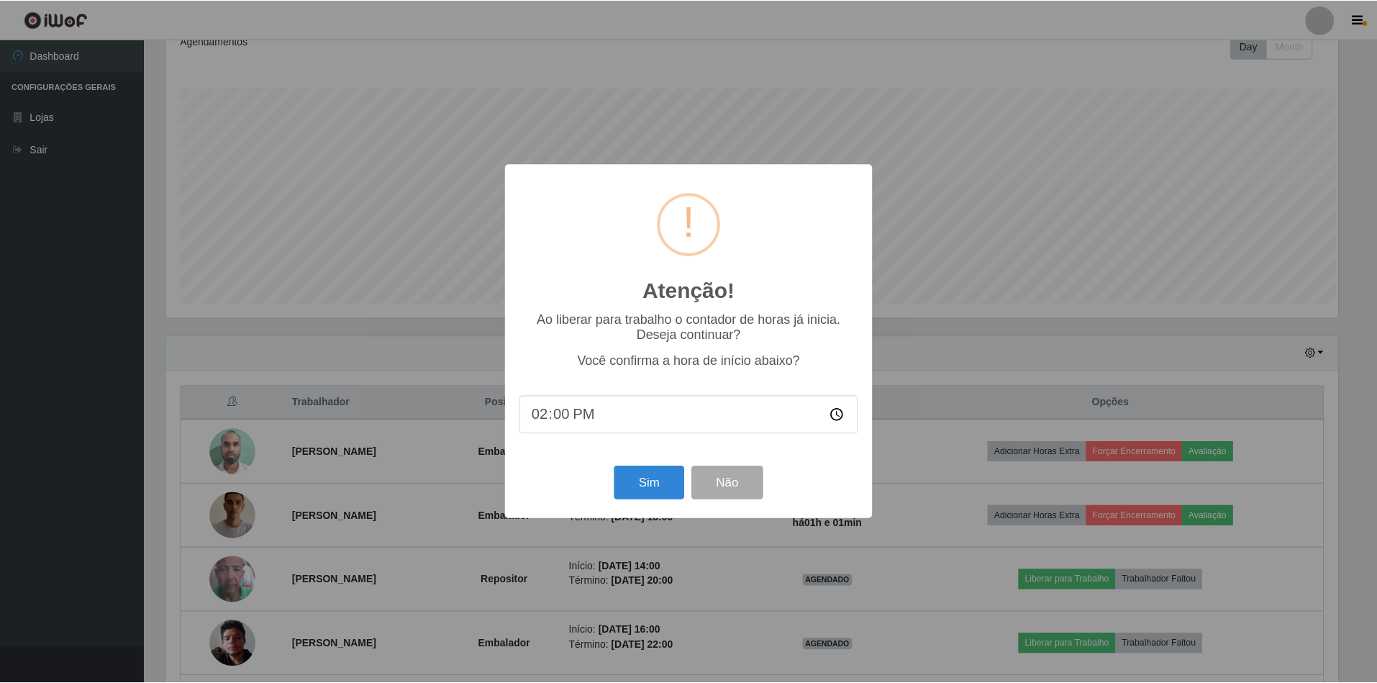
scroll to position [299, 1175]
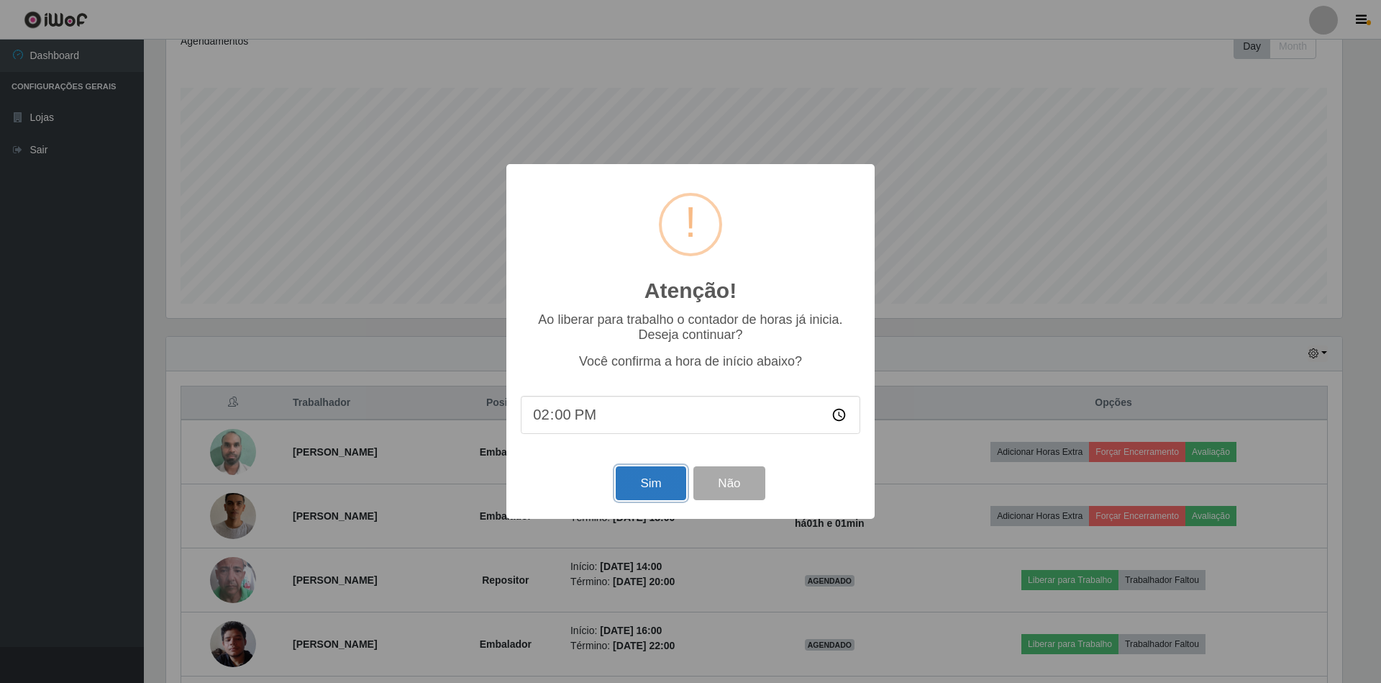
click at [633, 496] on button "Sim" at bounding box center [651, 483] width 70 height 34
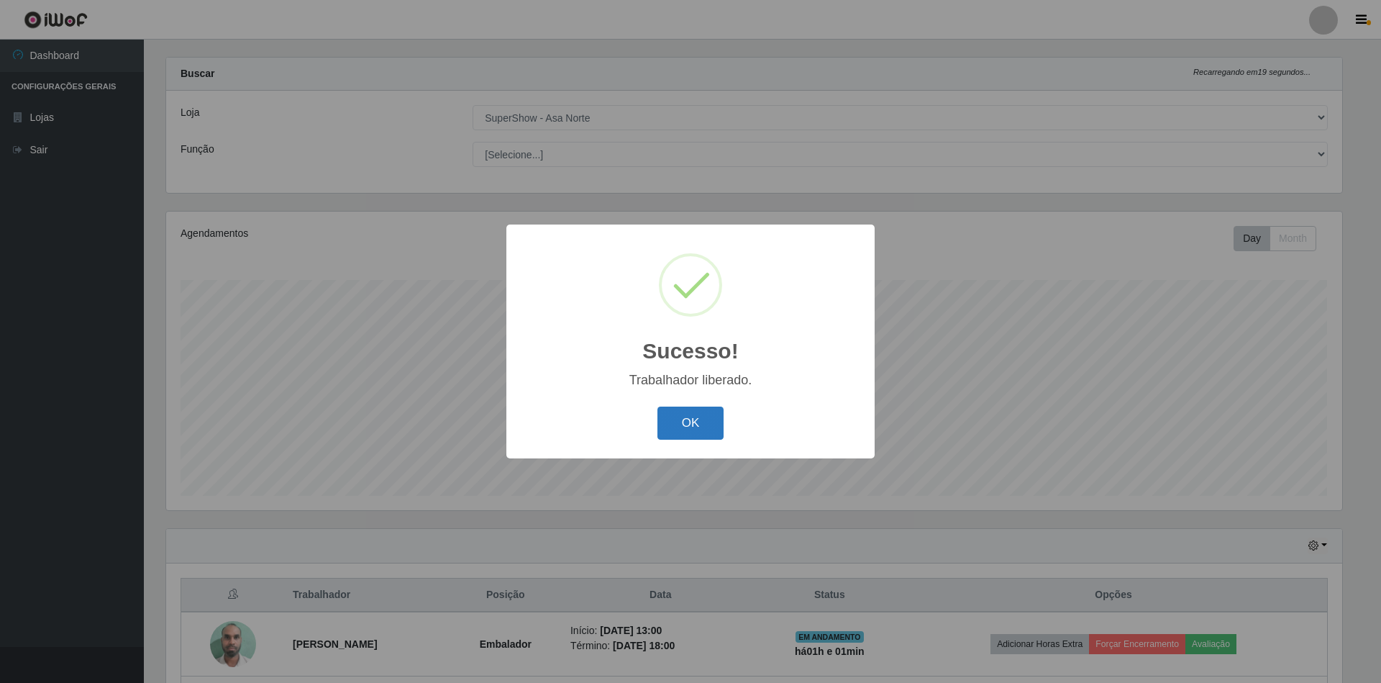
click at [695, 415] on button "OK" at bounding box center [690, 423] width 67 height 34
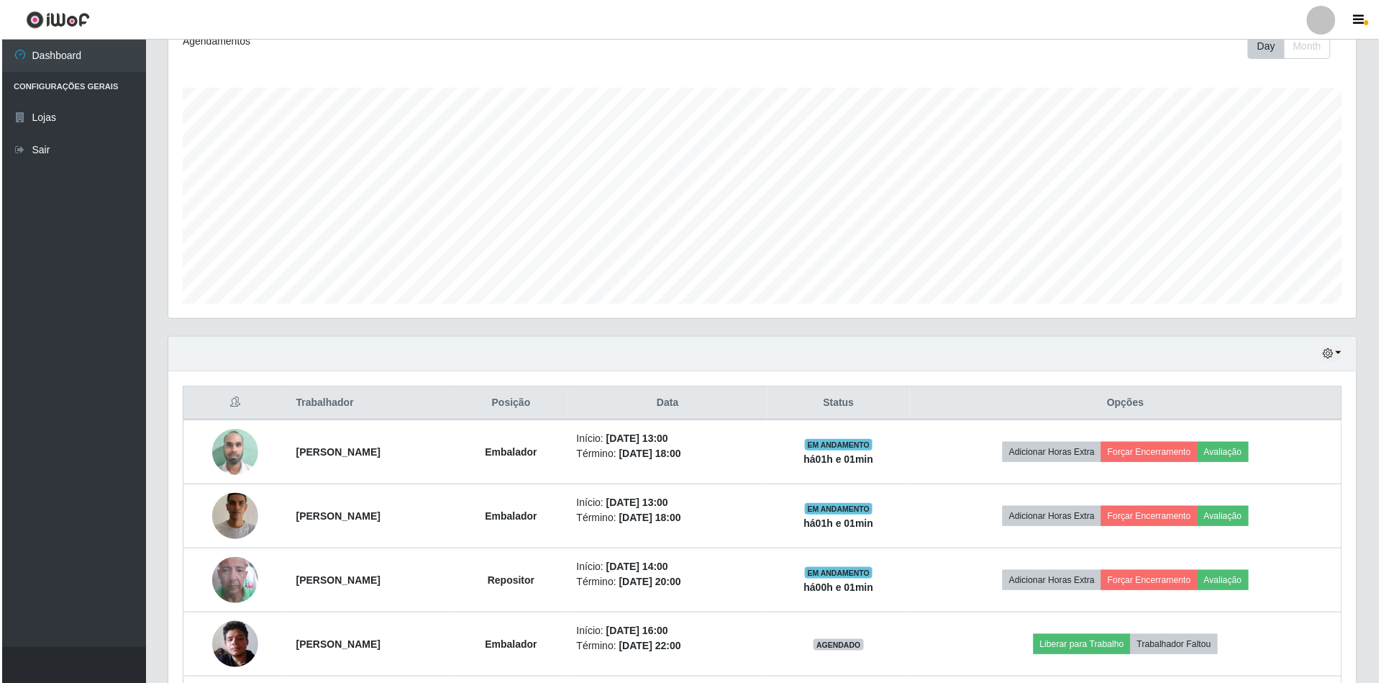
scroll to position [306, 0]
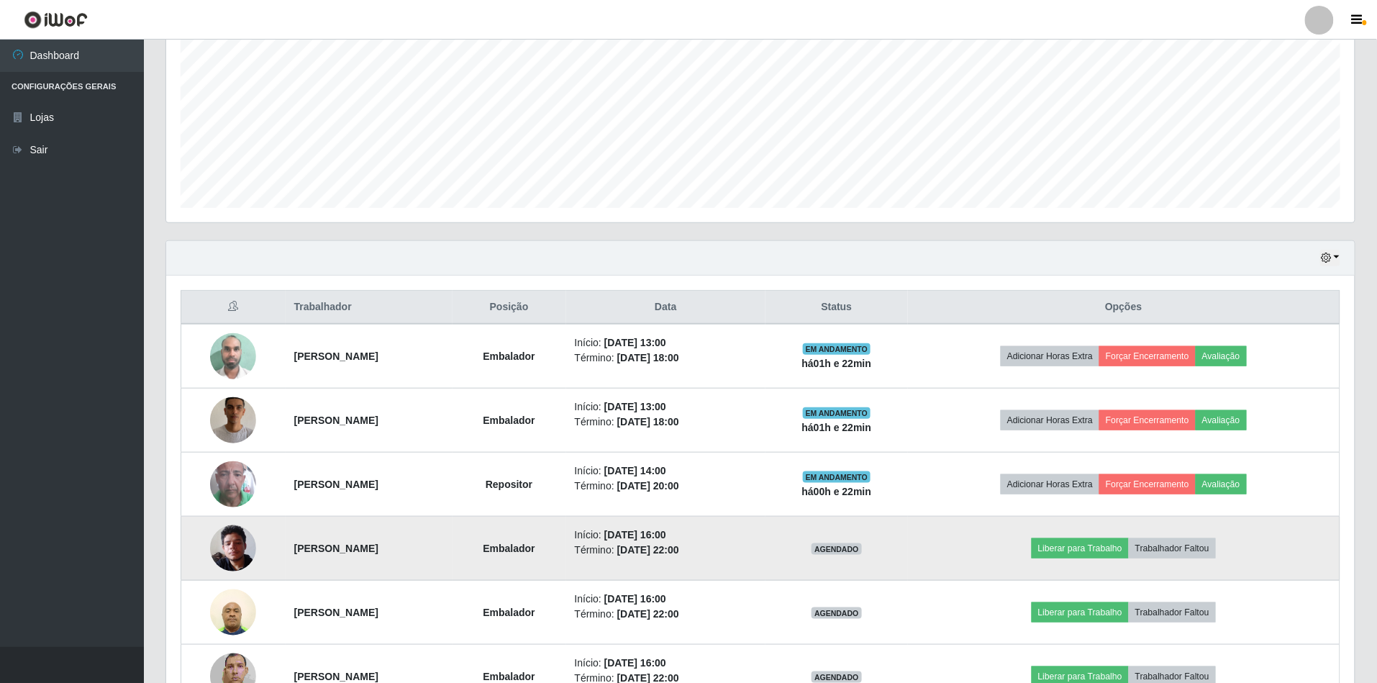
click at [220, 554] on img at bounding box center [233, 547] width 46 height 61
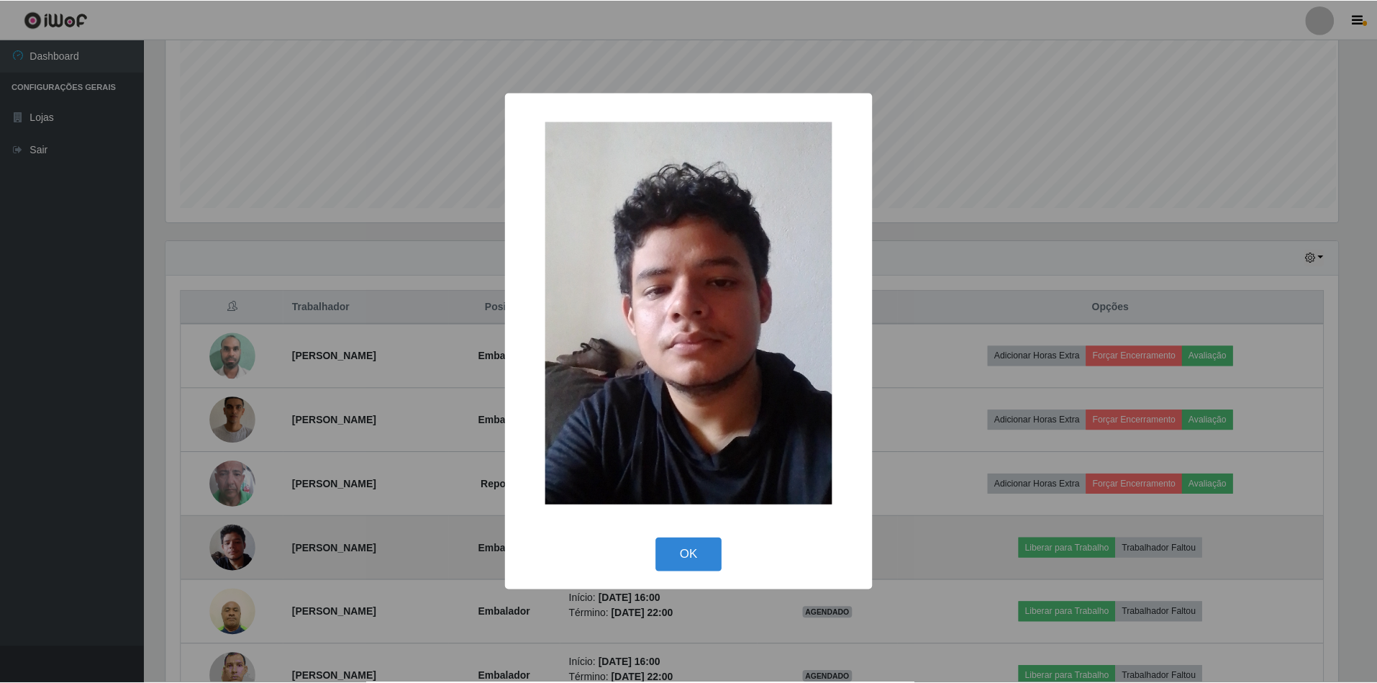
scroll to position [299, 1175]
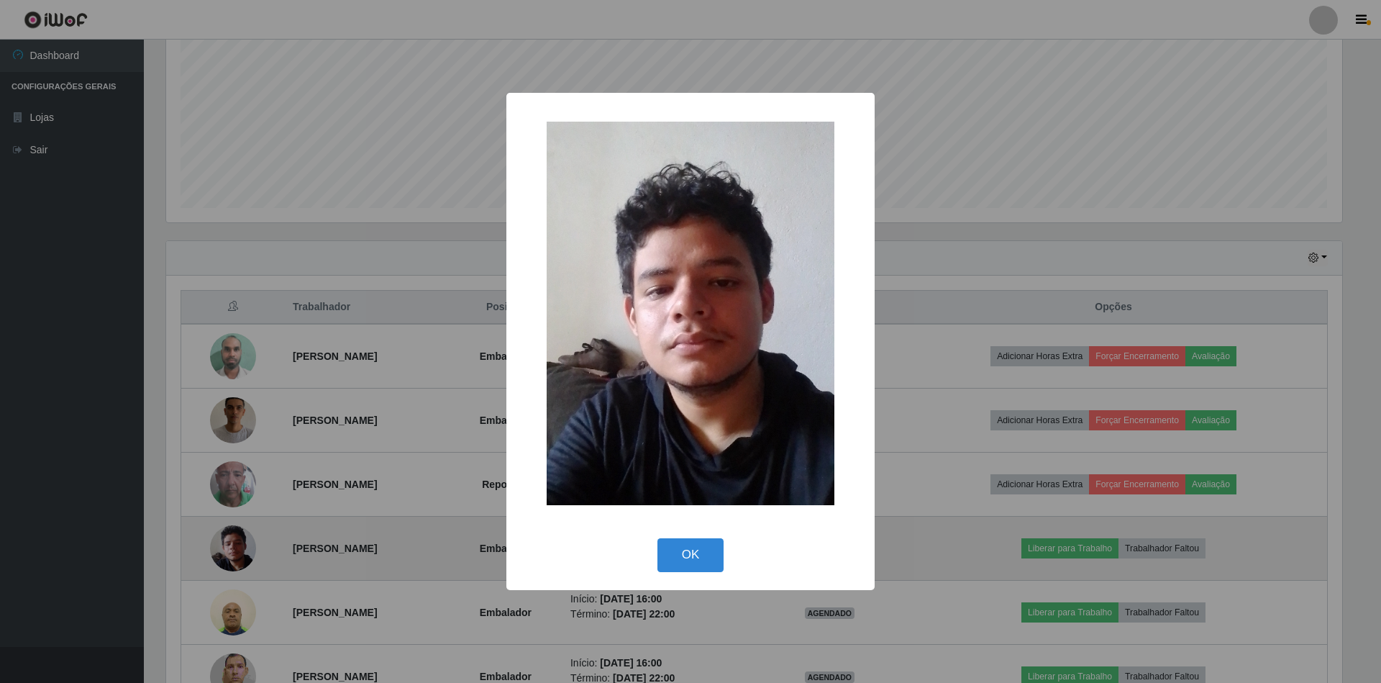
click at [657, 538] on button "OK" at bounding box center [690, 555] width 67 height 34
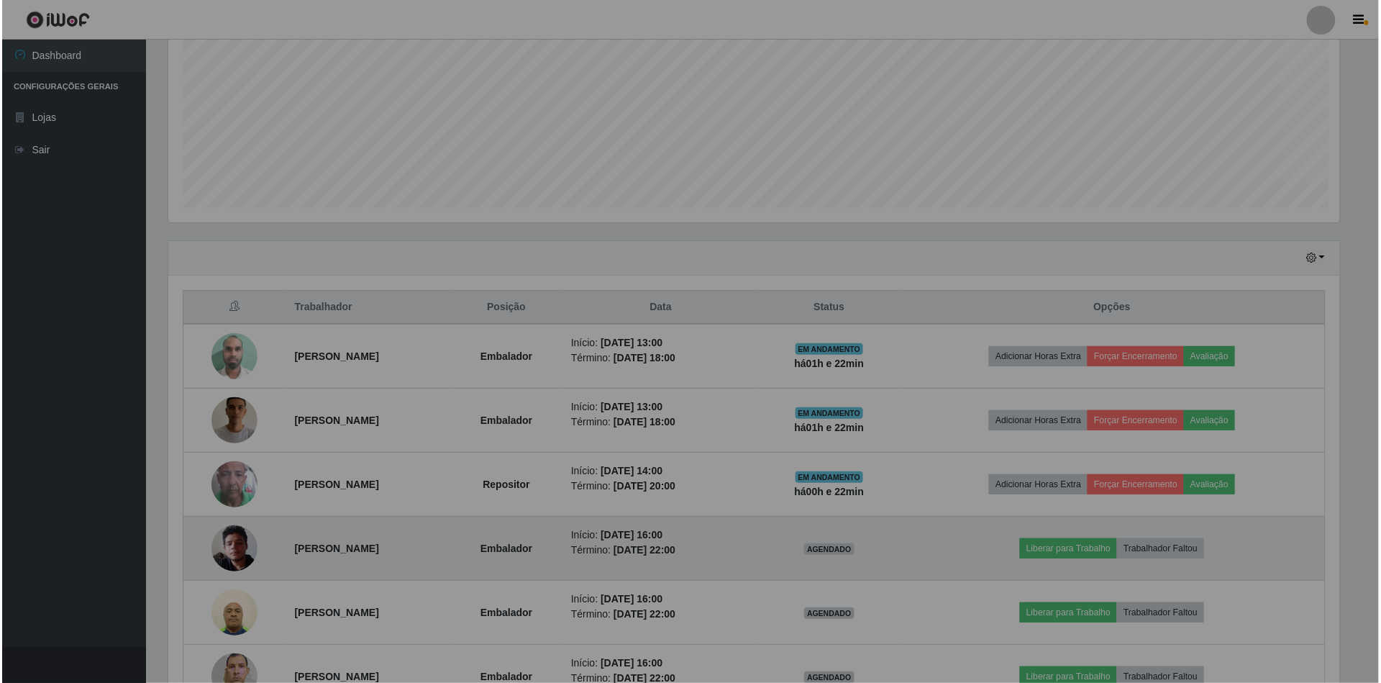
scroll to position [299, 1188]
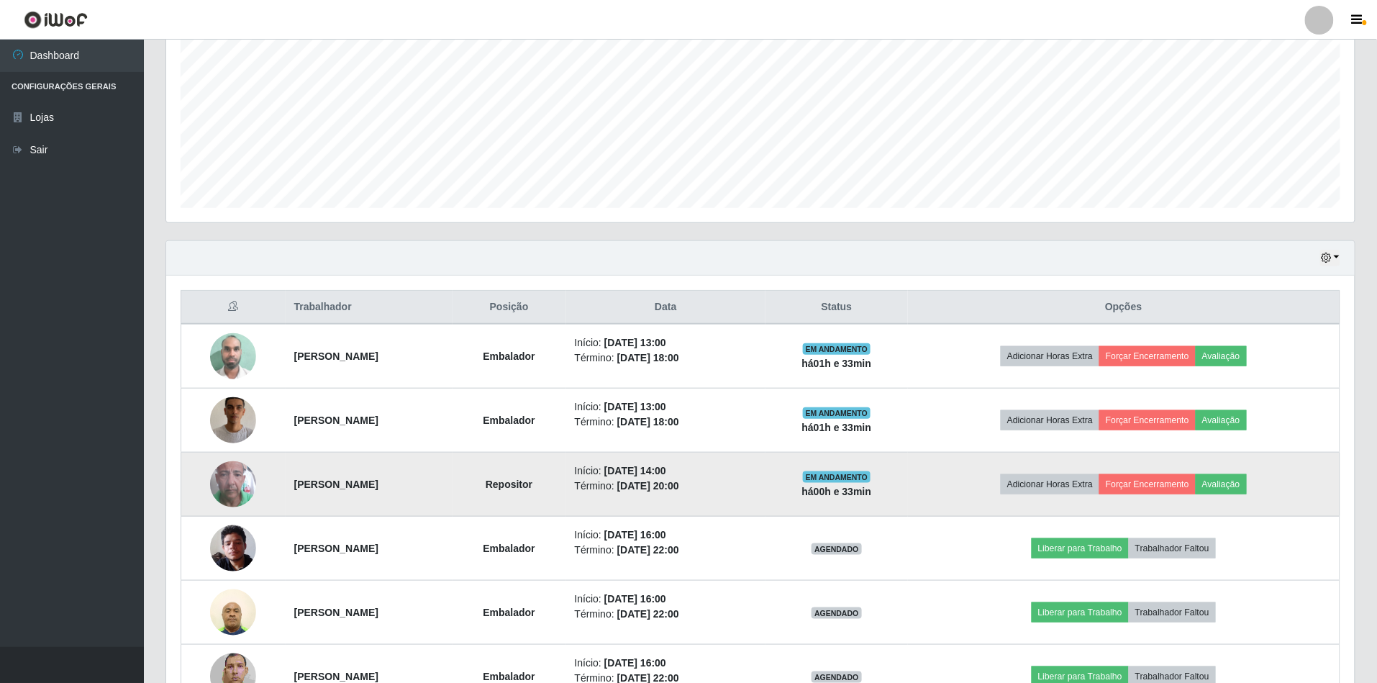
click at [224, 475] on img at bounding box center [233, 484] width 46 height 82
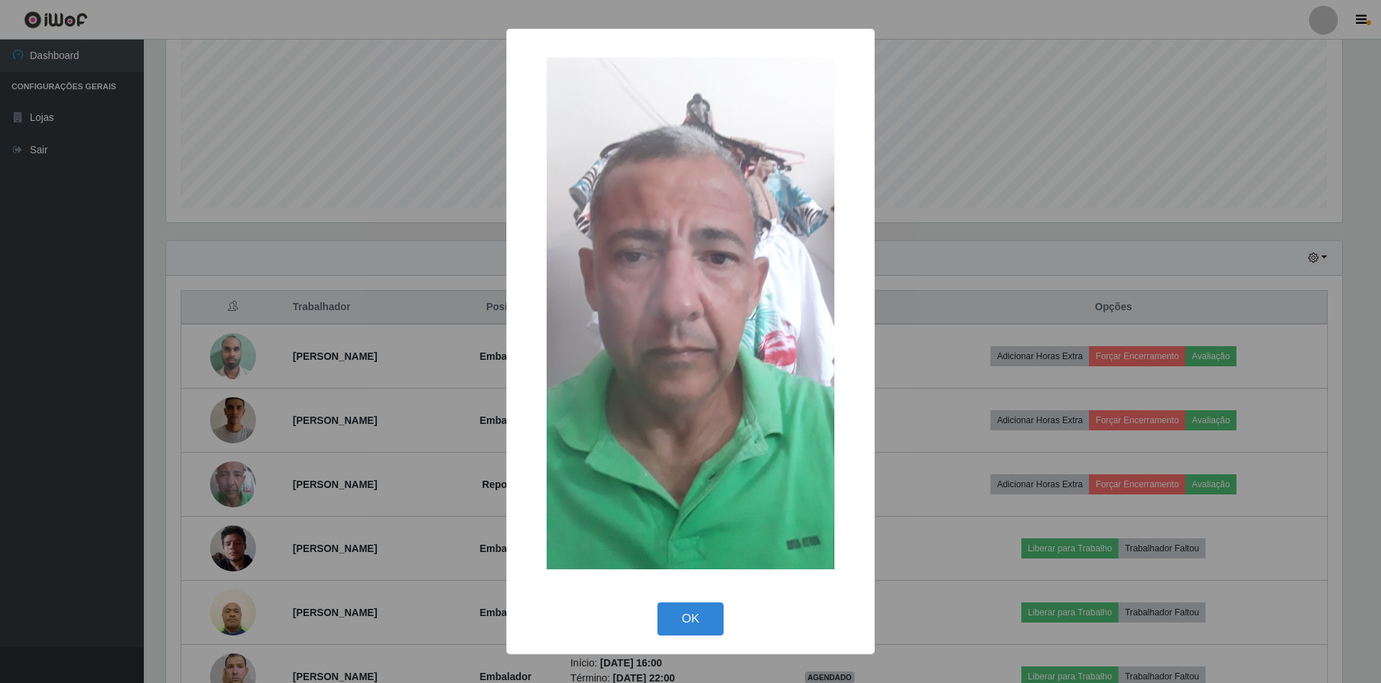
click at [997, 304] on div "× OK Cancel" at bounding box center [690, 341] width 1381 height 683
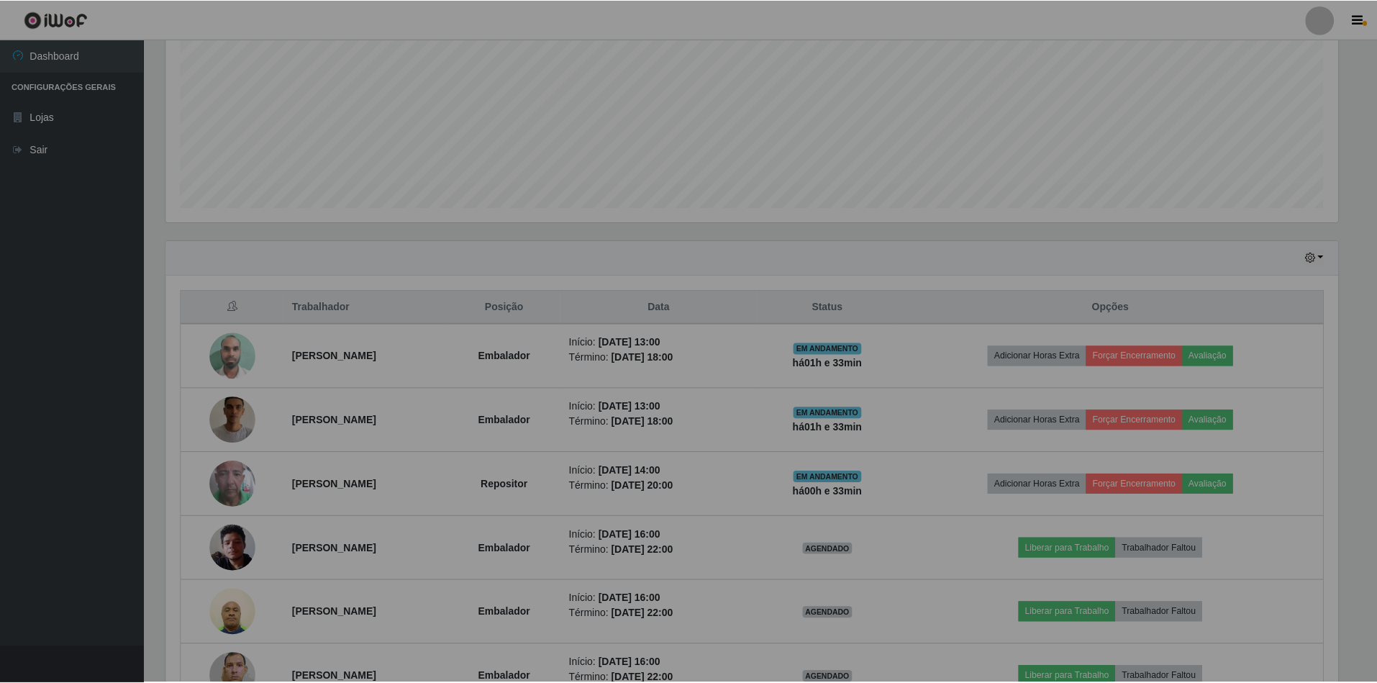
scroll to position [299, 1188]
